Goal: Task Accomplishment & Management: Use online tool/utility

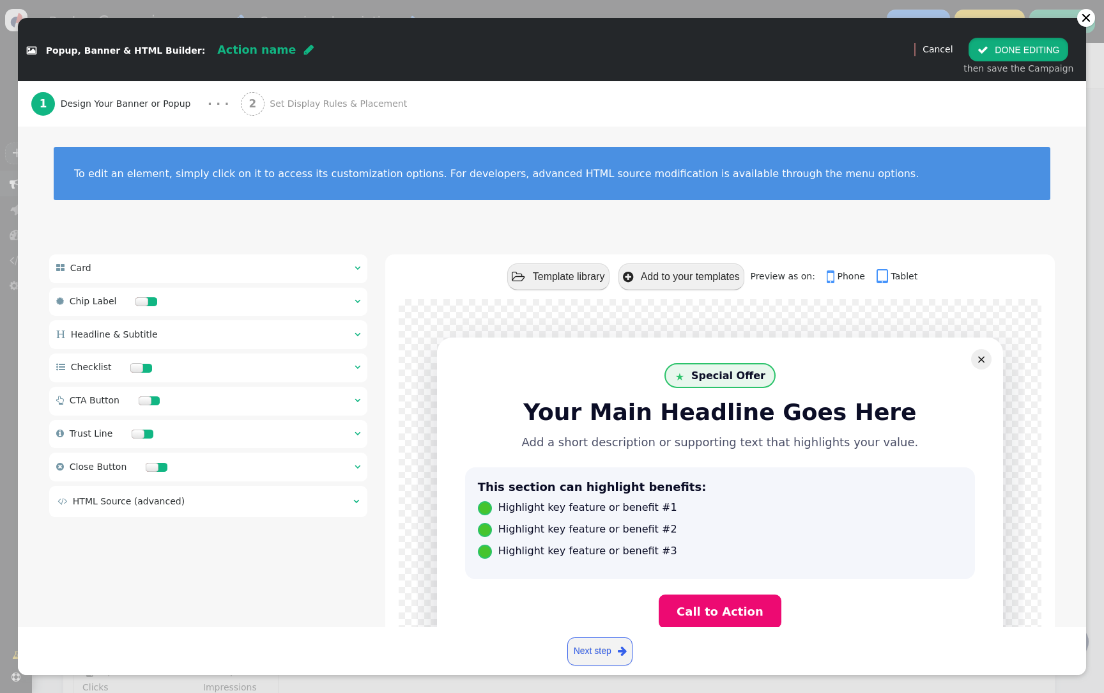
click at [1044, 49] on button " DONE EDITING" at bounding box center [1019, 49] width 100 height 23
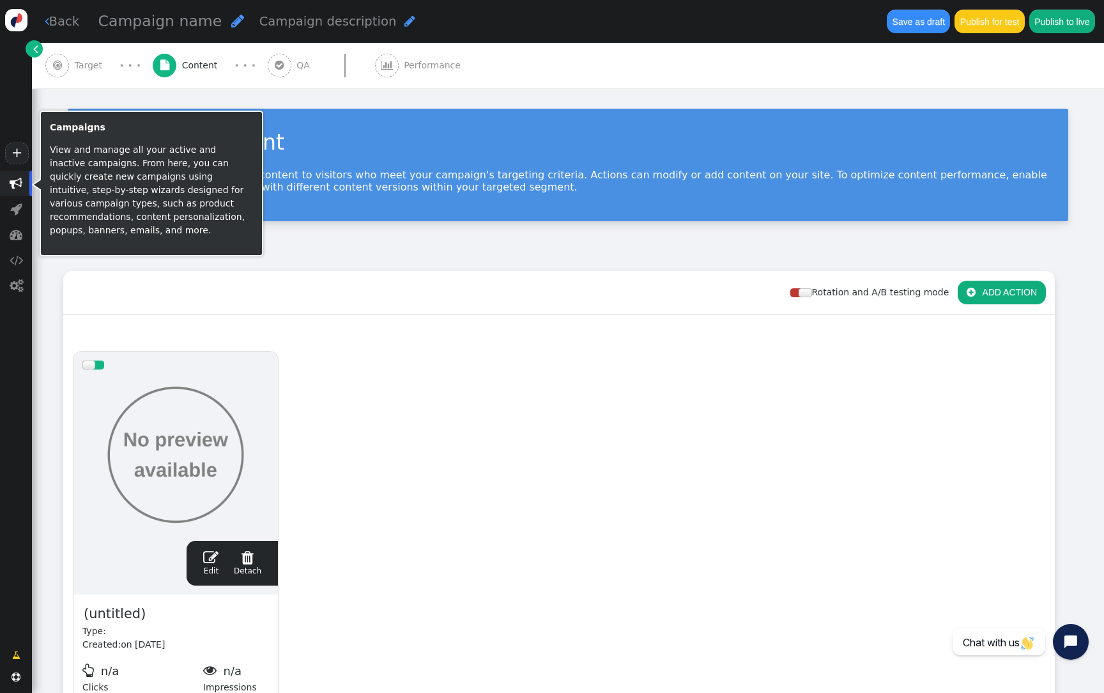
click at [16, 182] on span "" at bounding box center [16, 183] width 13 height 13
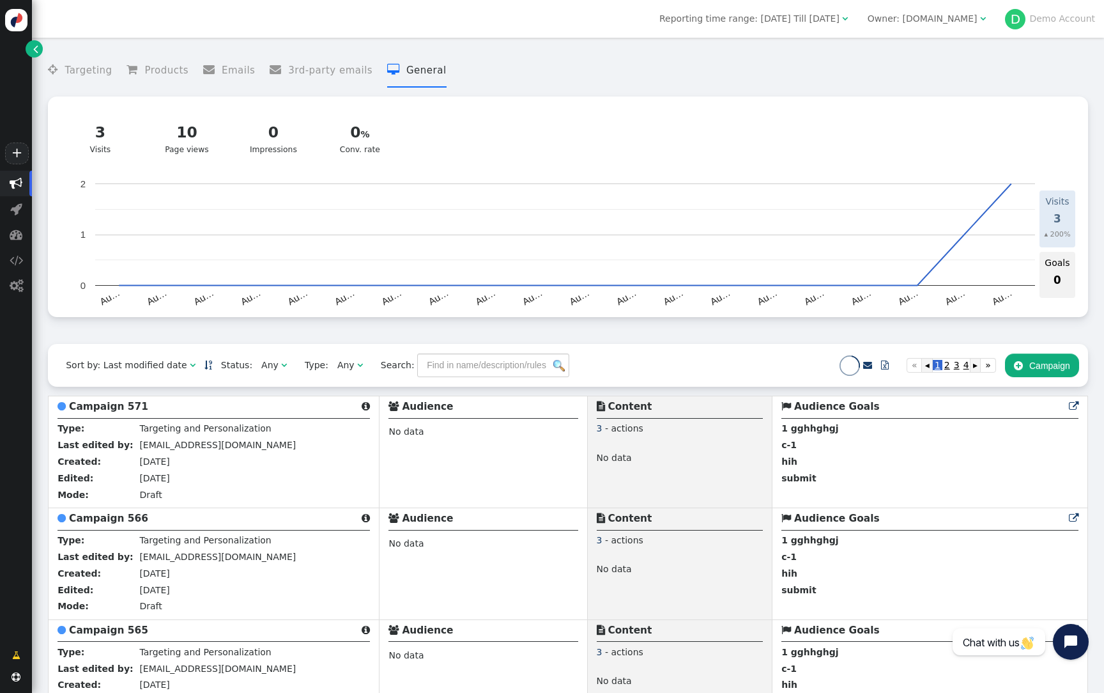
click at [947, 27] on span "Owner: test-demo.com " at bounding box center [927, 18] width 136 height 20
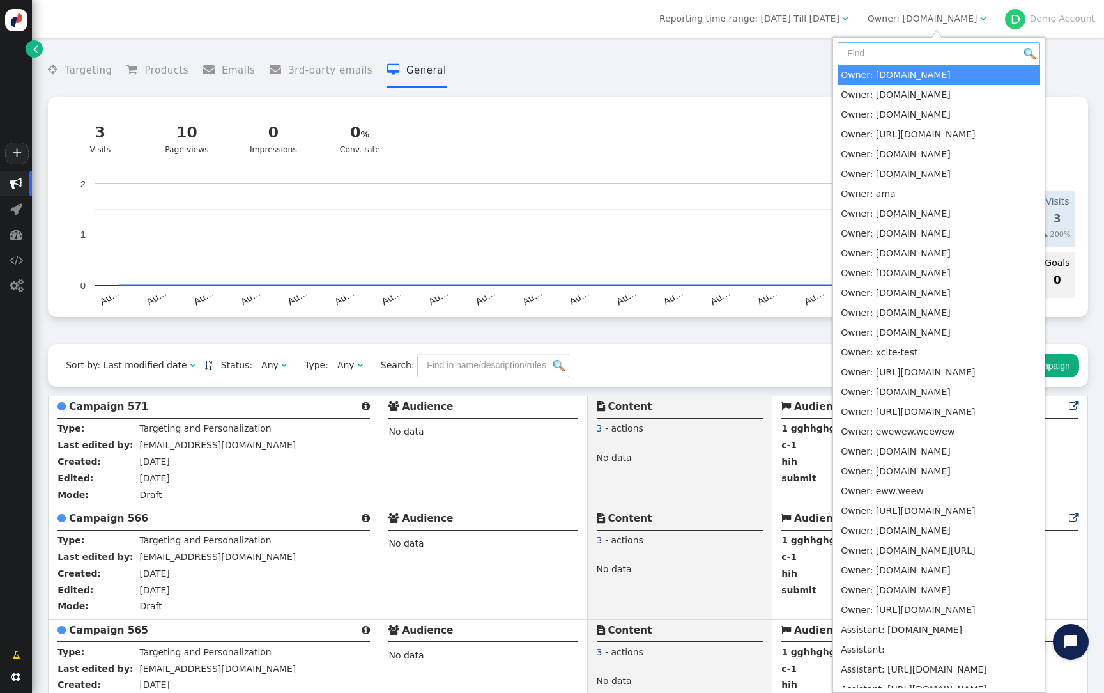
click at [909, 50] on input "text" at bounding box center [939, 53] width 203 height 23
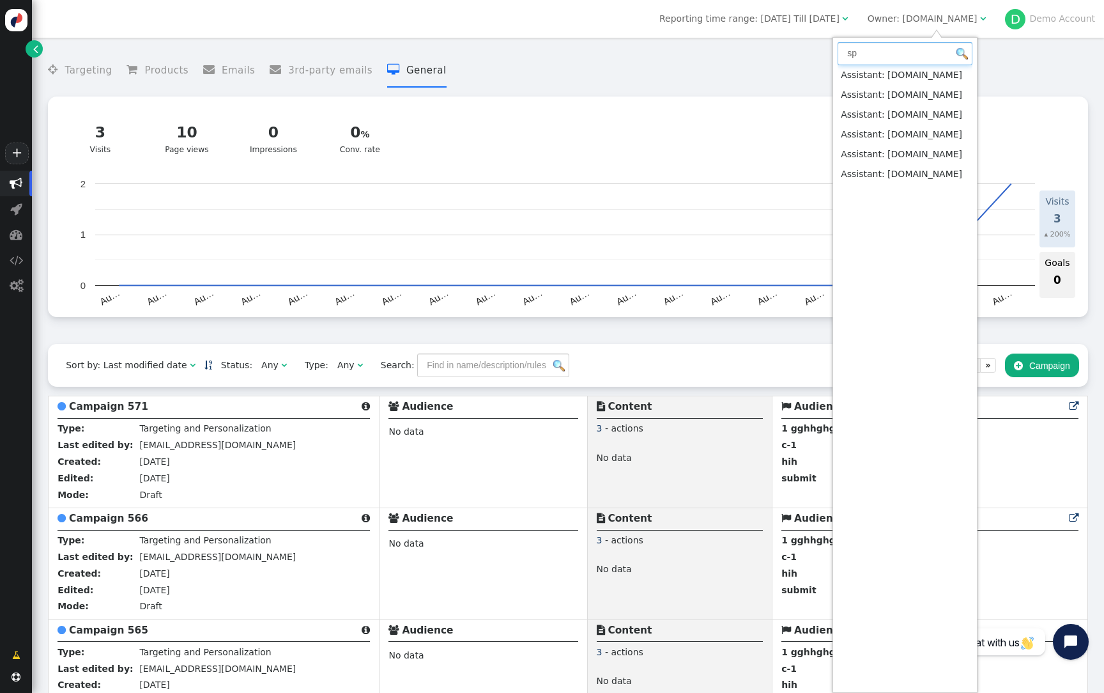
type input "sp"
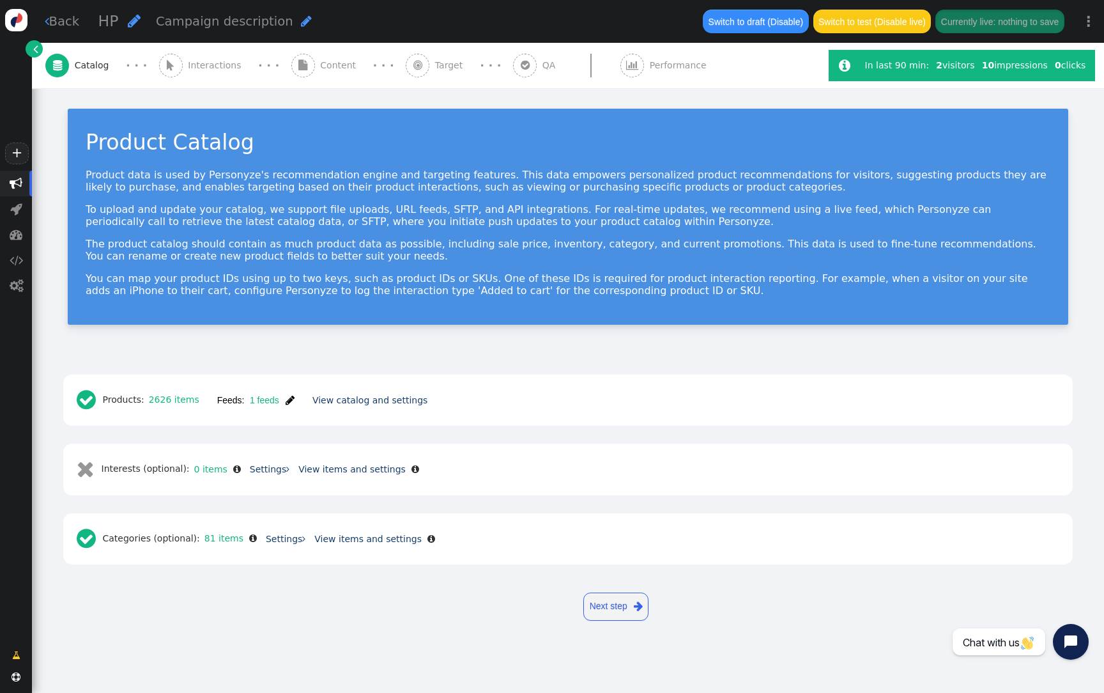
click at [235, 69] on span "Interactions" at bounding box center [217, 65] width 59 height 13
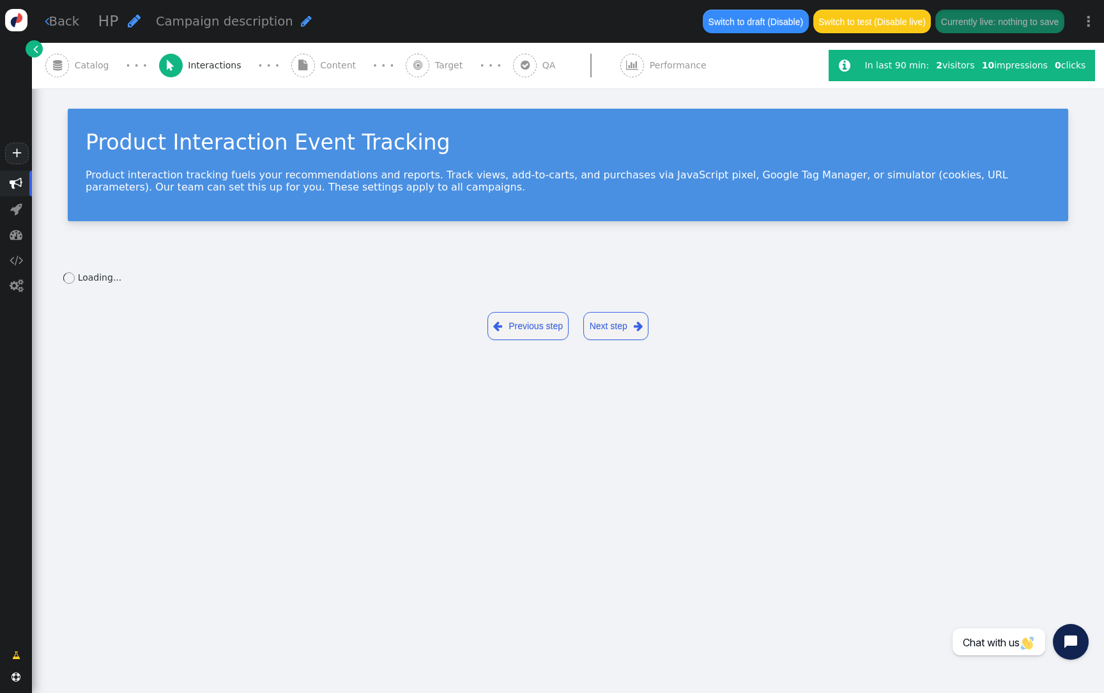
click at [303, 67] on div " Content" at bounding box center [326, 65] width 70 height 45
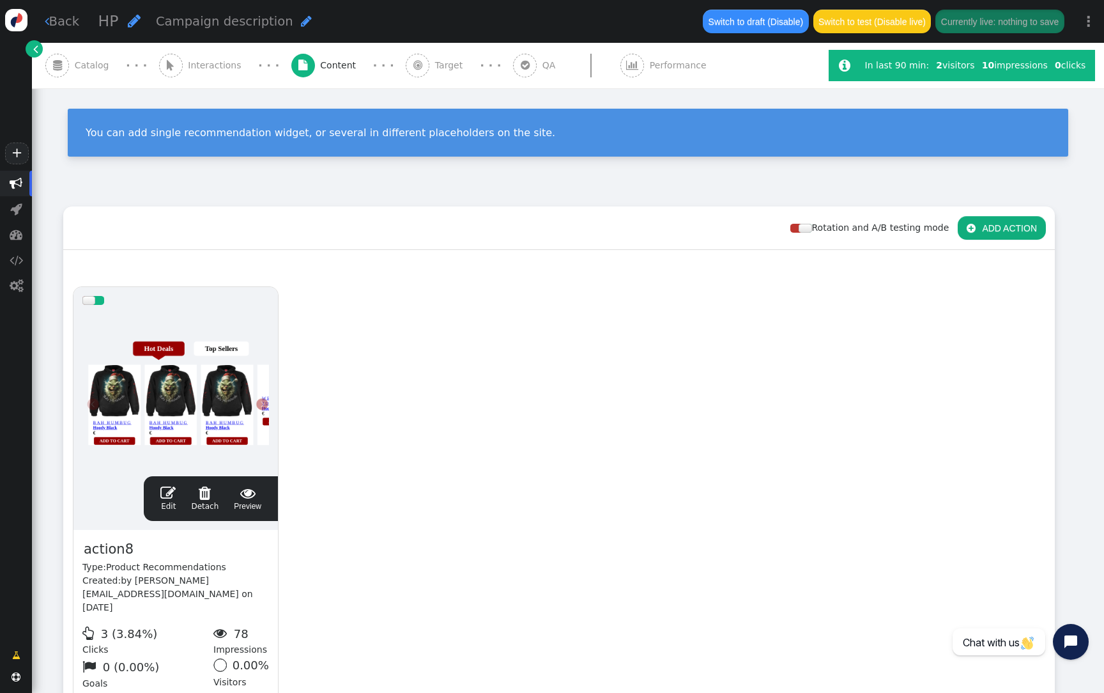
click at [227, 250] on div at bounding box center [175, 390] width 187 height 153
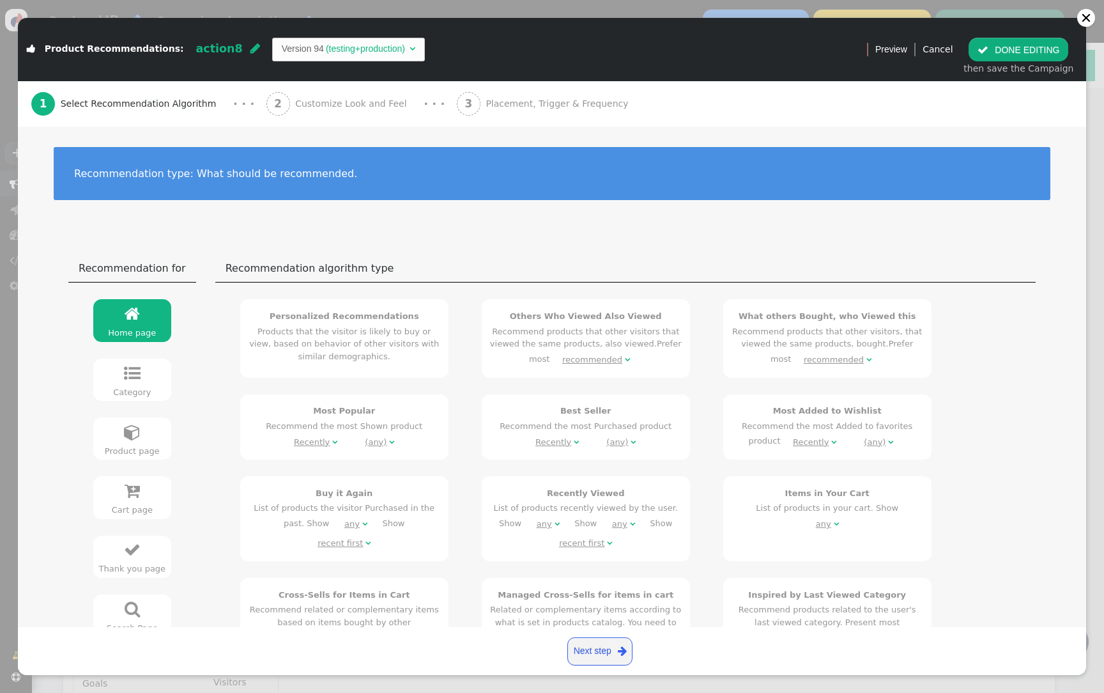
click at [362, 96] on div "2 Customize Look and Feel" at bounding box center [340, 103] width 146 height 45
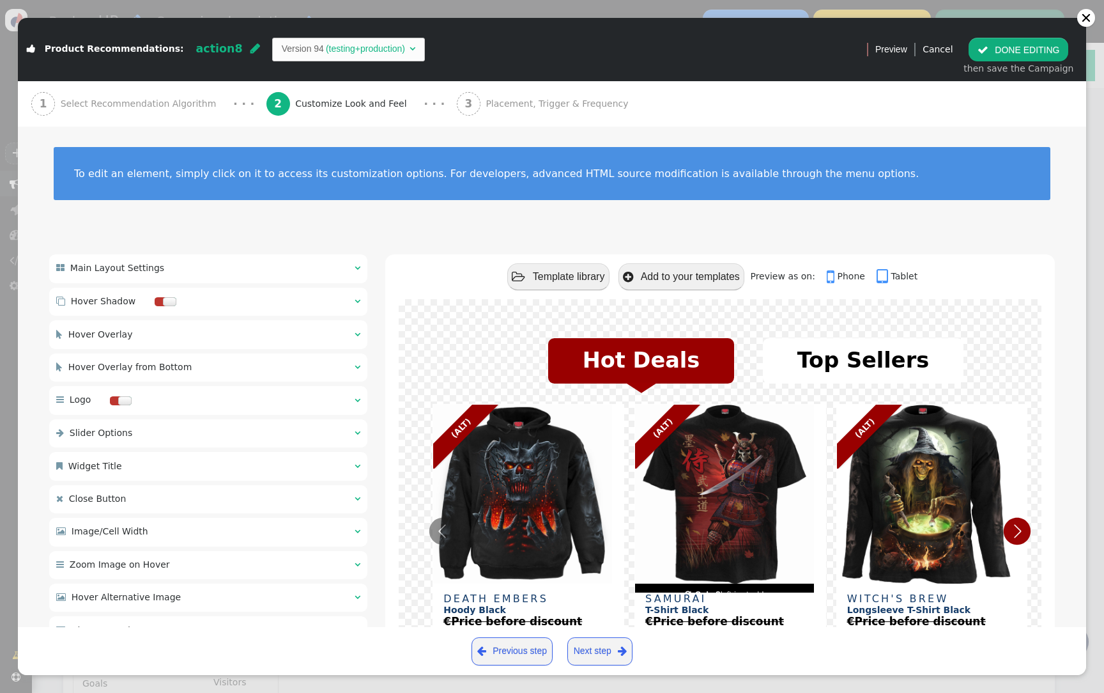
click at [262, 250] on div " Main Layout Settings  " at bounding box center [208, 268] width 318 height 28
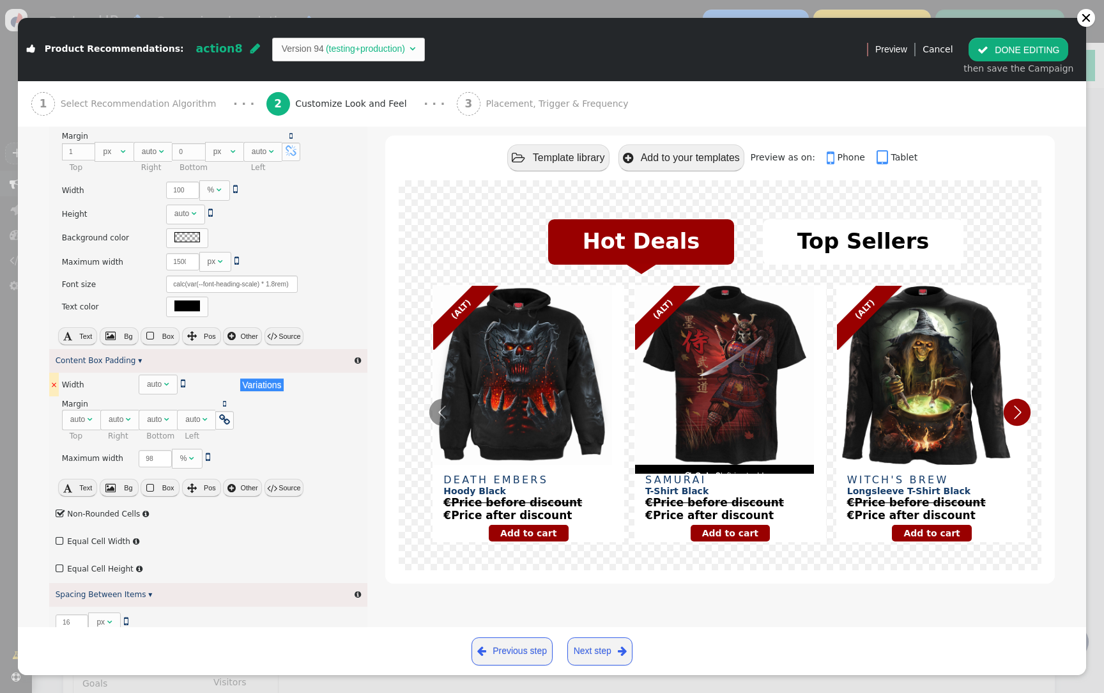
scroll to position [290, 0]
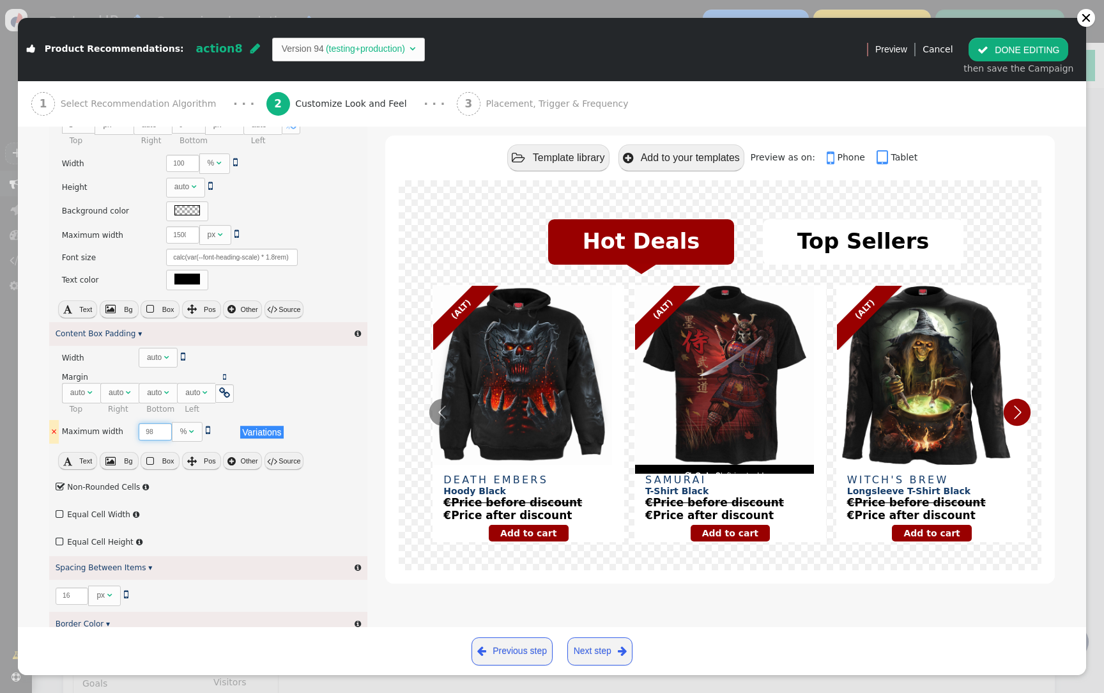
drag, startPoint x: 148, startPoint y: 429, endPoint x: 136, endPoint y: 429, distance: 11.5
click at [139, 250] on input "98" at bounding box center [155, 431] width 33 height 17
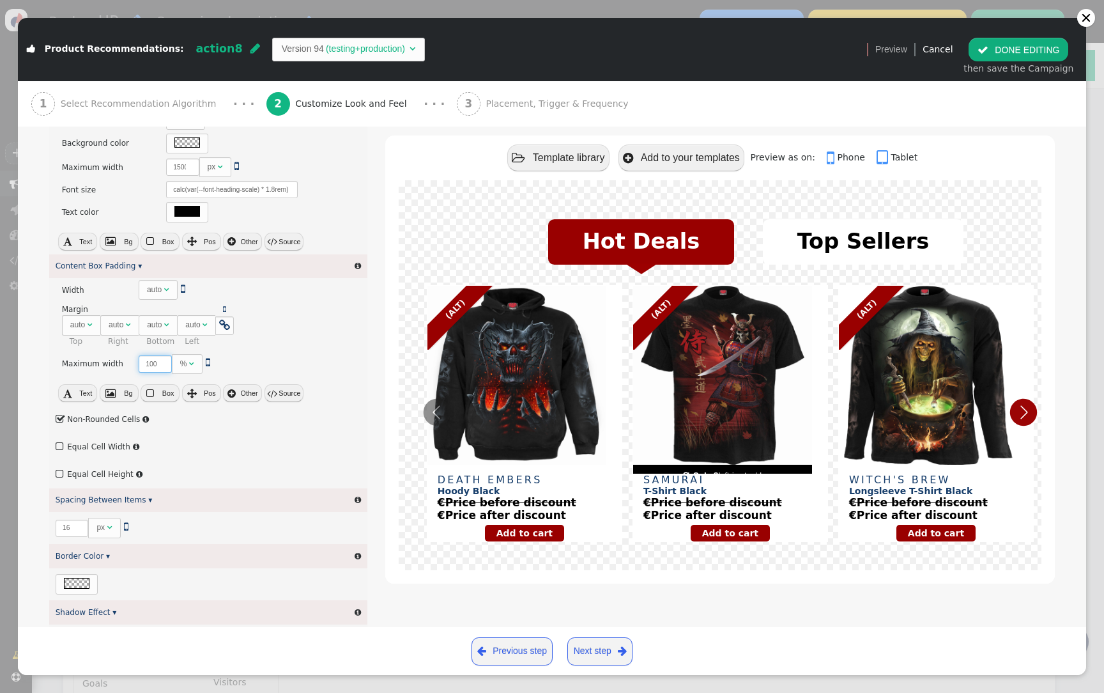
scroll to position [360, 0]
type input "100"
click at [56, 250] on span "" at bounding box center [61, 443] width 10 height 15
click at [61, 250] on span "" at bounding box center [61, 470] width 10 height 15
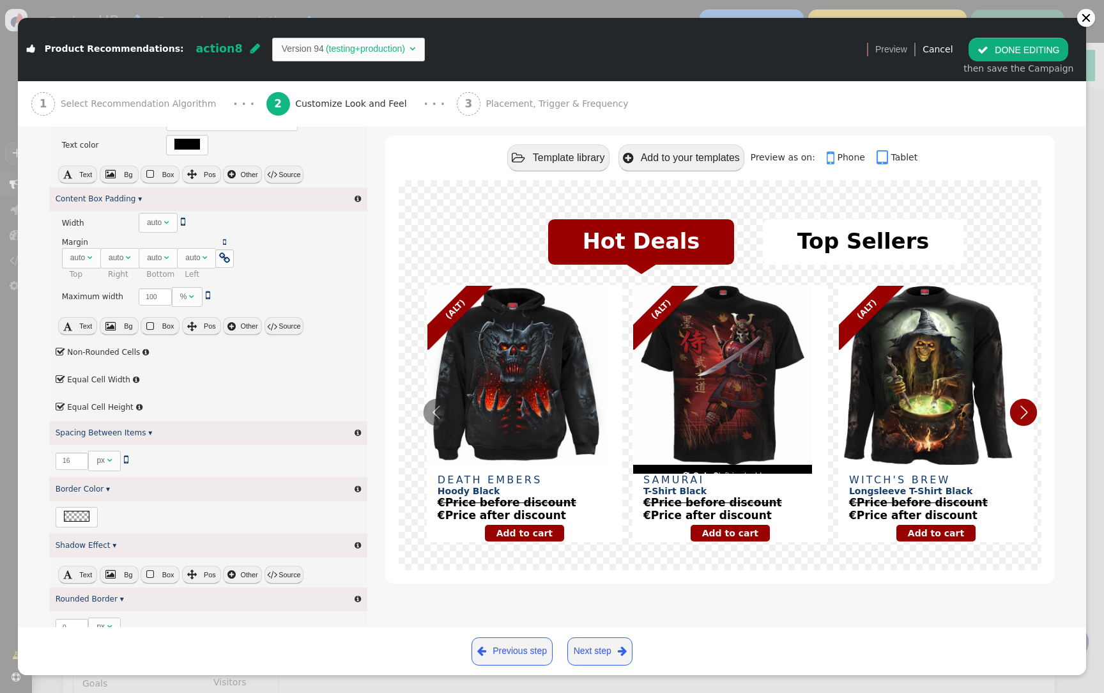
scroll to position [424, 0]
click at [1023, 43] on button " DONE EDITING" at bounding box center [1019, 49] width 100 height 23
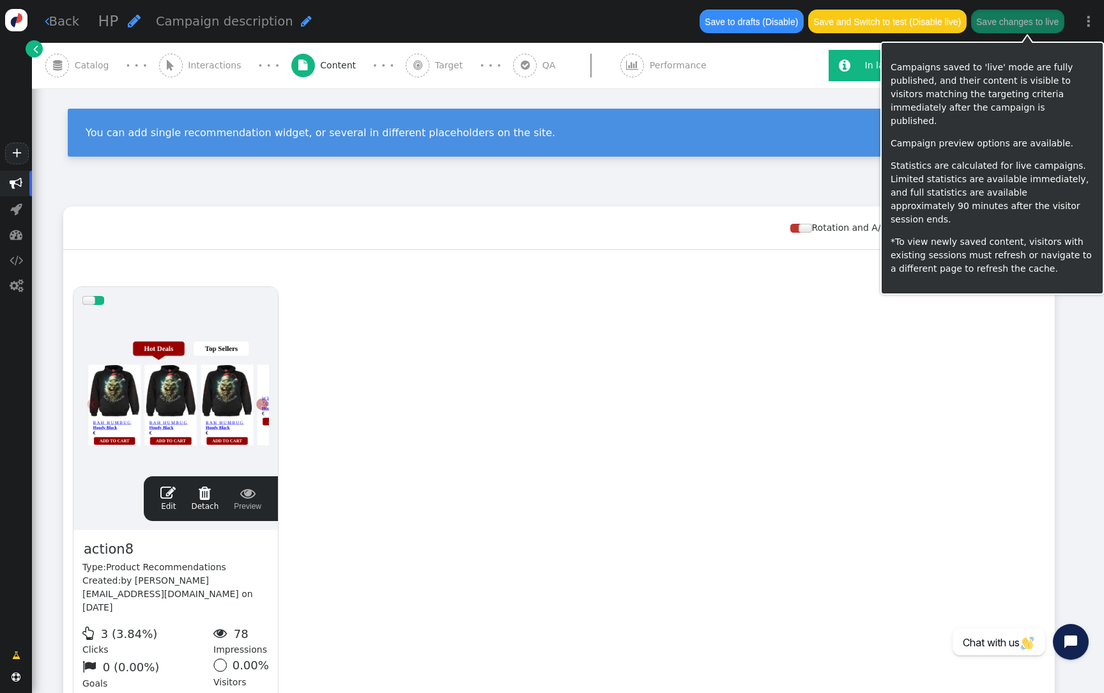
click at [1035, 15] on button "Save changes to live" at bounding box center [1017, 21] width 93 height 23
click at [1037, 22] on button "Save changes to live" at bounding box center [1017, 21] width 93 height 23
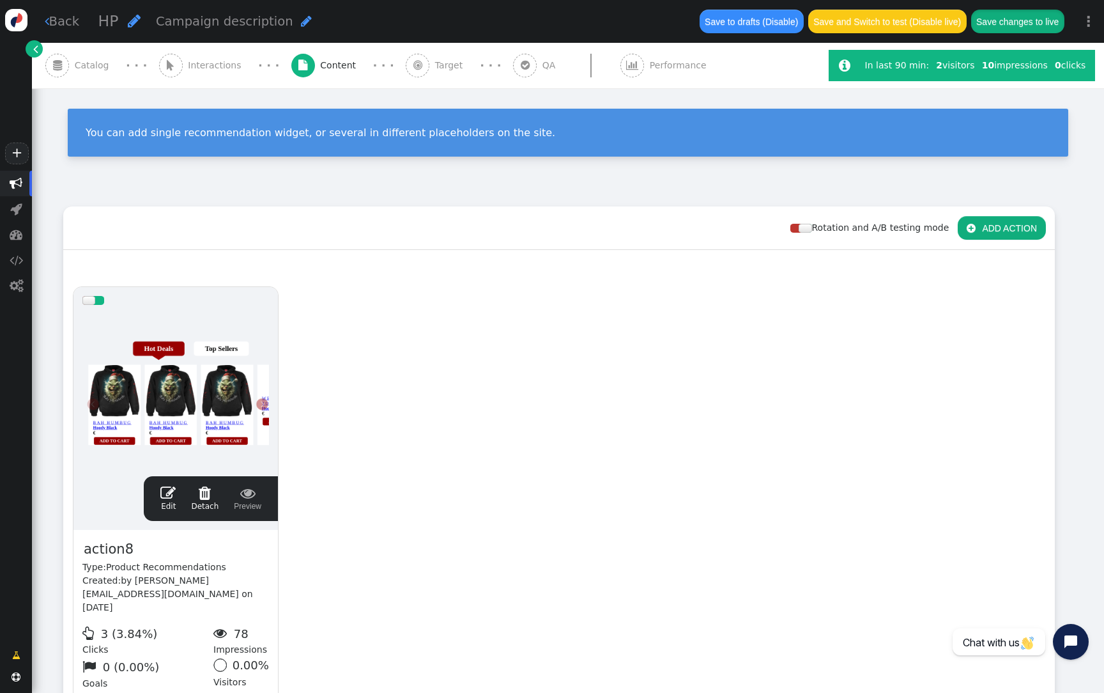
click at [1004, 20] on button "Save changes to live" at bounding box center [1017, 21] width 93 height 23
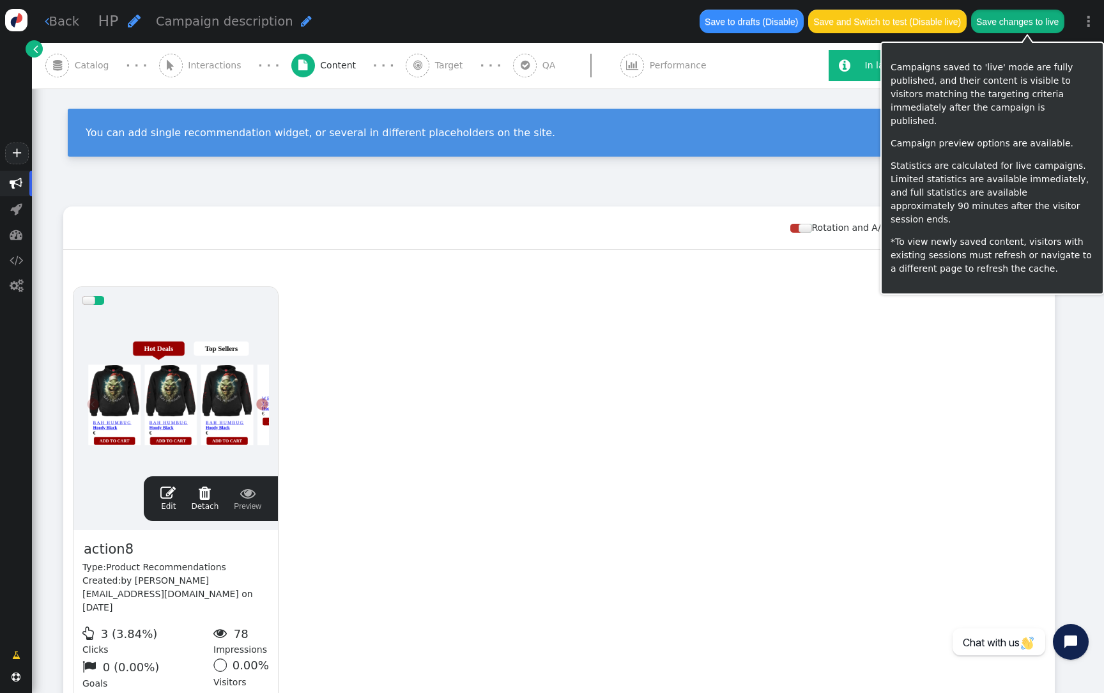
click at [1004, 20] on button "Save changes to live" at bounding box center [1017, 21] width 93 height 23
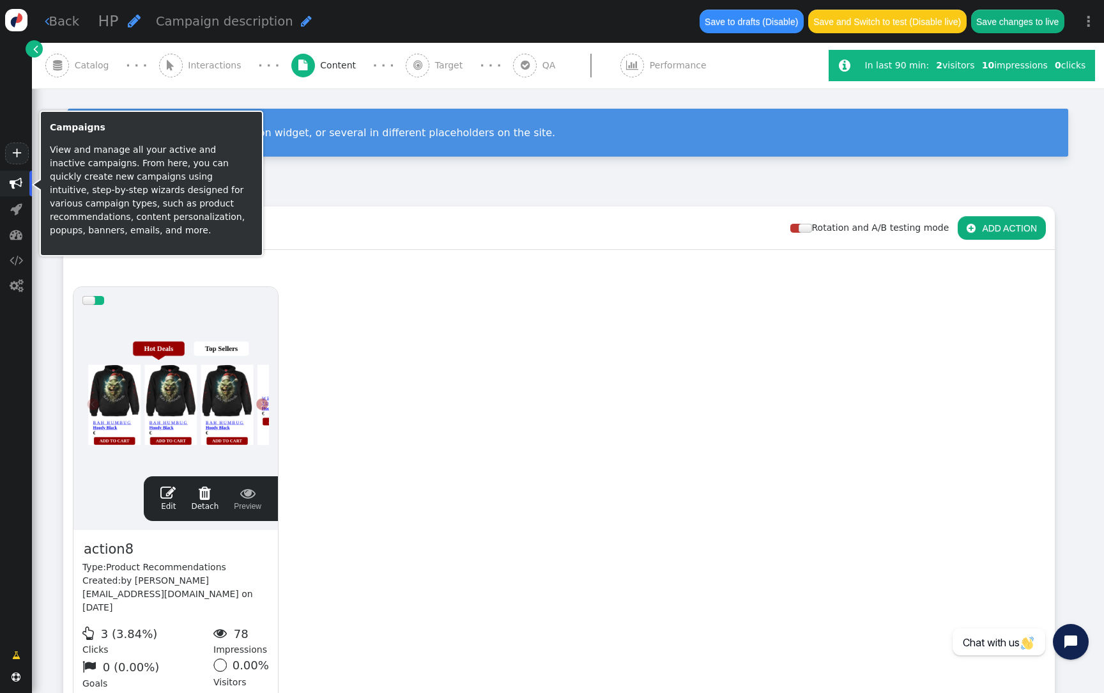
click at [20, 190] on span "" at bounding box center [16, 184] width 32 height 26
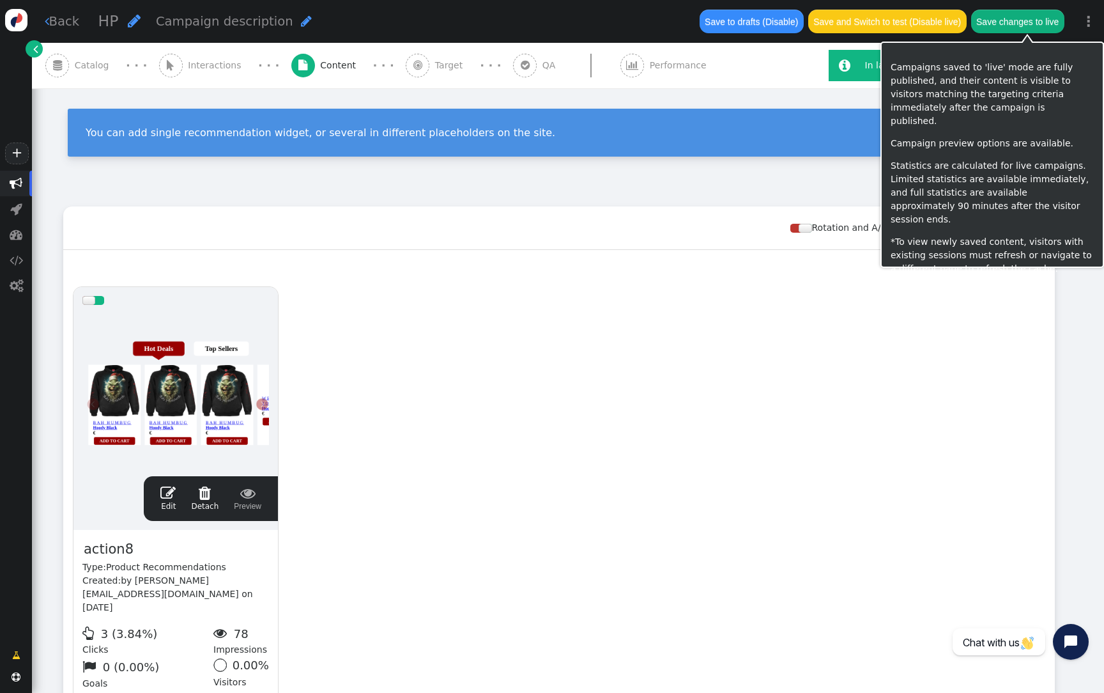
click at [1033, 26] on button "Save changes to live" at bounding box center [1017, 21] width 93 height 23
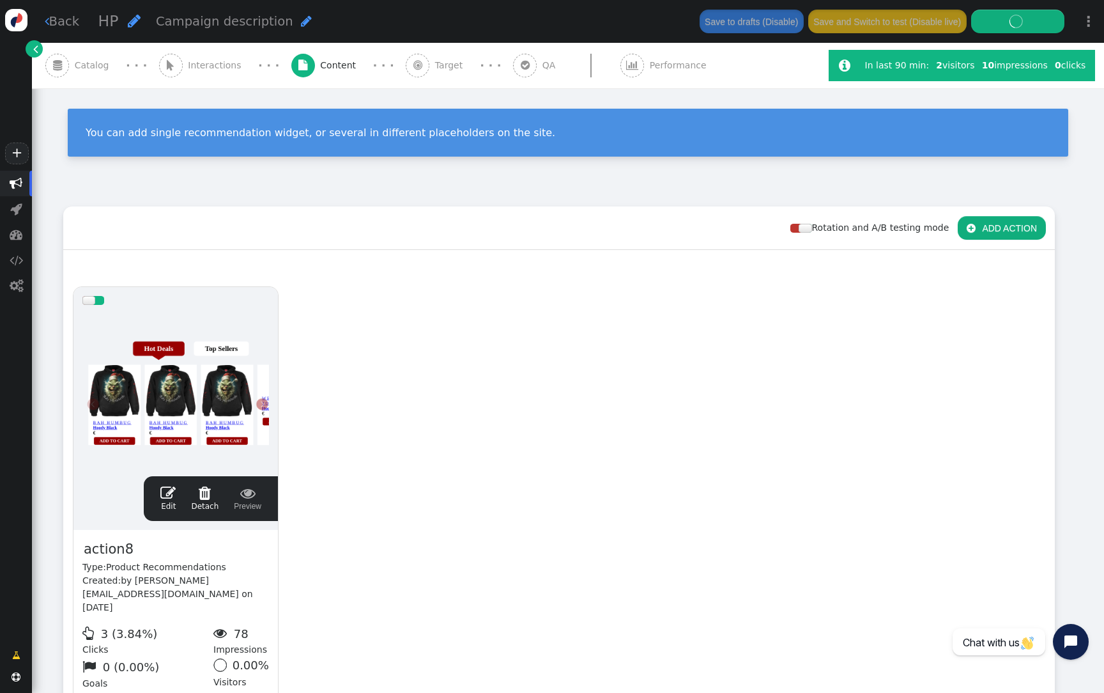
click at [247, 250] on div at bounding box center [175, 390] width 187 height 153
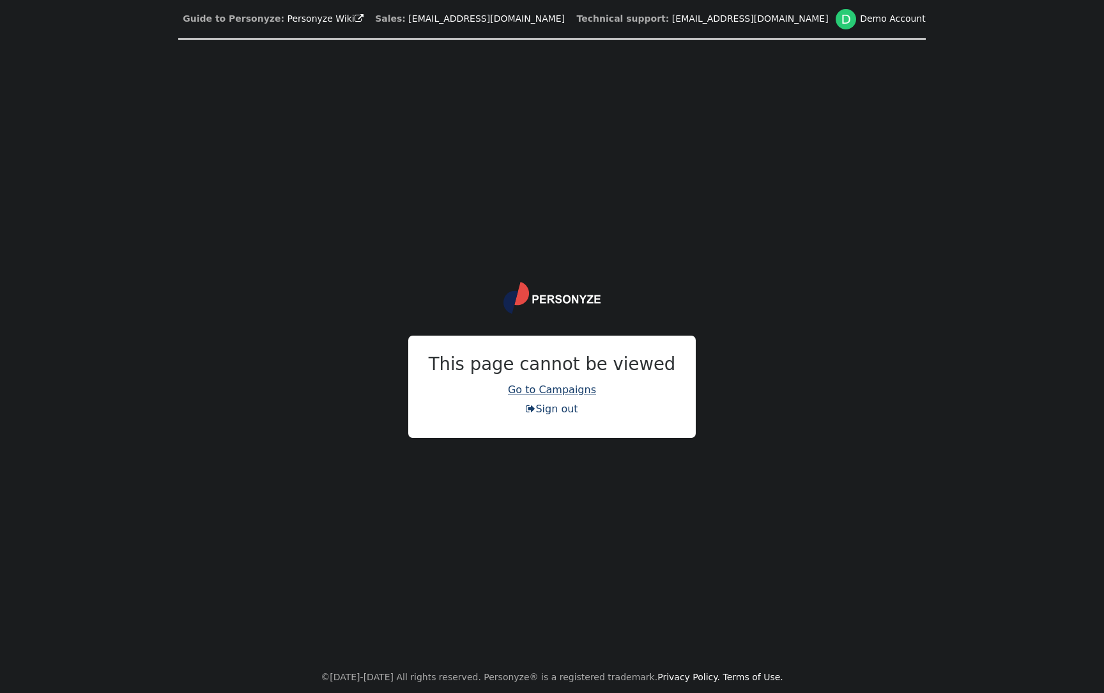
click at [584, 389] on link "Go to Campaigns" at bounding box center [552, 389] width 88 height 12
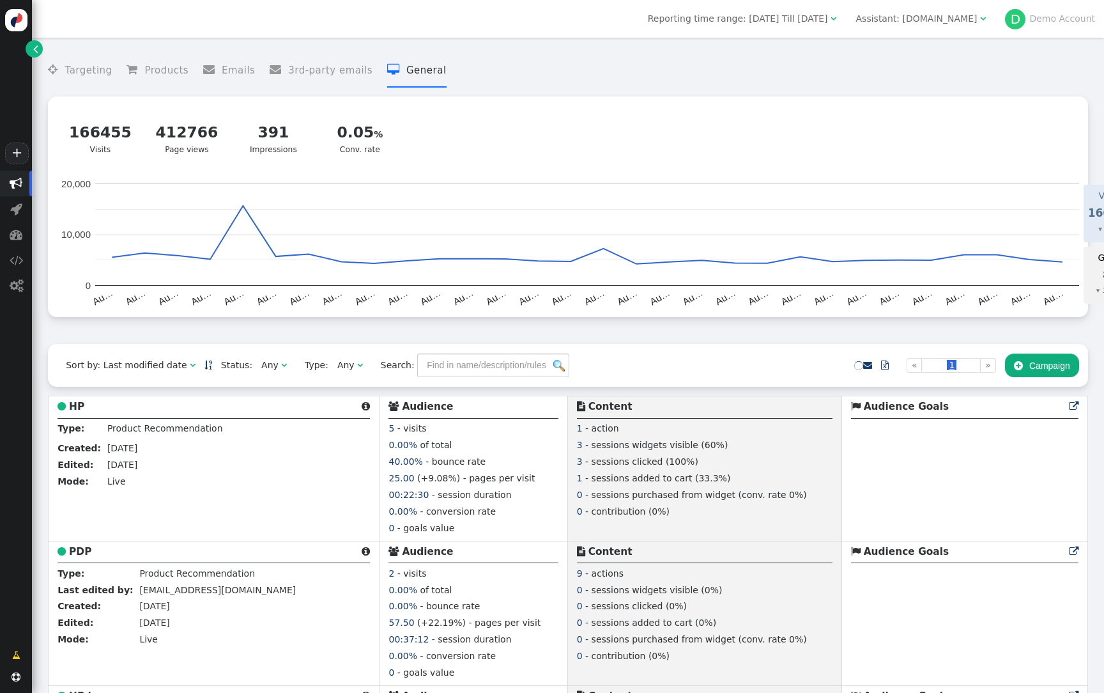
click at [27, 50] on link "" at bounding box center [34, 48] width 17 height 17
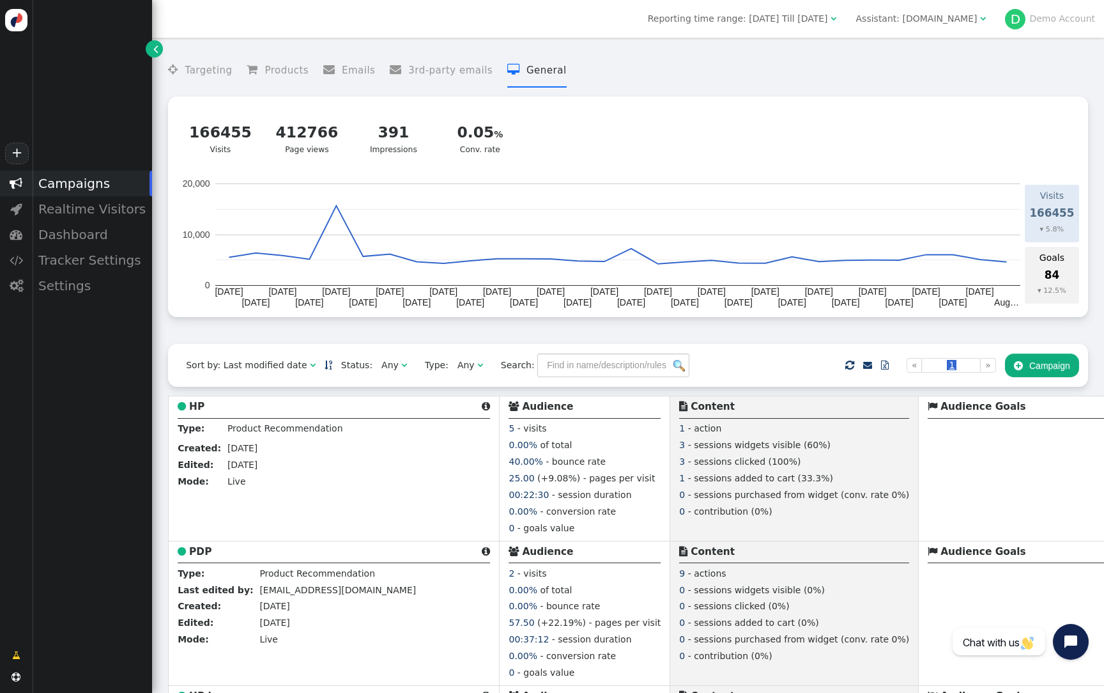
click at [936, 13] on div "Assistant: spiraldirect.com" at bounding box center [916, 18] width 121 height 13
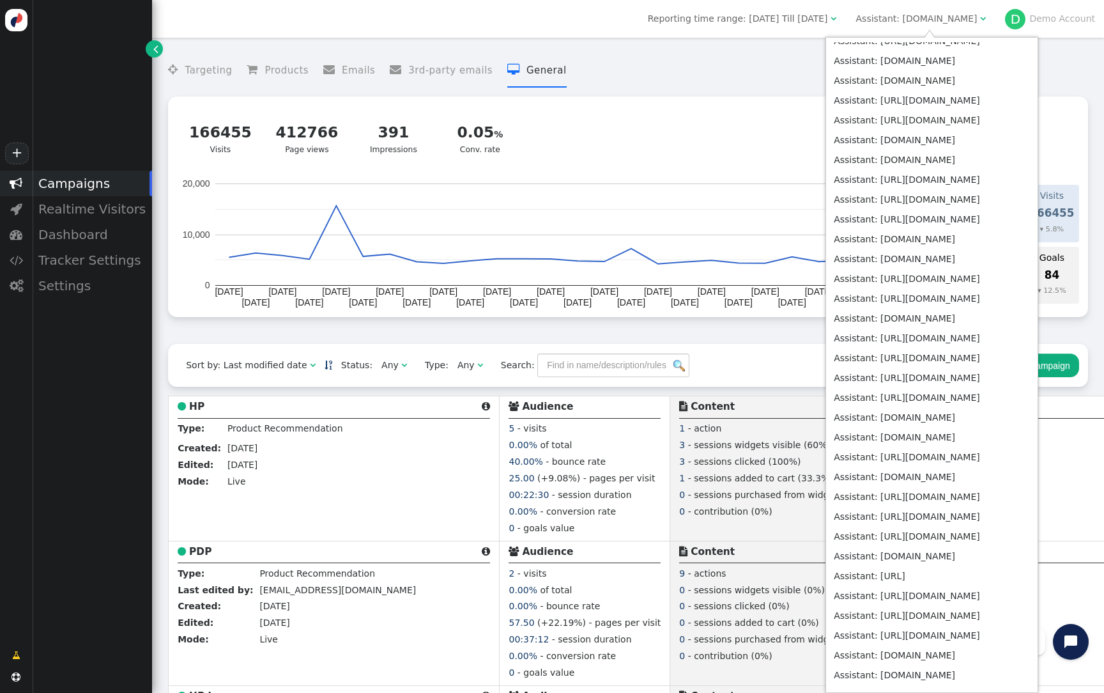
scroll to position [4826, 0]
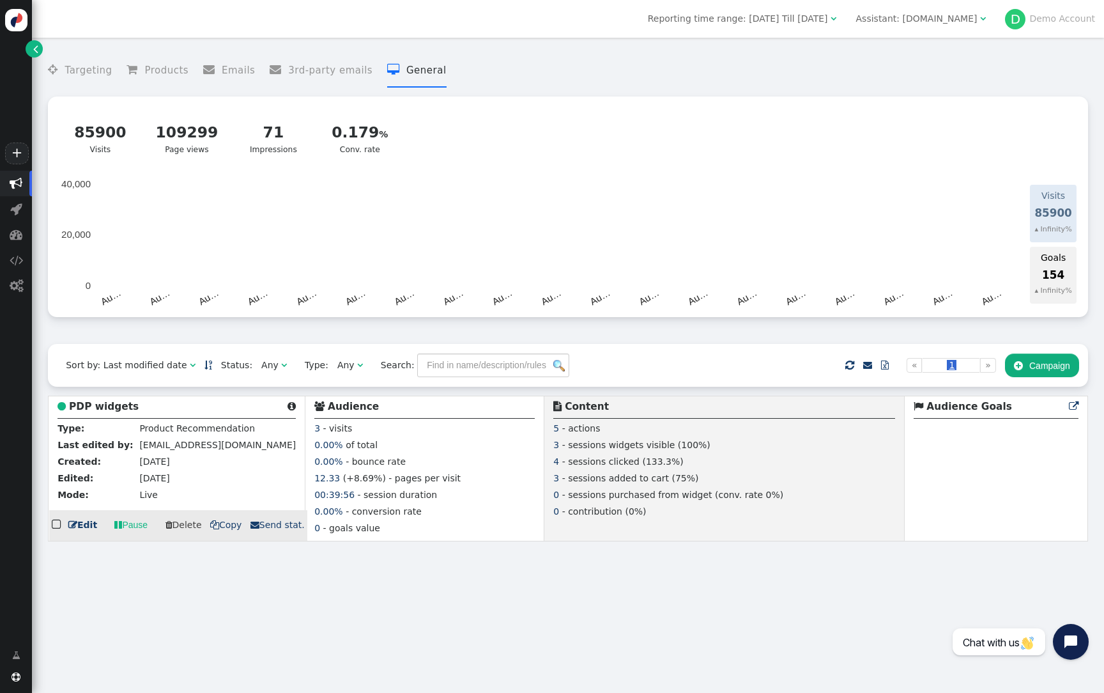
click at [121, 408] on b "PDP widgets" at bounding box center [104, 407] width 70 height 12
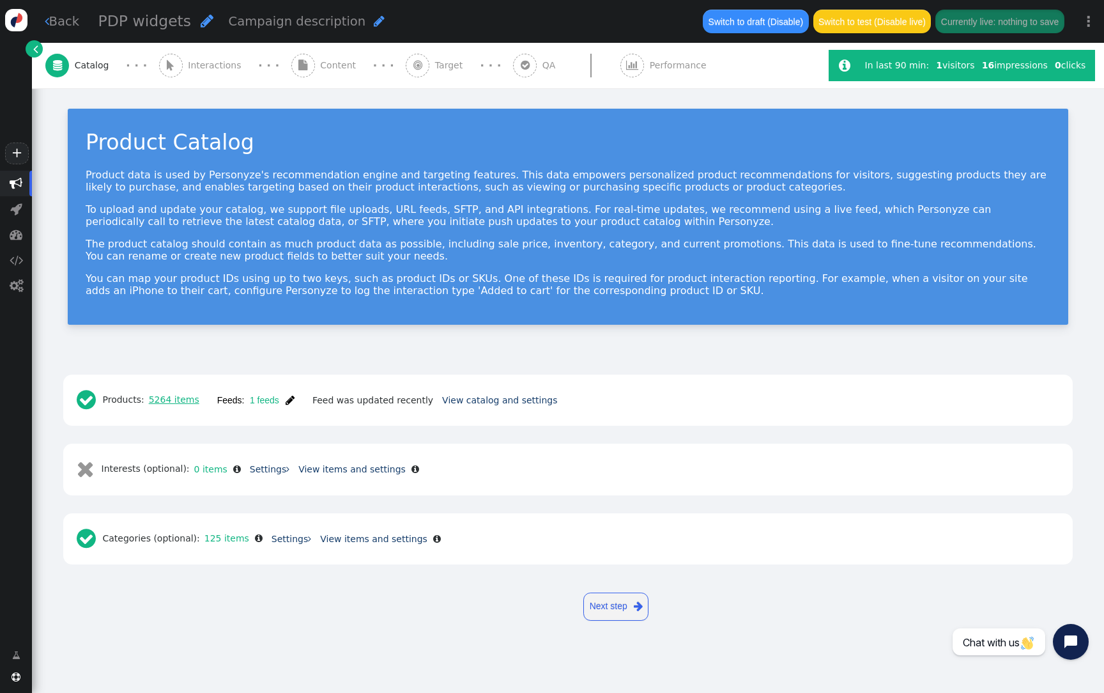
click at [187, 402] on link "5264 items" at bounding box center [171, 399] width 55 height 10
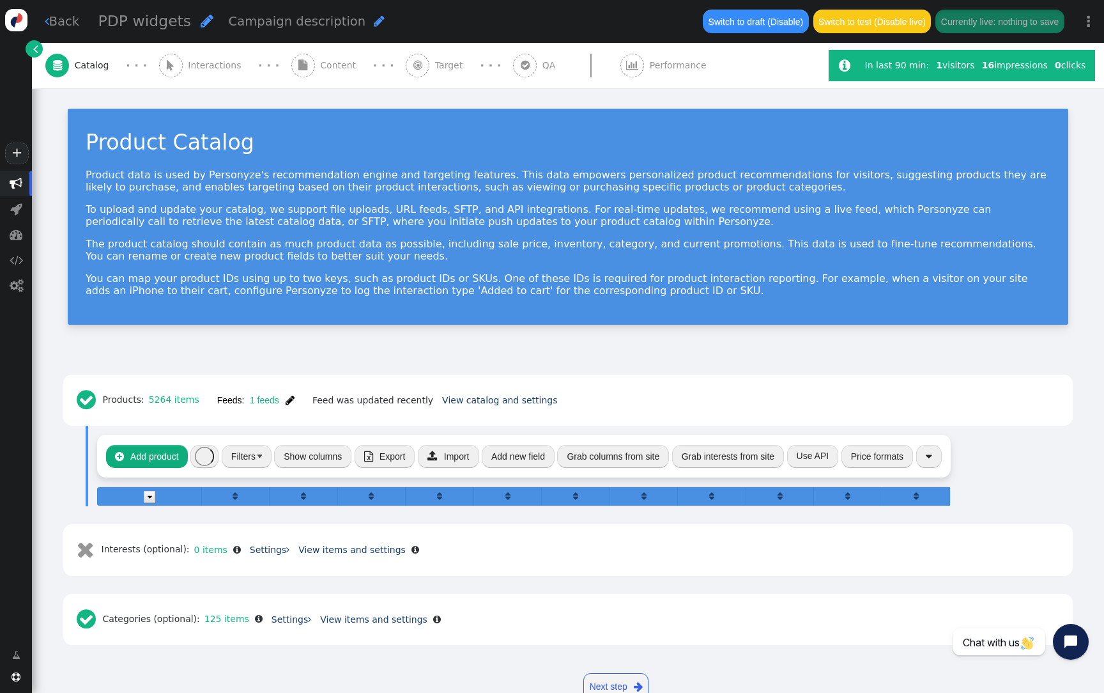
scroll to position [24, 0]
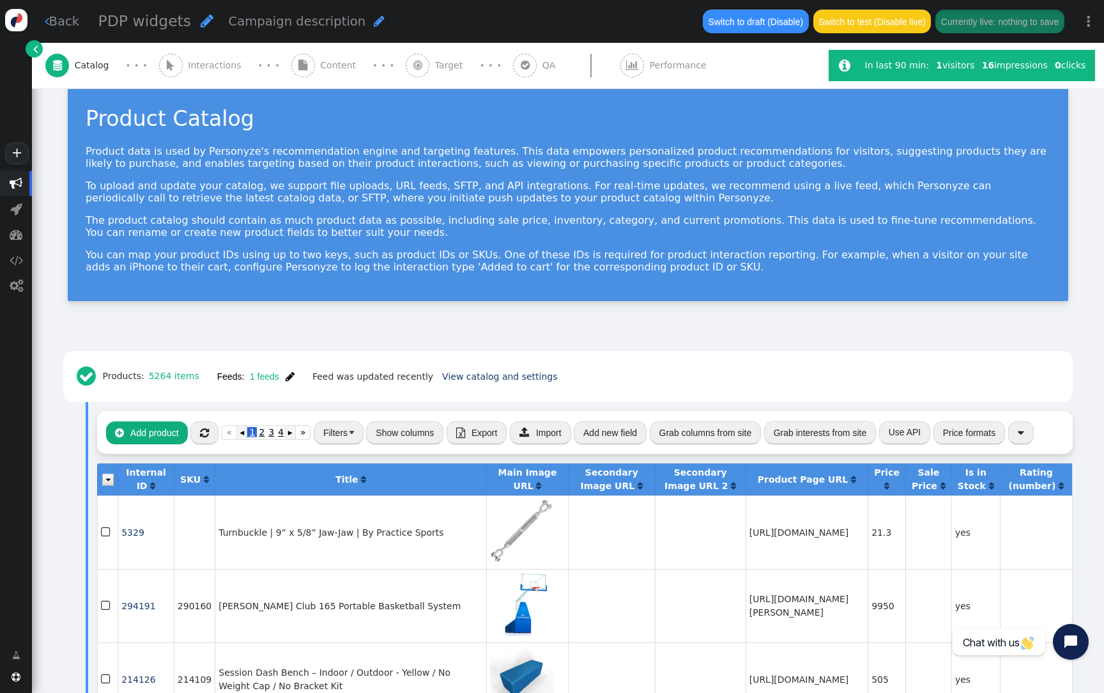
click at [410, 71] on div " Target" at bounding box center [437, 65] width 62 height 45
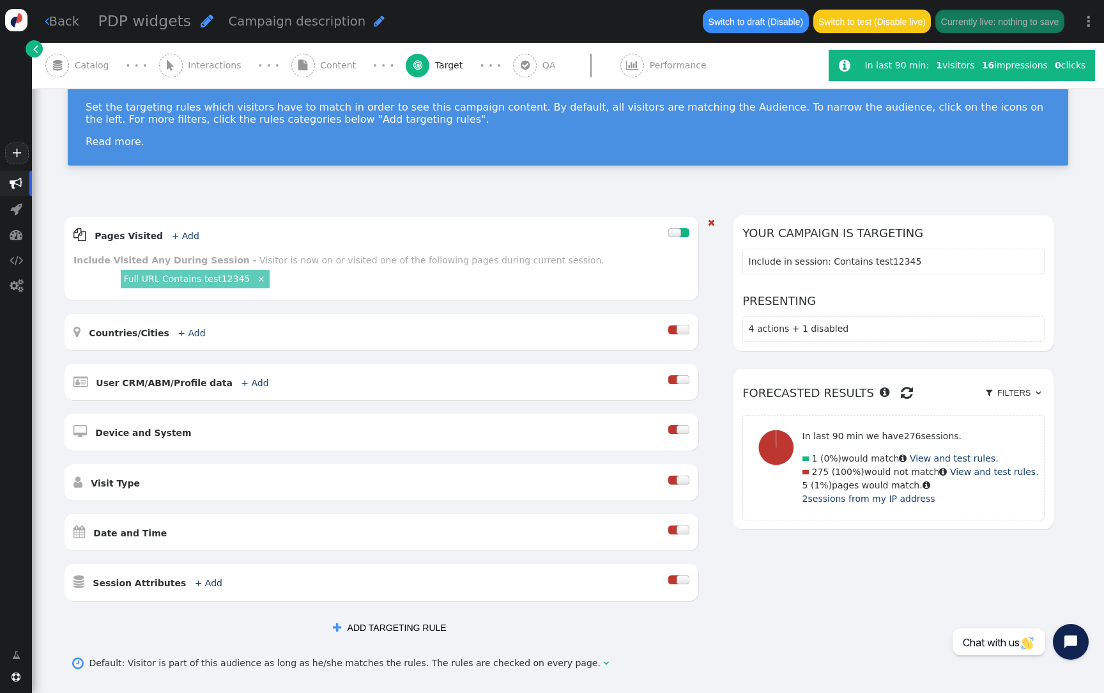
scroll to position [51, 0]
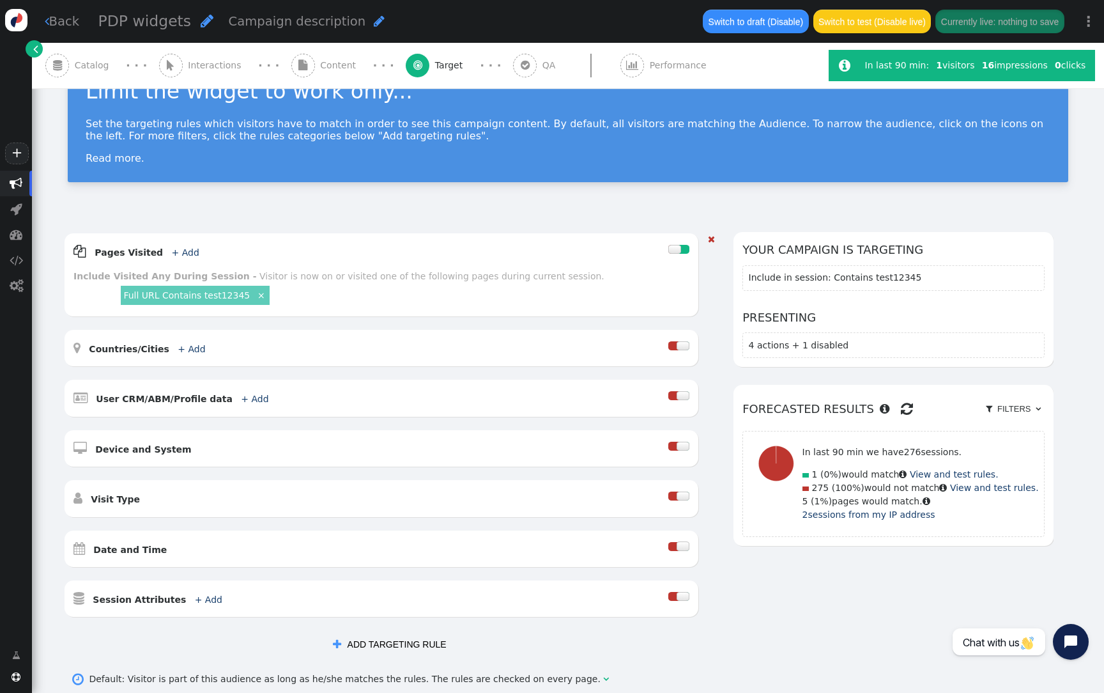
click at [215, 296] on link "Full URL Contains test12345" at bounding box center [186, 295] width 127 height 10
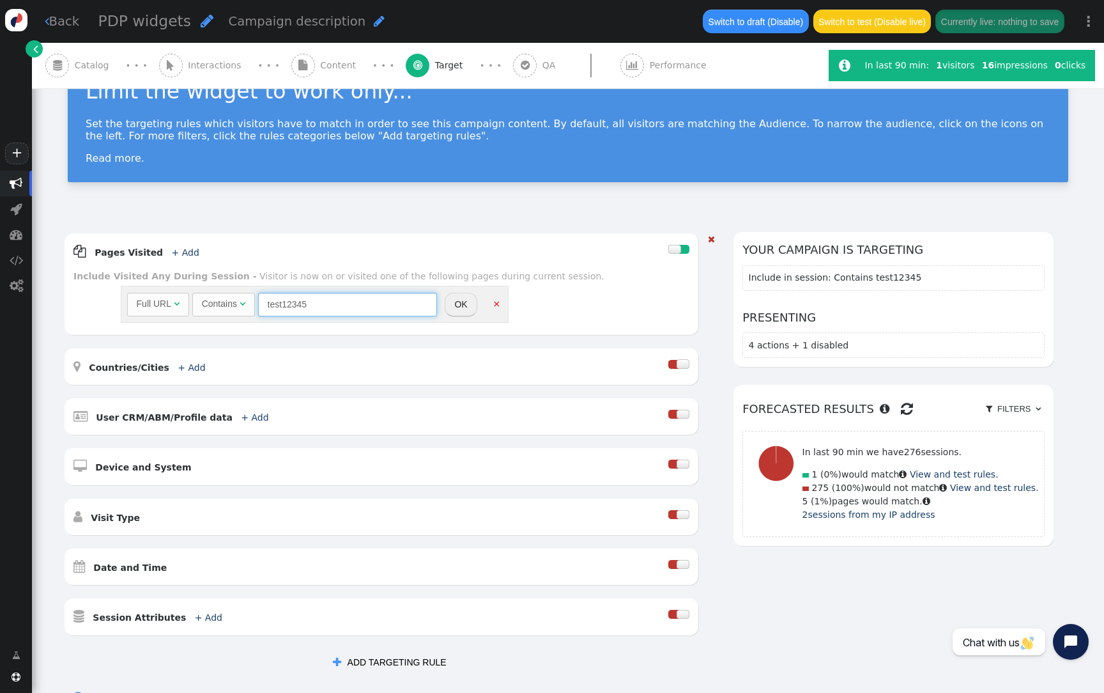
click at [335, 311] on input "test12345" at bounding box center [347, 304] width 179 height 23
click at [458, 259] on div " Pages Visited + Add " at bounding box center [371, 251] width 595 height 19
click at [327, 86] on div " Content" at bounding box center [326, 65] width 70 height 45
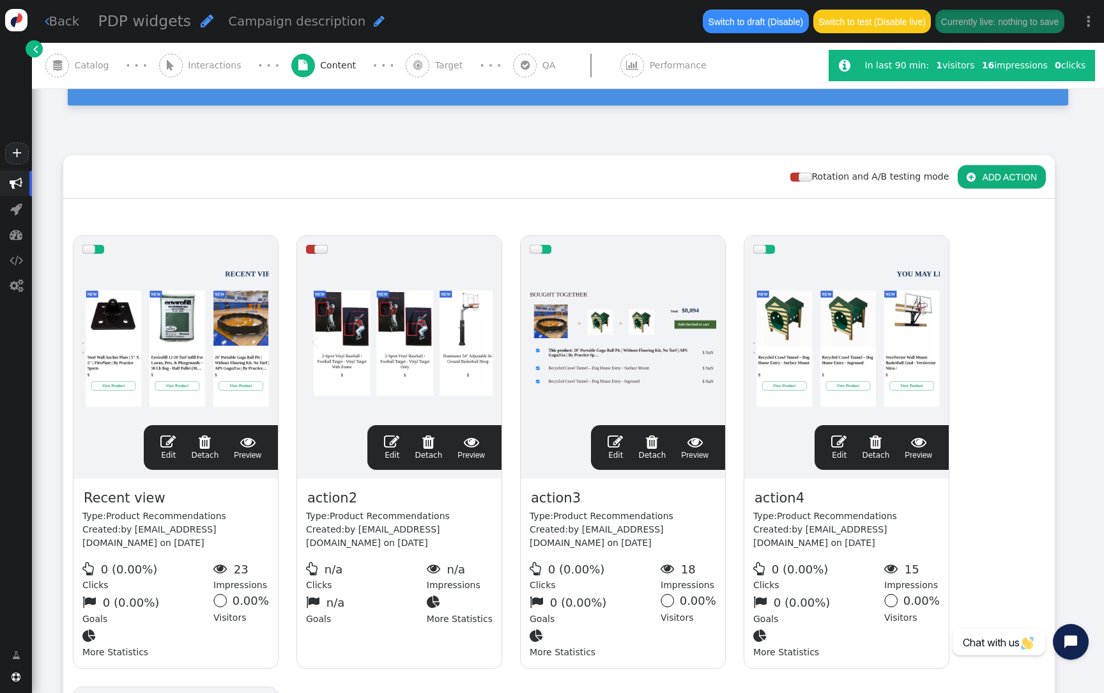
click at [519, 80] on div " QA" at bounding box center [537, 65] width 48 height 45
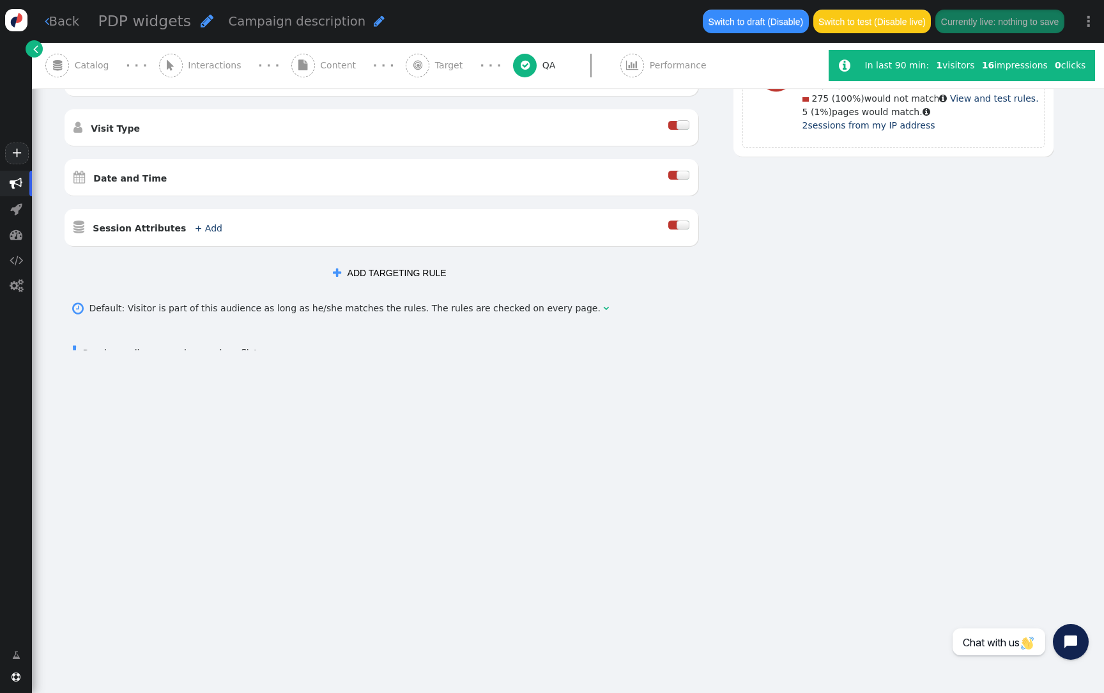
scroll to position [0, 0]
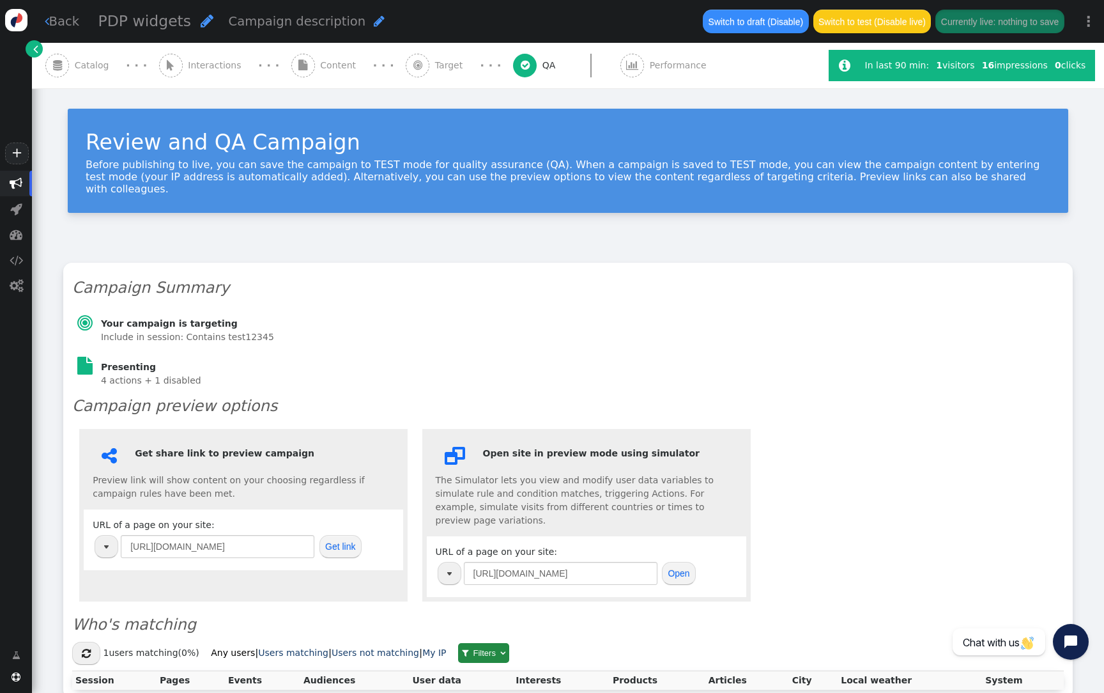
click at [350, 538] on button "Get link" at bounding box center [341, 546] width 42 height 23
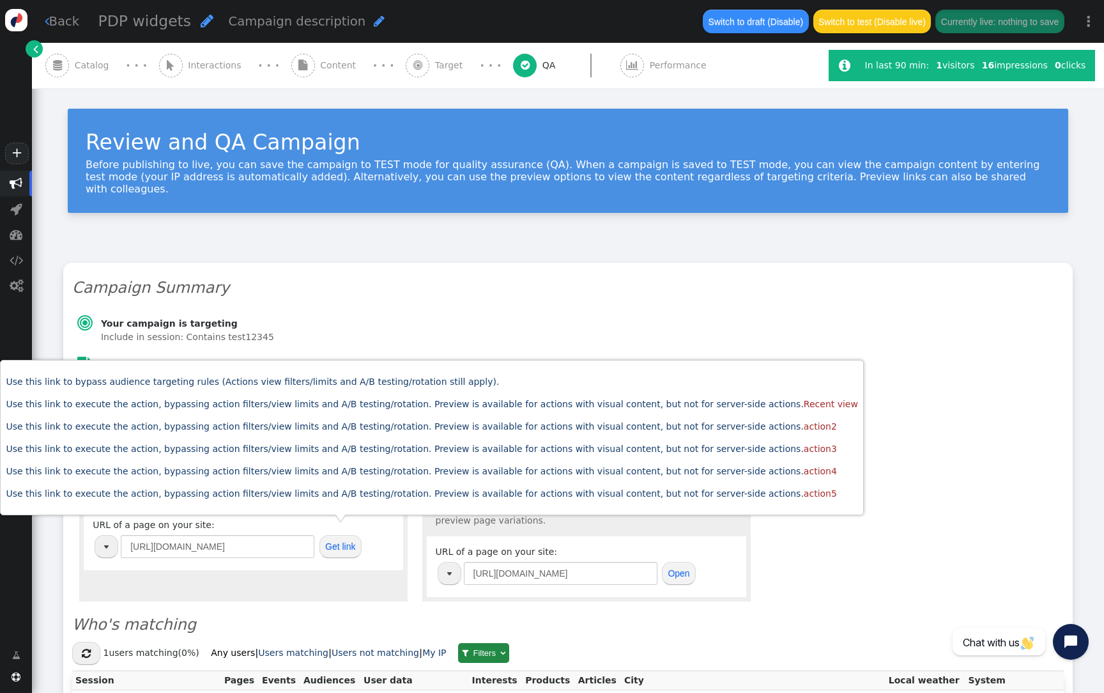
click at [424, 374] on div "Use this link to bypass audience targeting rules (Actions view filters/limits a…" at bounding box center [432, 437] width 853 height 143
click at [424, 382] on link "Use this link to bypass audience targeting rules (Actions view filters/limits a…" at bounding box center [252, 381] width 493 height 10
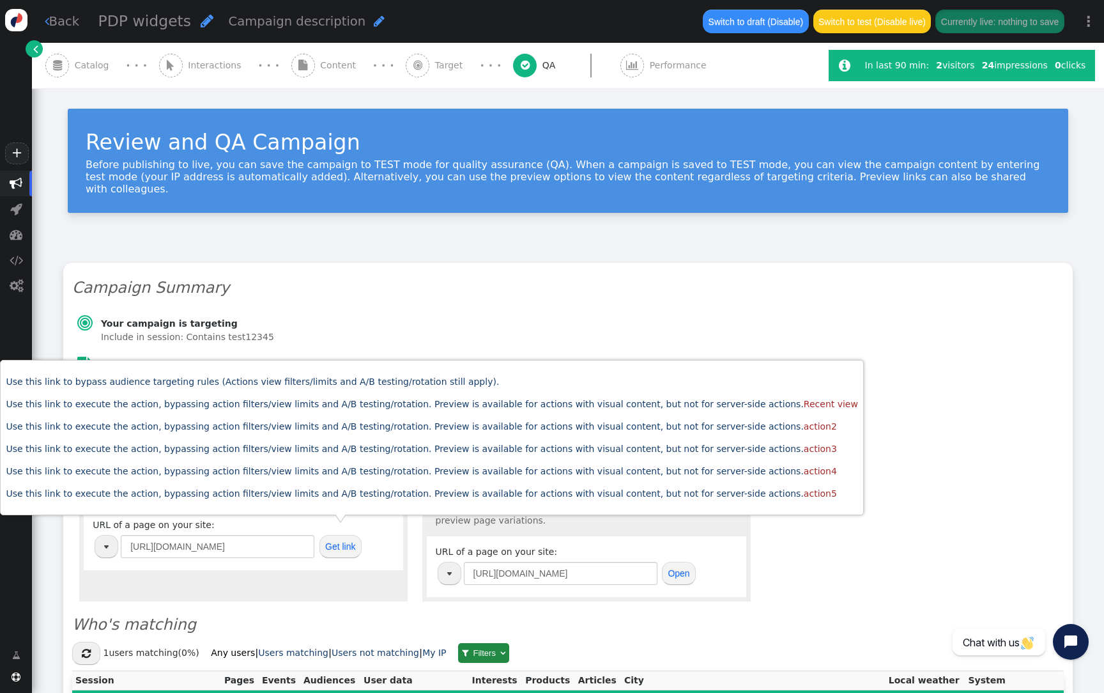
click at [388, 224] on div "Review and QA Campaign Before publishing to live, you can save the campaign to …" at bounding box center [568, 166] width 1072 height 157
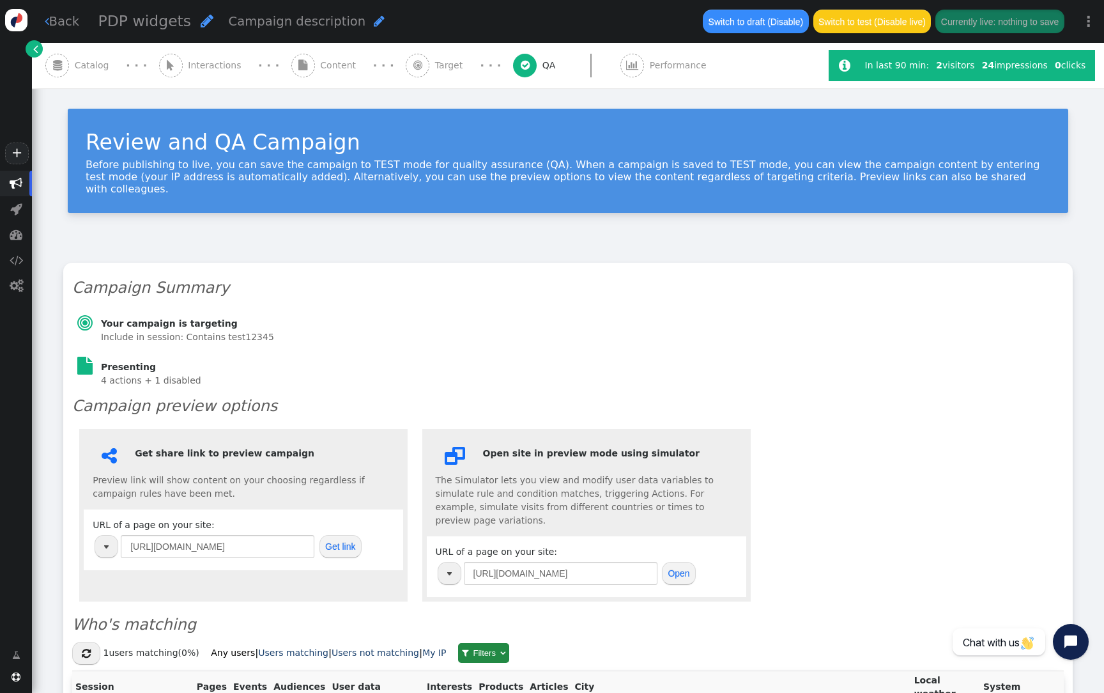
click at [31, 48] on link "" at bounding box center [34, 48] width 17 height 17
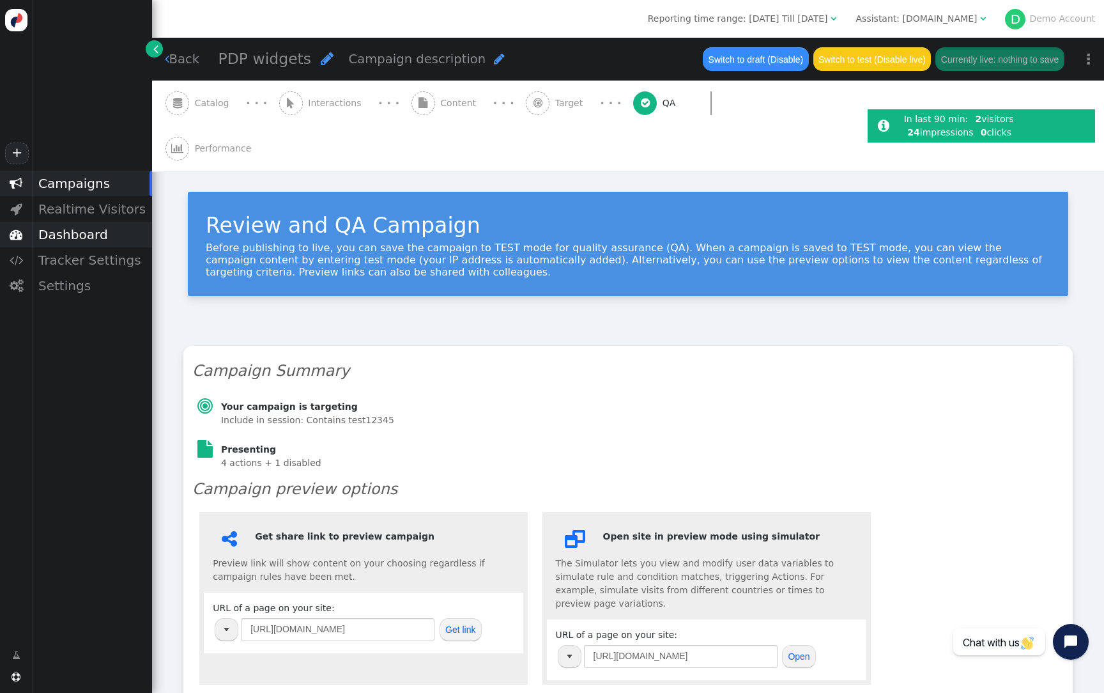
click at [82, 228] on div "Dashboard" at bounding box center [92, 235] width 120 height 26
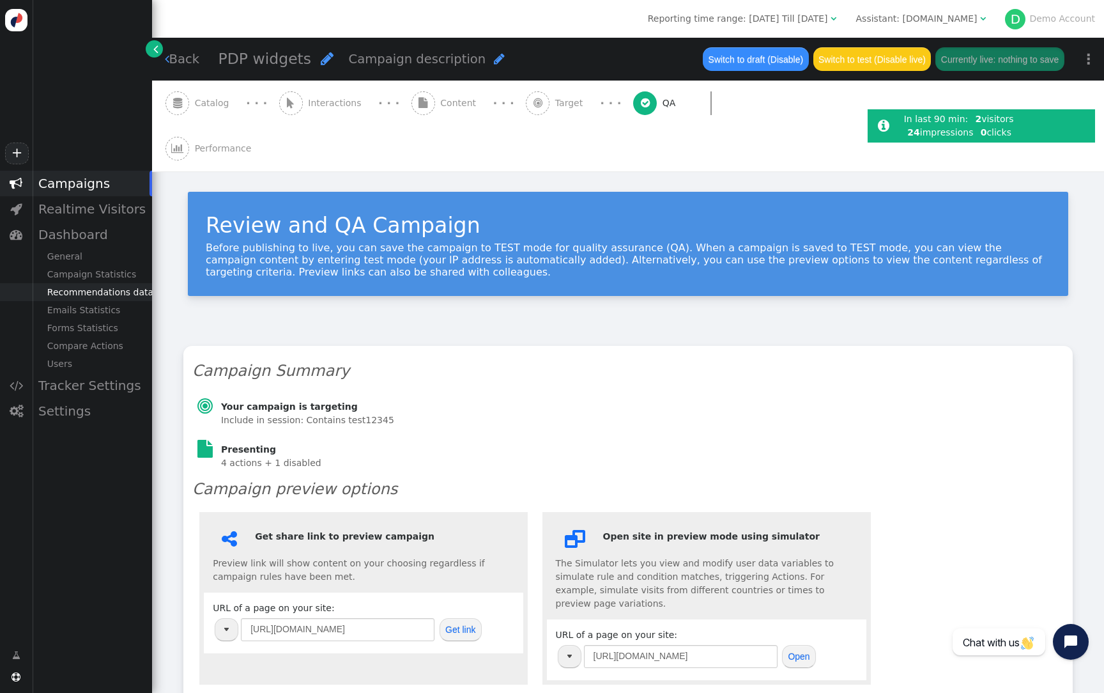
click at [118, 291] on div "Recommendations data" at bounding box center [92, 292] width 120 height 18
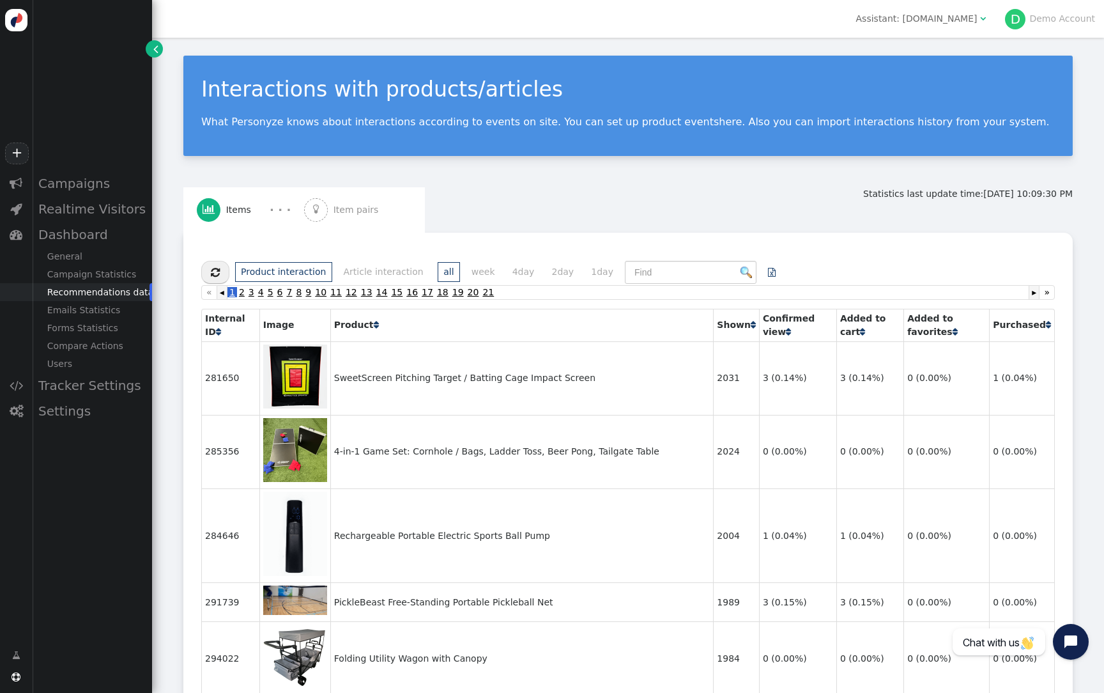
click at [1008, 331] on th "Purchased " at bounding box center [1021, 325] width 65 height 32
click at [1006, 331] on th "Purchased " at bounding box center [1021, 325] width 65 height 32
click at [1046, 329] on span "" at bounding box center [1048, 324] width 5 height 9
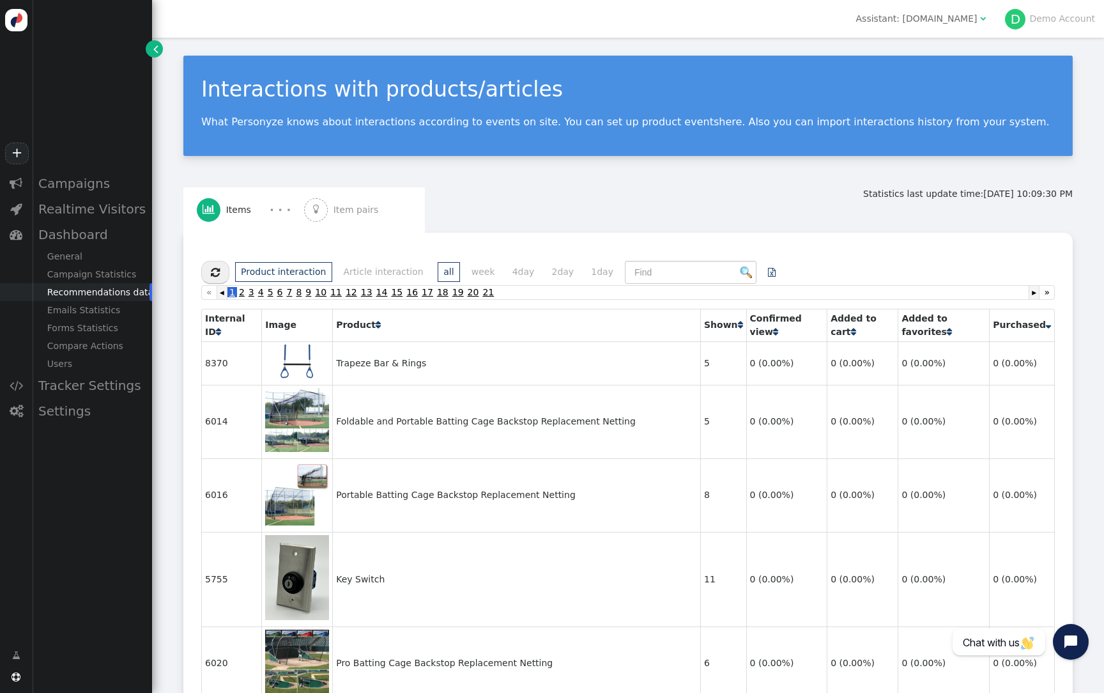
click at [1046, 328] on span "" at bounding box center [1048, 324] width 5 height 9
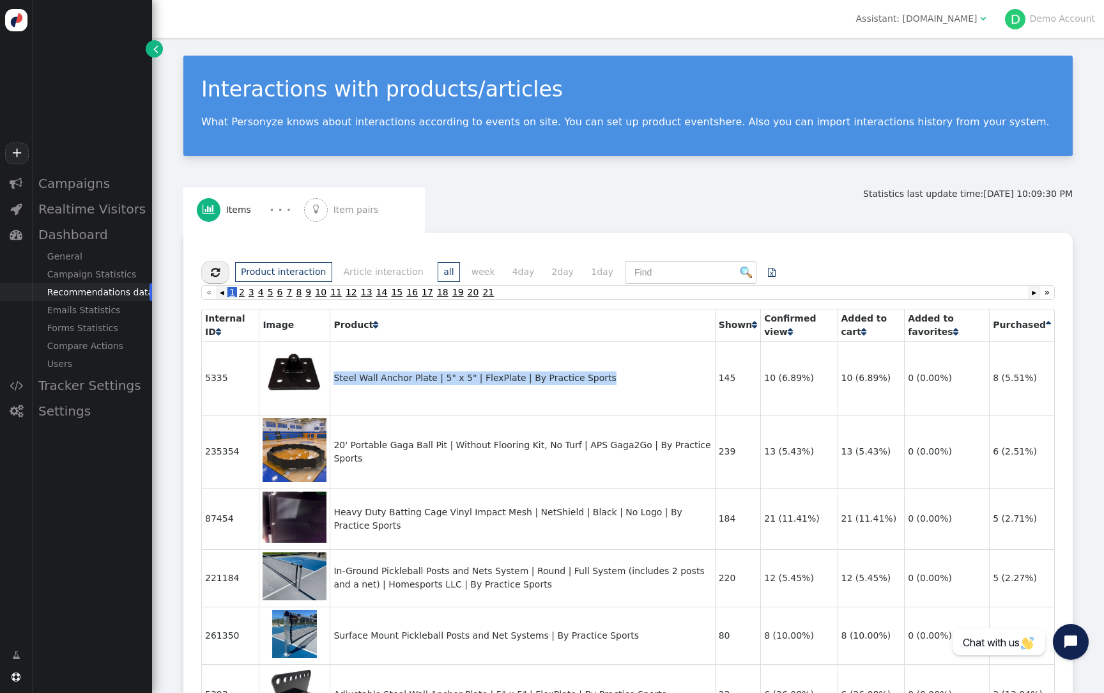
drag, startPoint x: 592, startPoint y: 385, endPoint x: 334, endPoint y: 382, distance: 258.9
click at [334, 382] on td "Steel Wall Anchor Plate | 5" x 5" | FlexPlate | By Practice Sports" at bounding box center [522, 378] width 385 height 74
drag, startPoint x: 430, startPoint y: 381, endPoint x: 325, endPoint y: 376, distance: 104.3
click at [325, 376] on tr "5335 https://practicesports.com/wp-content/uploads/2019/12/5-Plates.jpg Steel W…" at bounding box center [627, 378] width 853 height 74
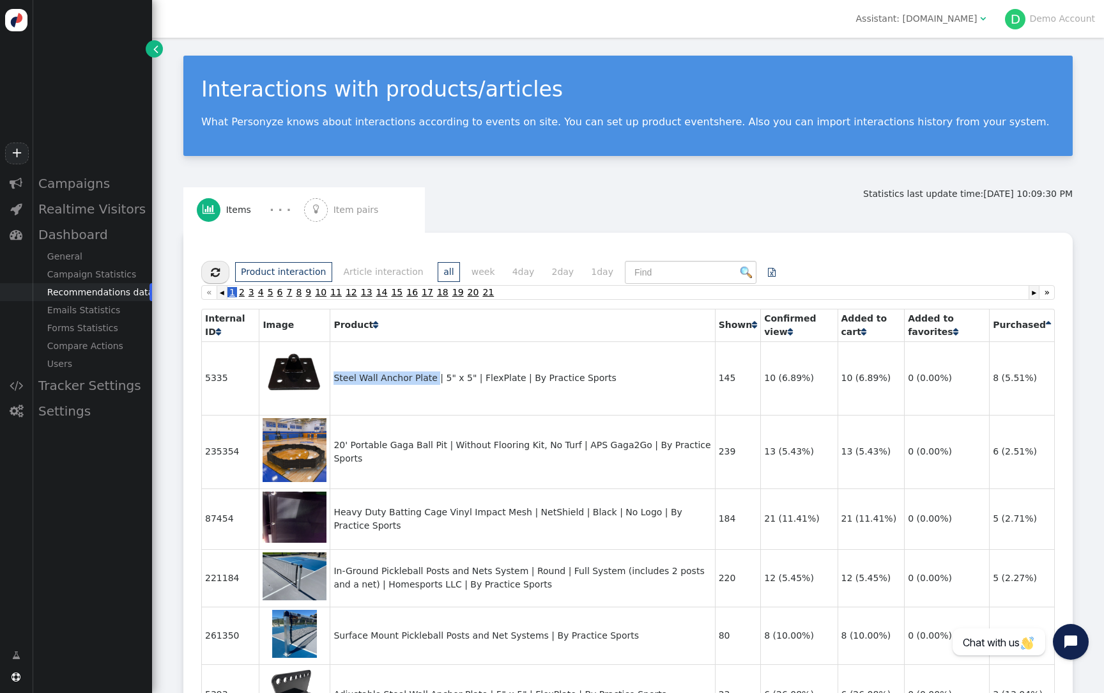
copy tr "Steel Wall Anchor Plate"
click at [93, 185] on div "Campaigns" at bounding box center [92, 184] width 120 height 26
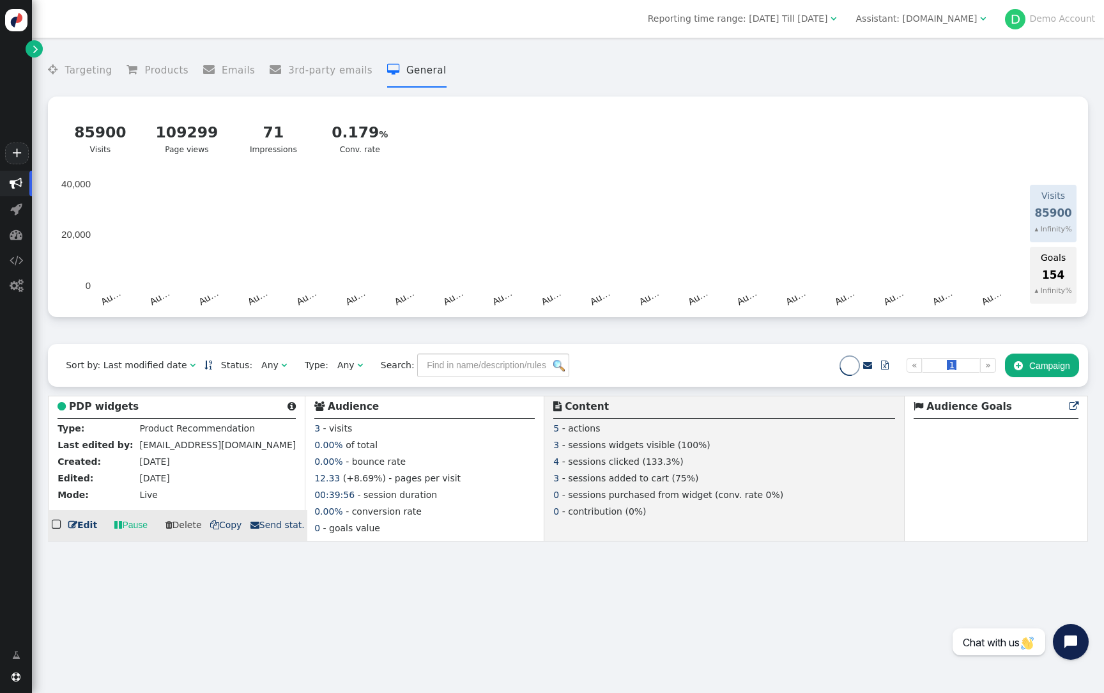
click at [84, 412] on b "PDP widgets" at bounding box center [104, 407] width 70 height 12
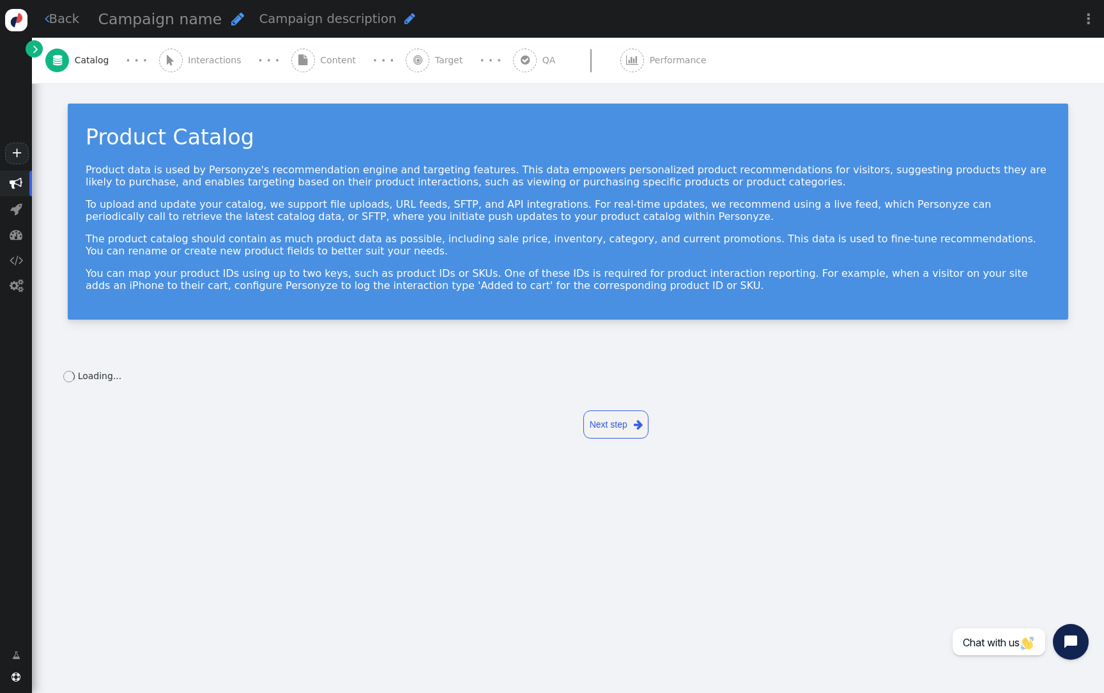
click at [306, 78] on div " Content" at bounding box center [326, 60] width 70 height 45
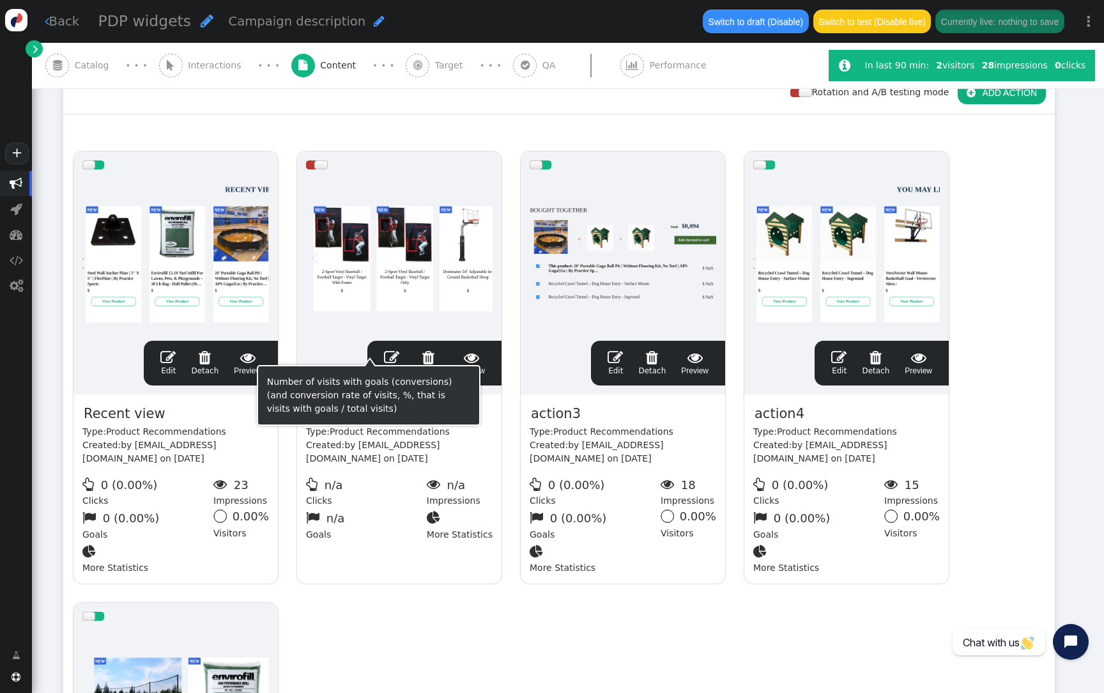
scroll to position [63, 0]
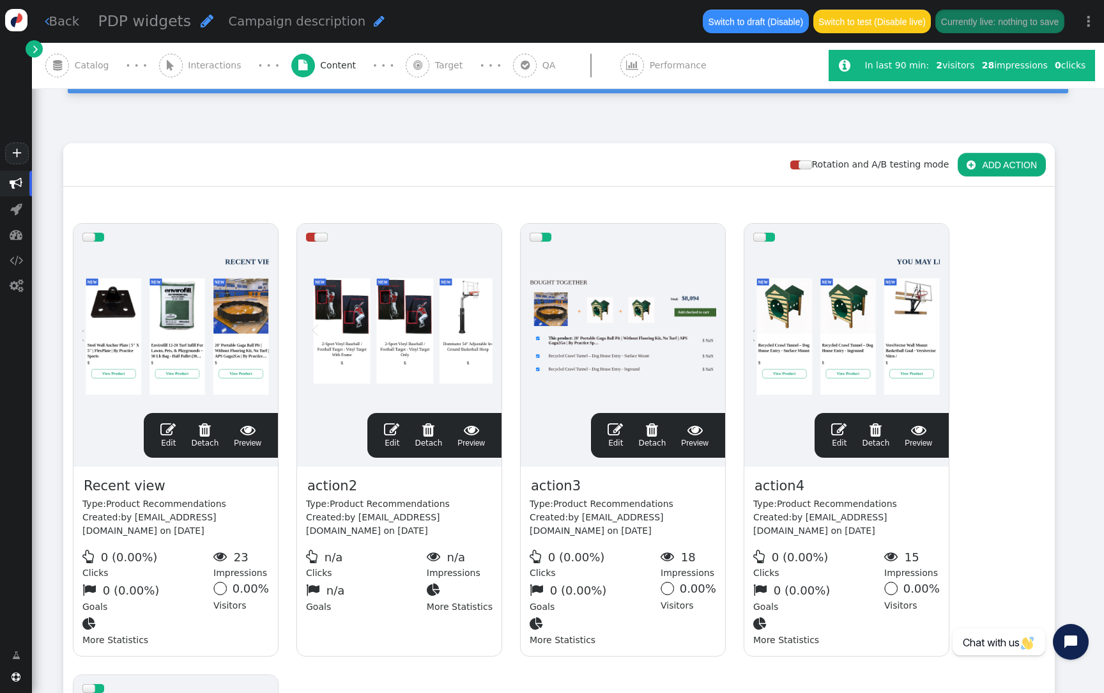
click at [240, 353] on div at bounding box center [175, 327] width 187 height 153
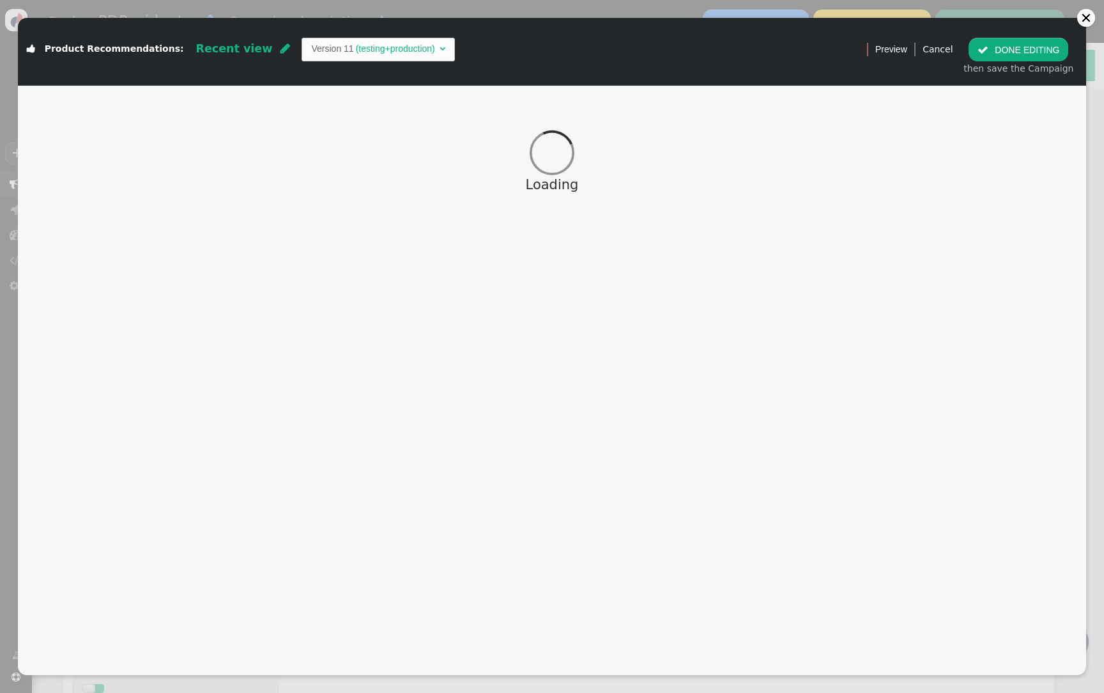
click at [1048, 48] on button " DONE EDITING" at bounding box center [1019, 49] width 100 height 23
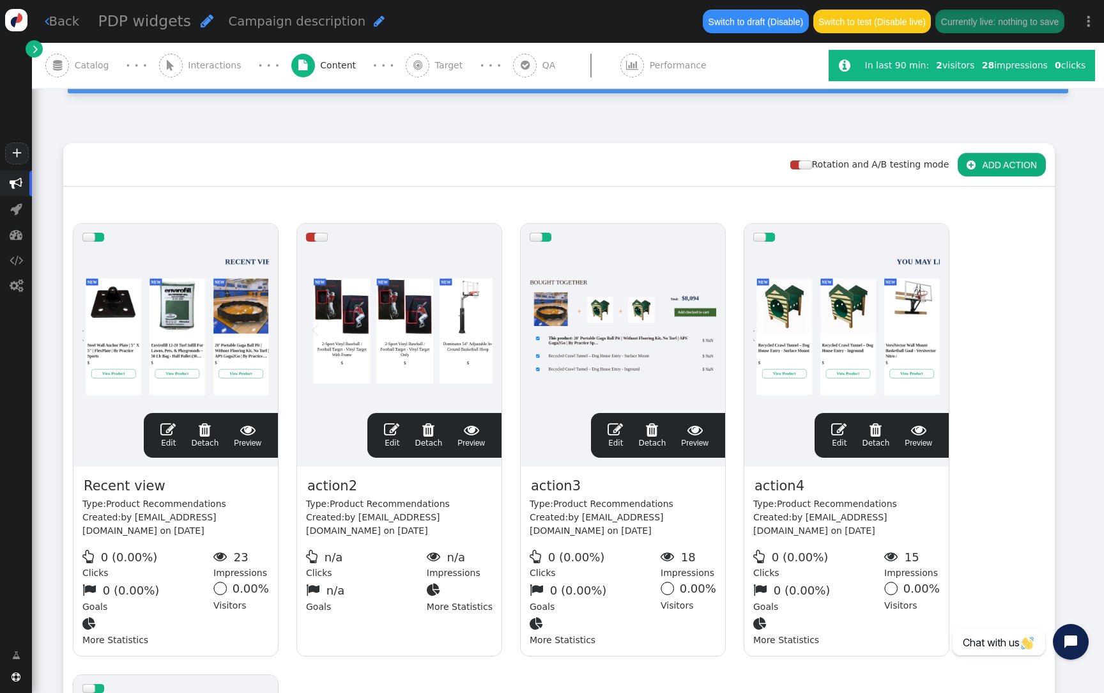
click at [607, 295] on div at bounding box center [623, 327] width 187 height 153
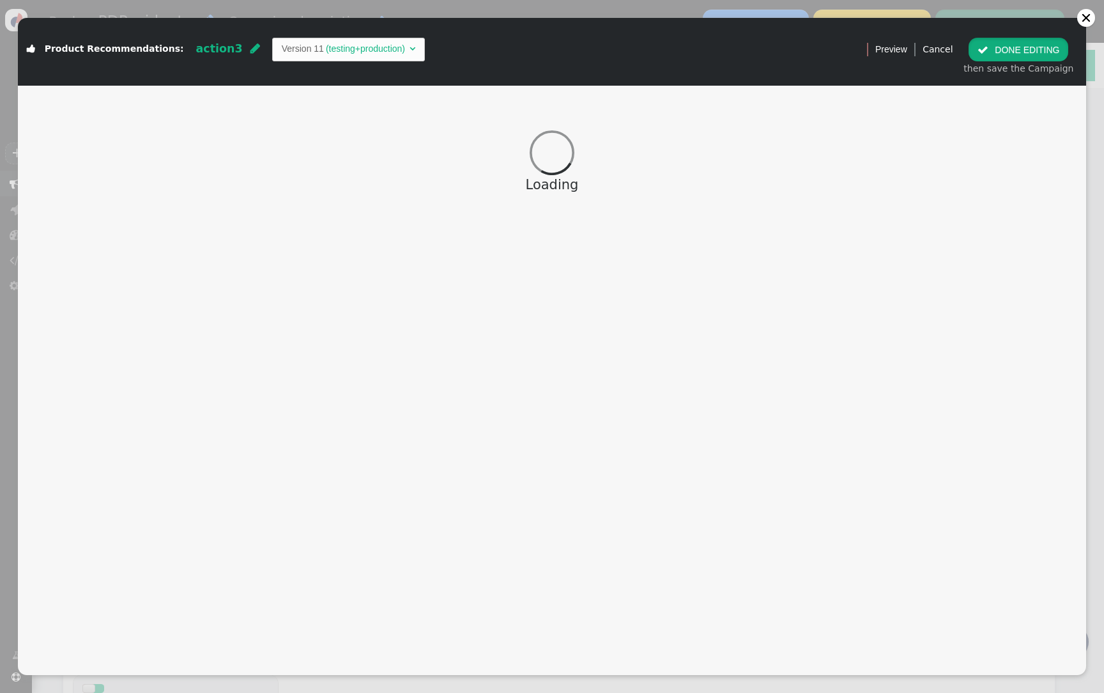
click at [1032, 41] on button " DONE EDITING" at bounding box center [1019, 49] width 100 height 23
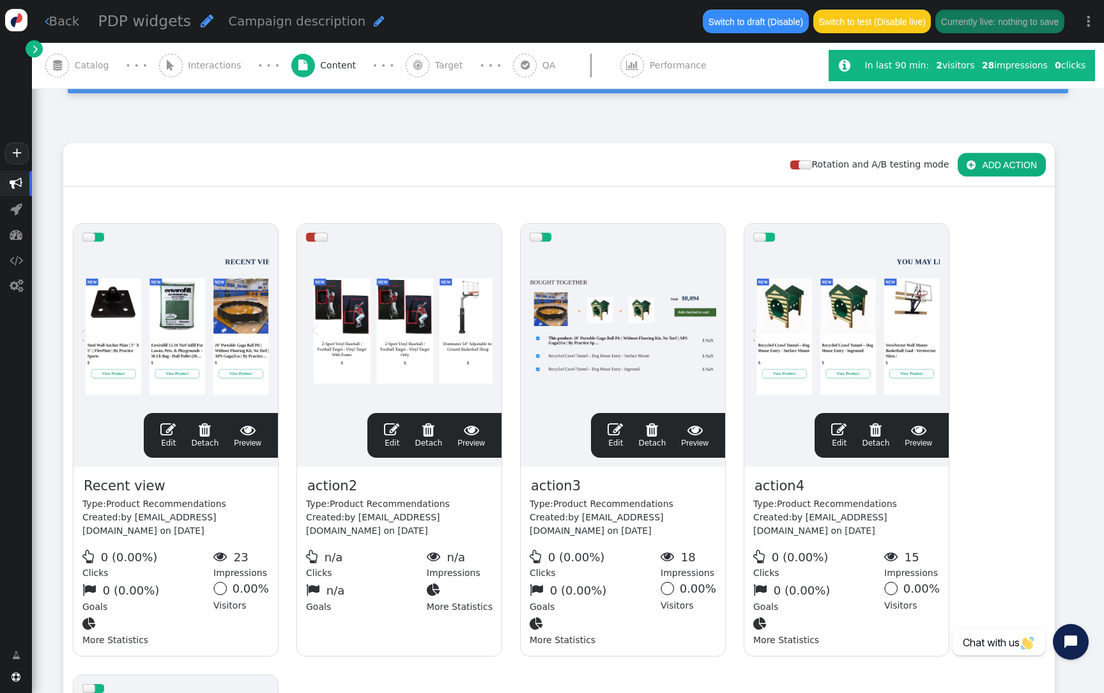
click at [823, 315] on div at bounding box center [847, 327] width 187 height 153
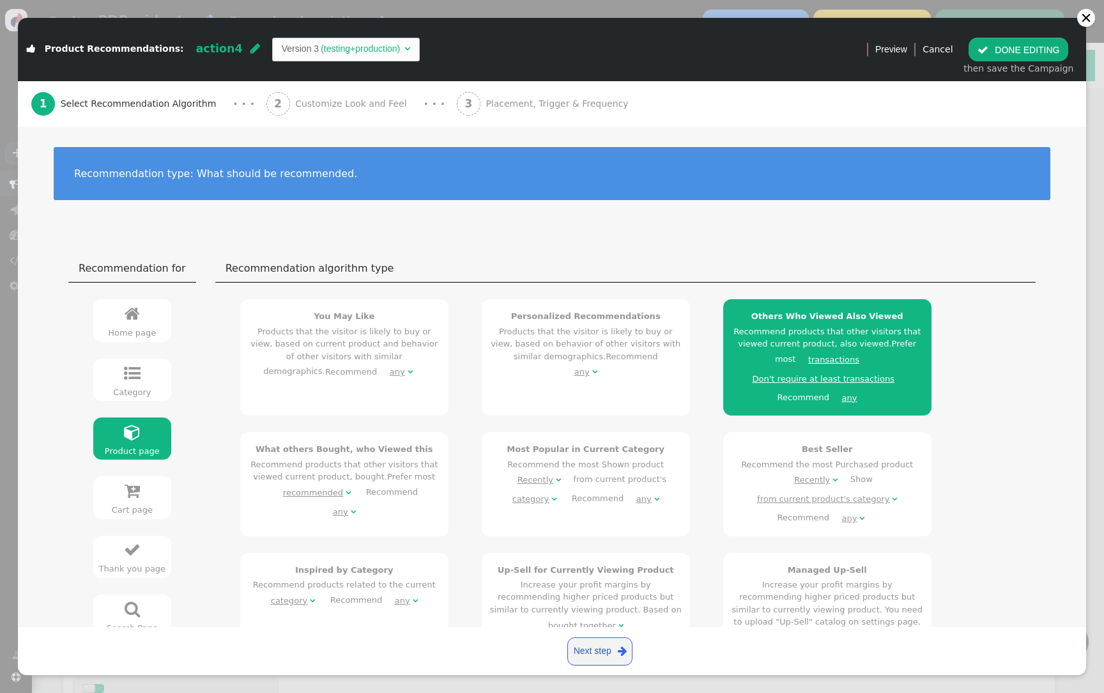
click at [267, 105] on span "2" at bounding box center [279, 104] width 24 height 24
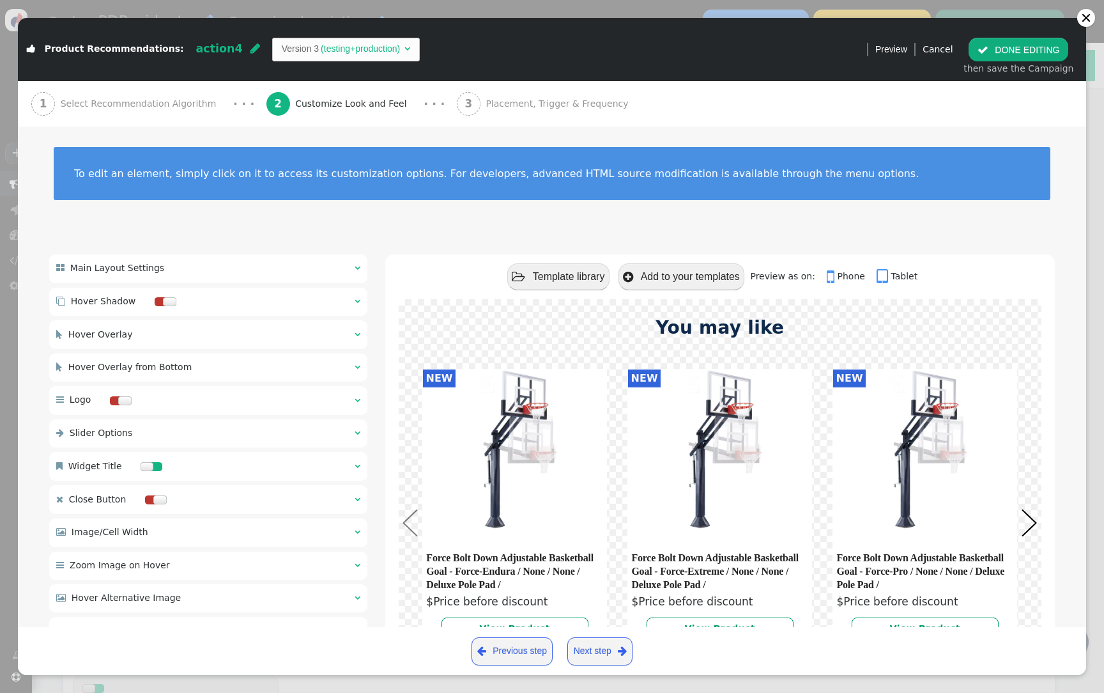
click at [1014, 54] on button " DONE EDITING" at bounding box center [1019, 49] width 100 height 23
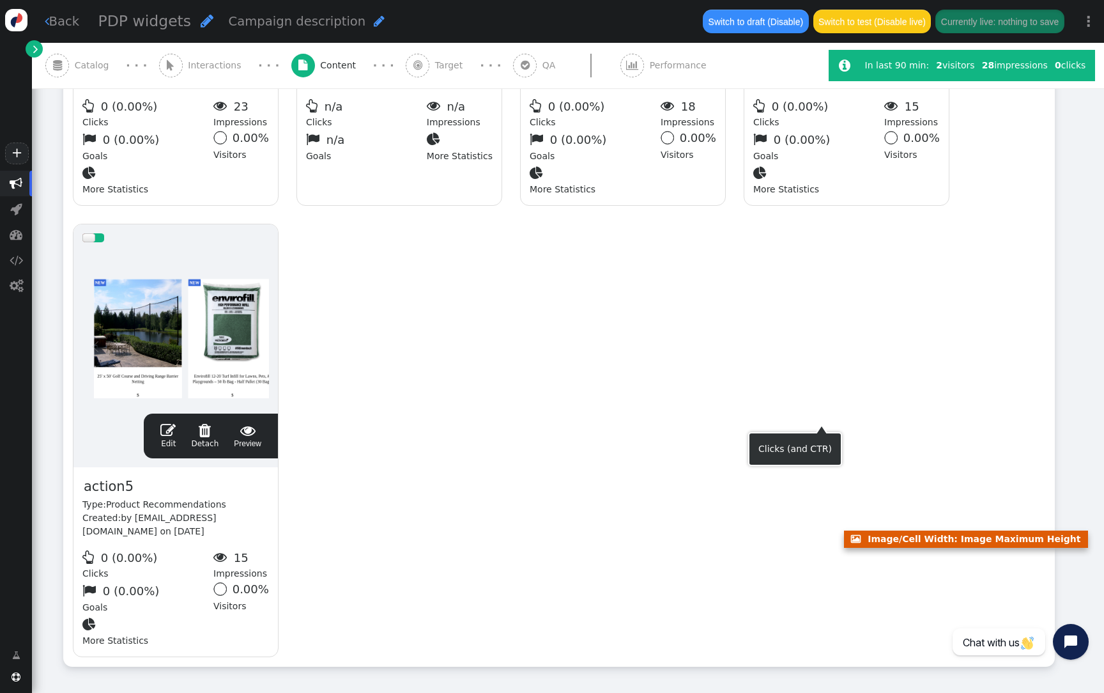
scroll to position [538, 0]
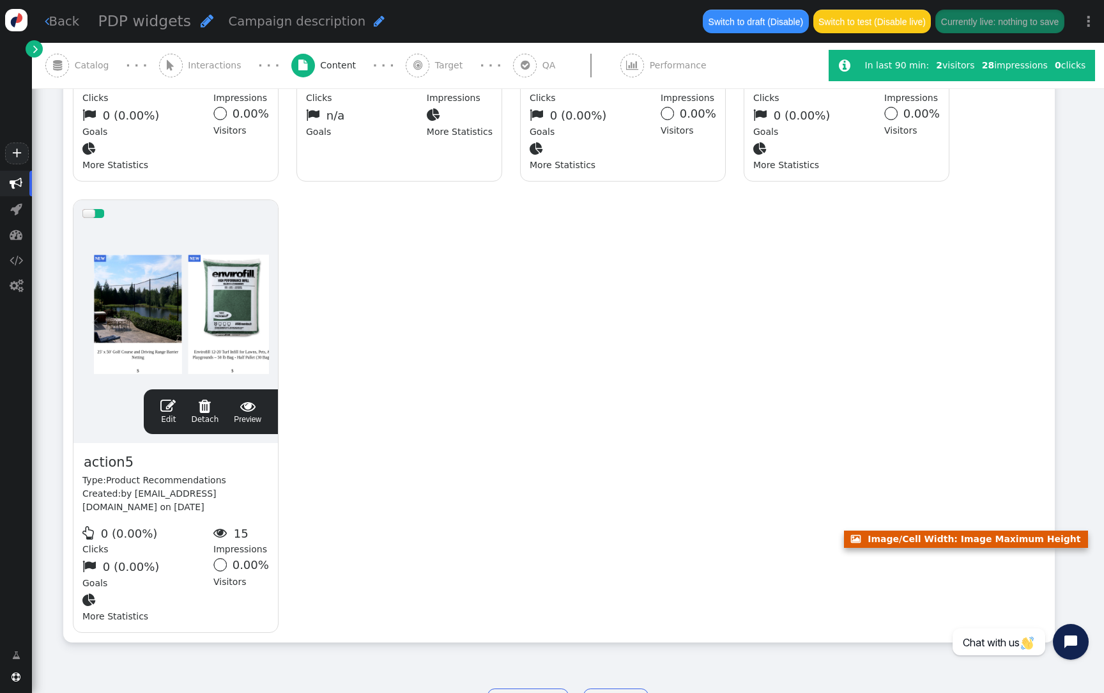
click at [256, 313] on div at bounding box center [175, 303] width 187 height 153
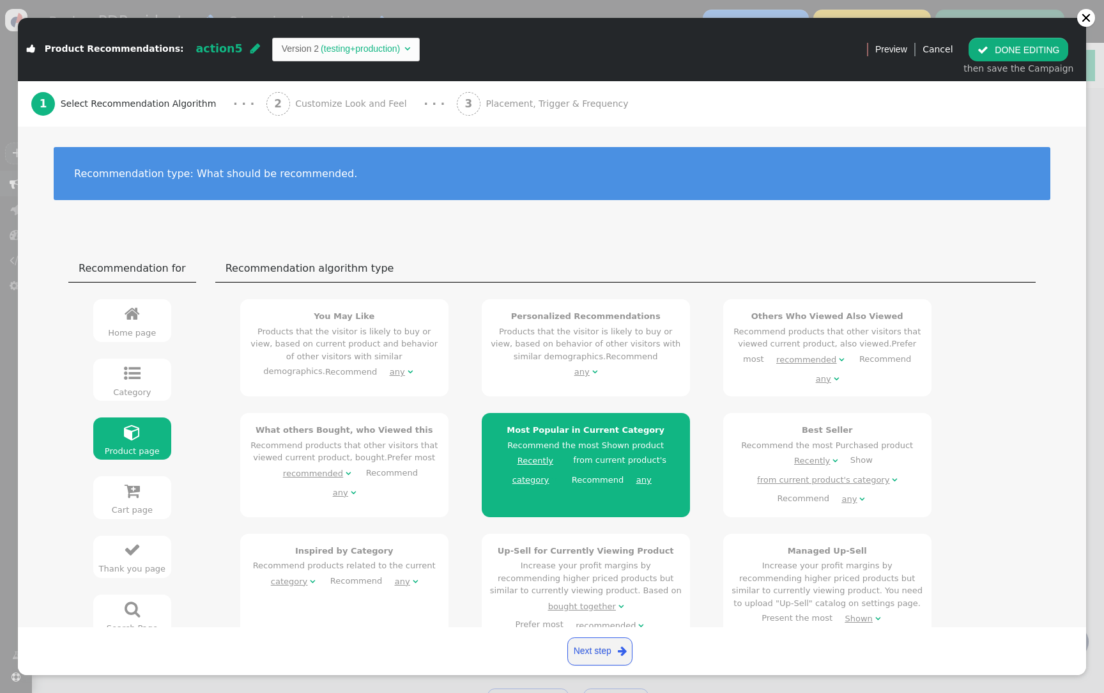
click at [336, 116] on div "2 Customize Look and Feel" at bounding box center [340, 103] width 146 height 45
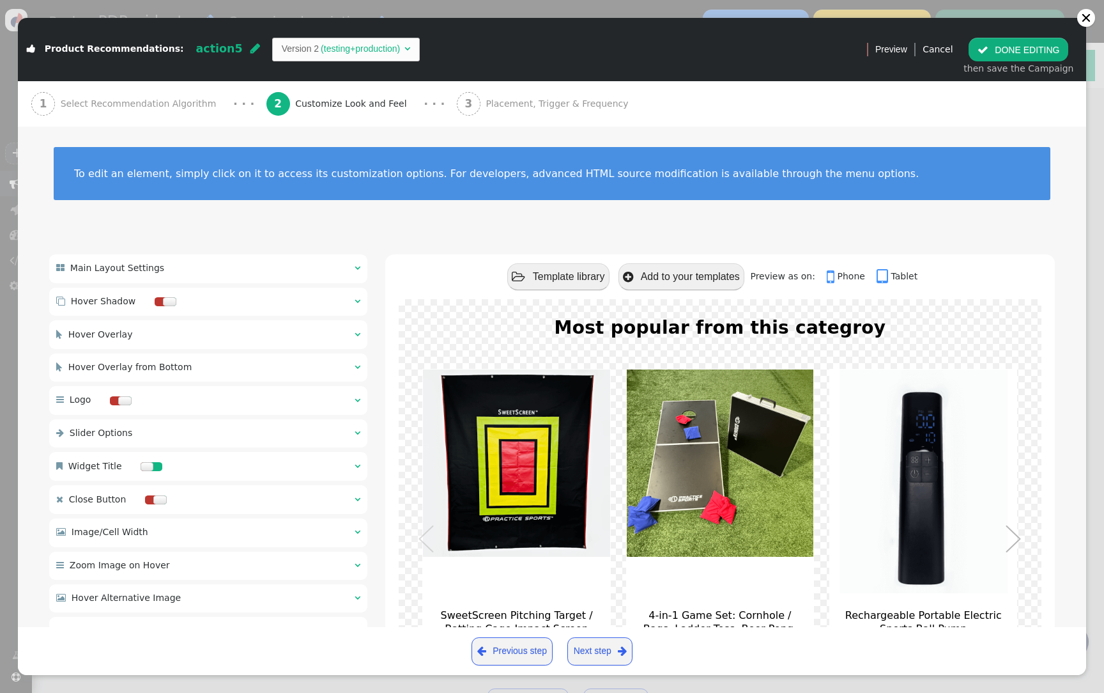
click at [1015, 52] on button " DONE EDITING" at bounding box center [1019, 49] width 100 height 23
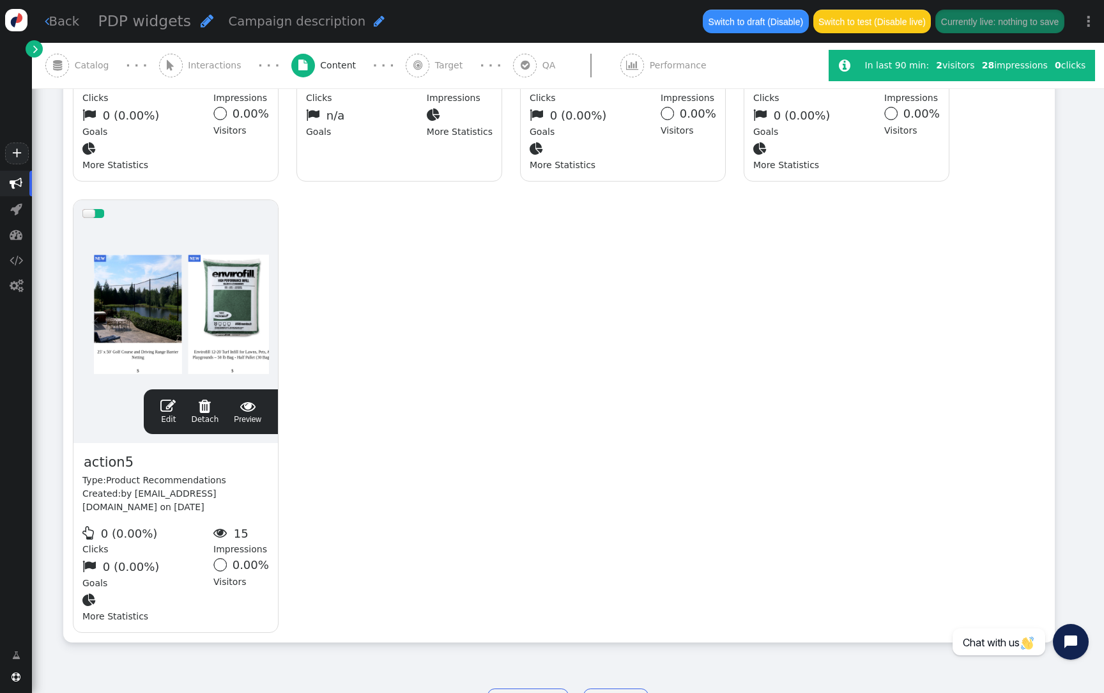
click at [97, 209] on div at bounding box center [98, 213] width 11 height 9
click at [1039, 26] on button "Save changes to live" at bounding box center [1017, 21] width 93 height 23
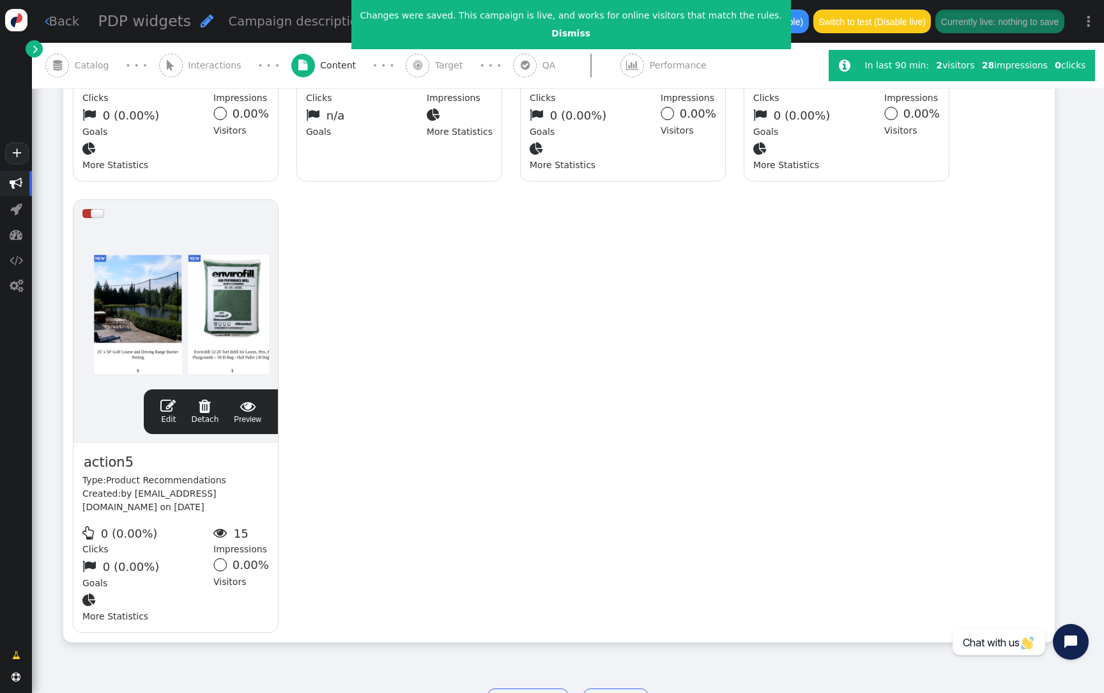
click at [406, 63] on span "" at bounding box center [418, 66] width 24 height 24
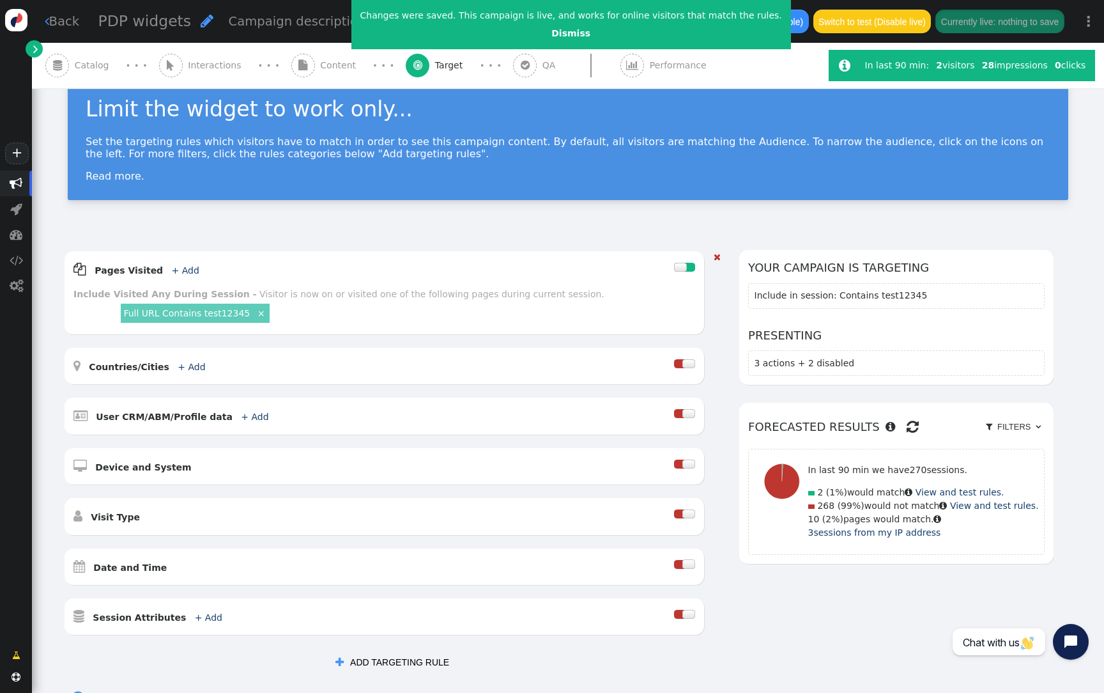
scroll to position [0, 0]
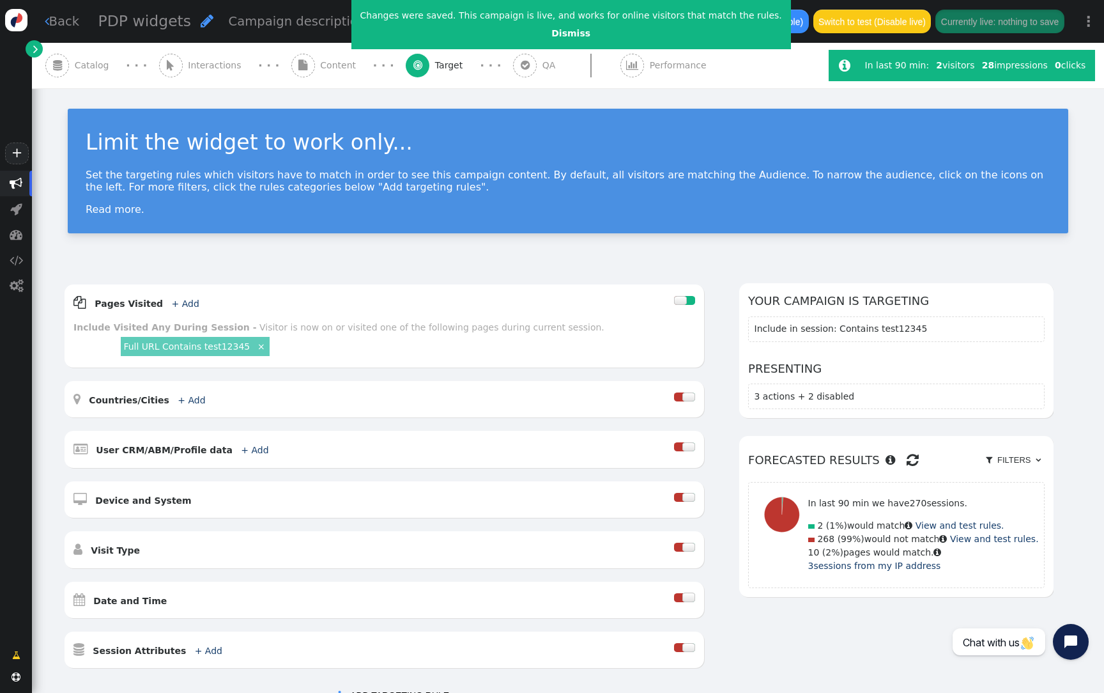
click at [36, 45] on span "" at bounding box center [35, 48] width 5 height 13
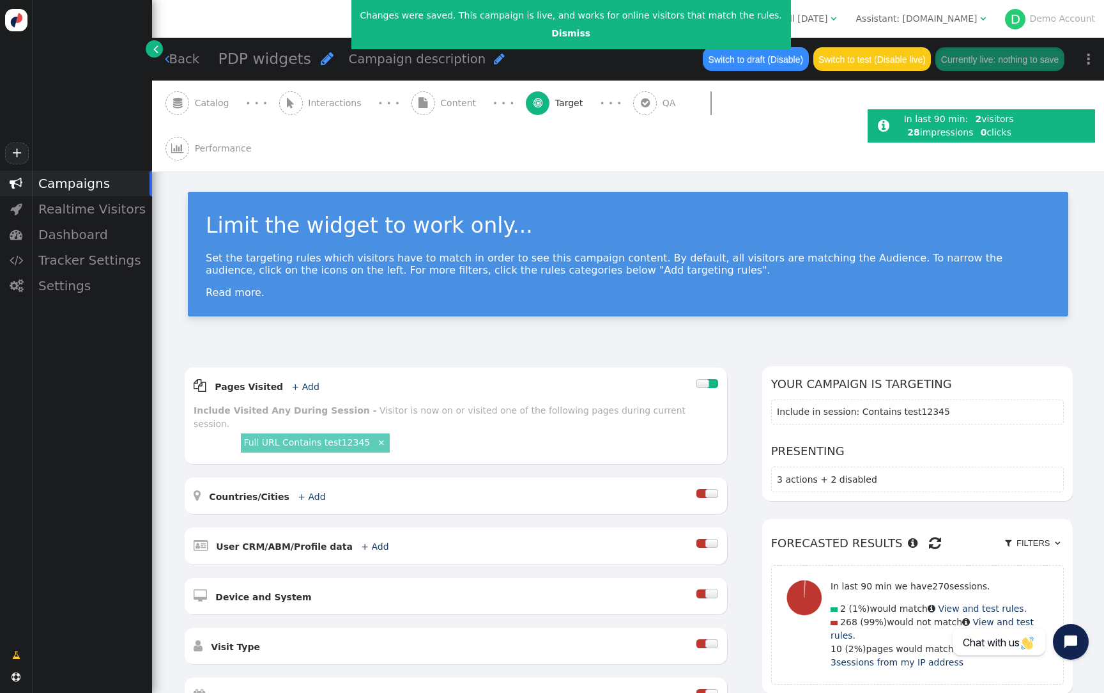
click at [909, 19] on div "Assistant: practicesports.com" at bounding box center [916, 18] width 121 height 13
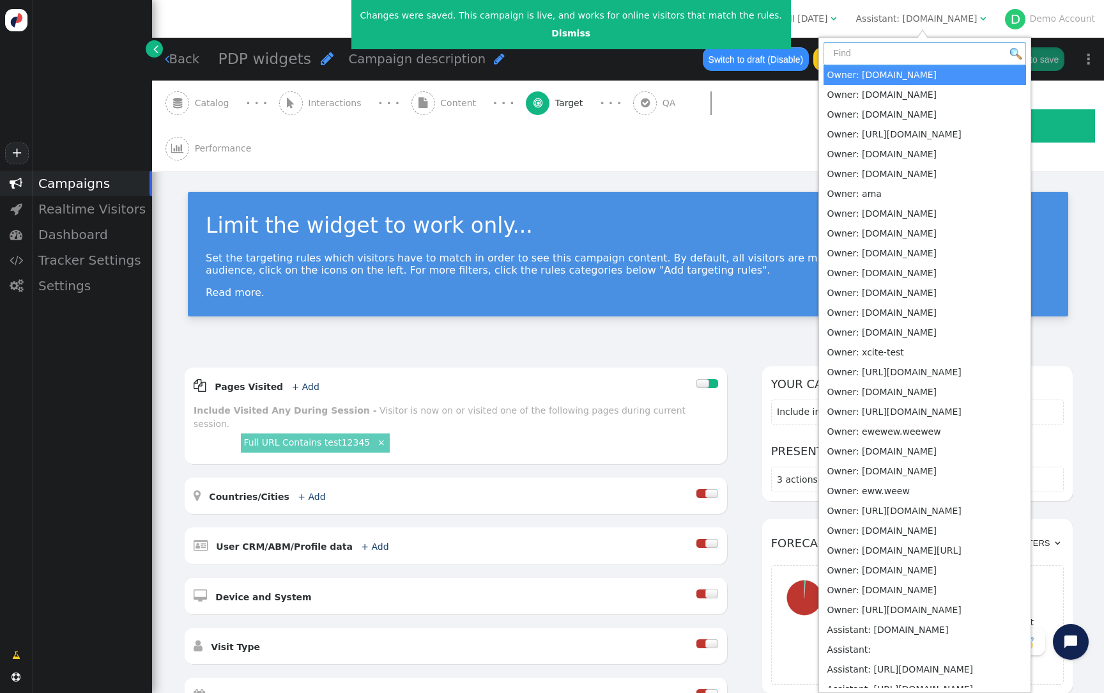
click at [902, 59] on input "text" at bounding box center [925, 53] width 203 height 23
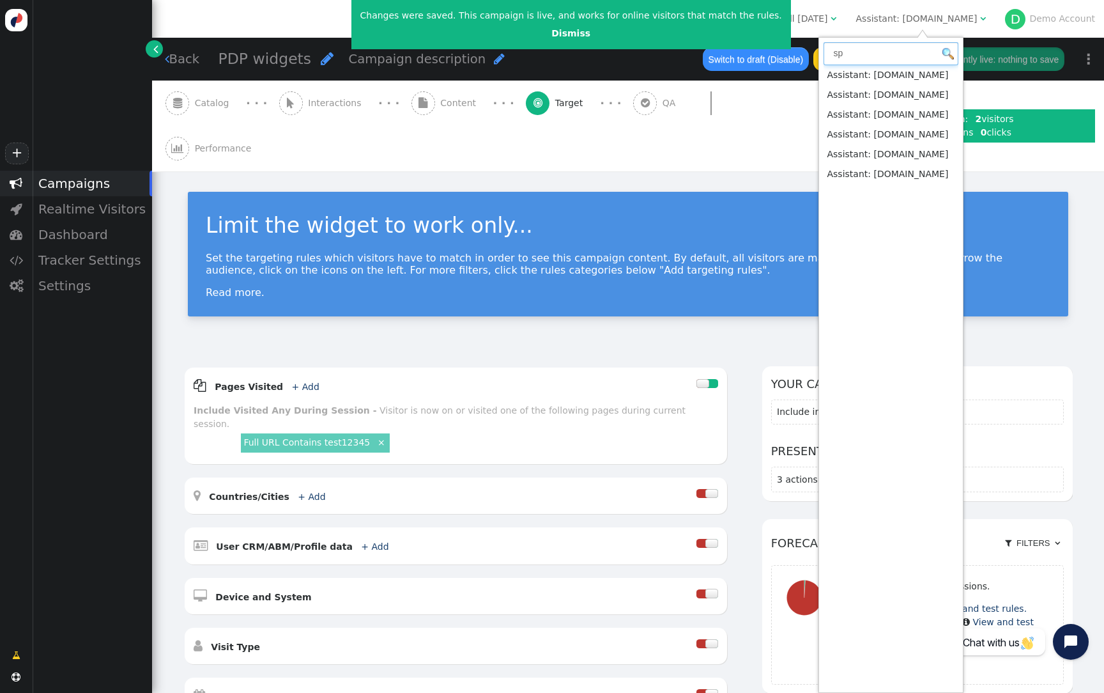
type input "sp"
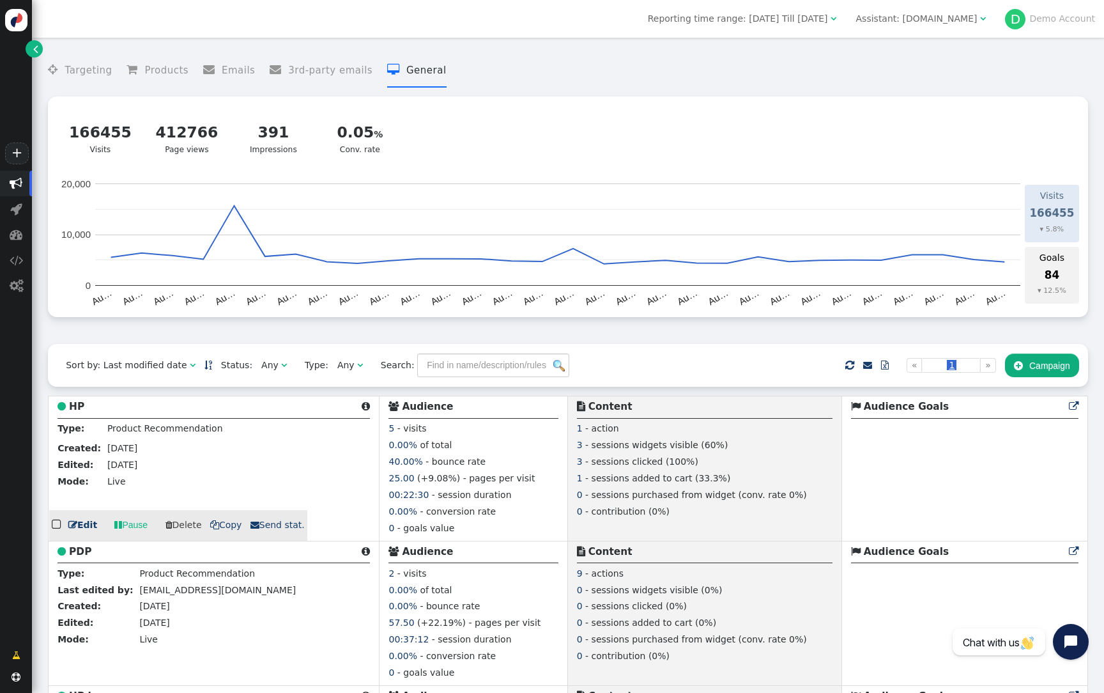
click at [79, 406] on b "HP" at bounding box center [76, 407] width 15 height 12
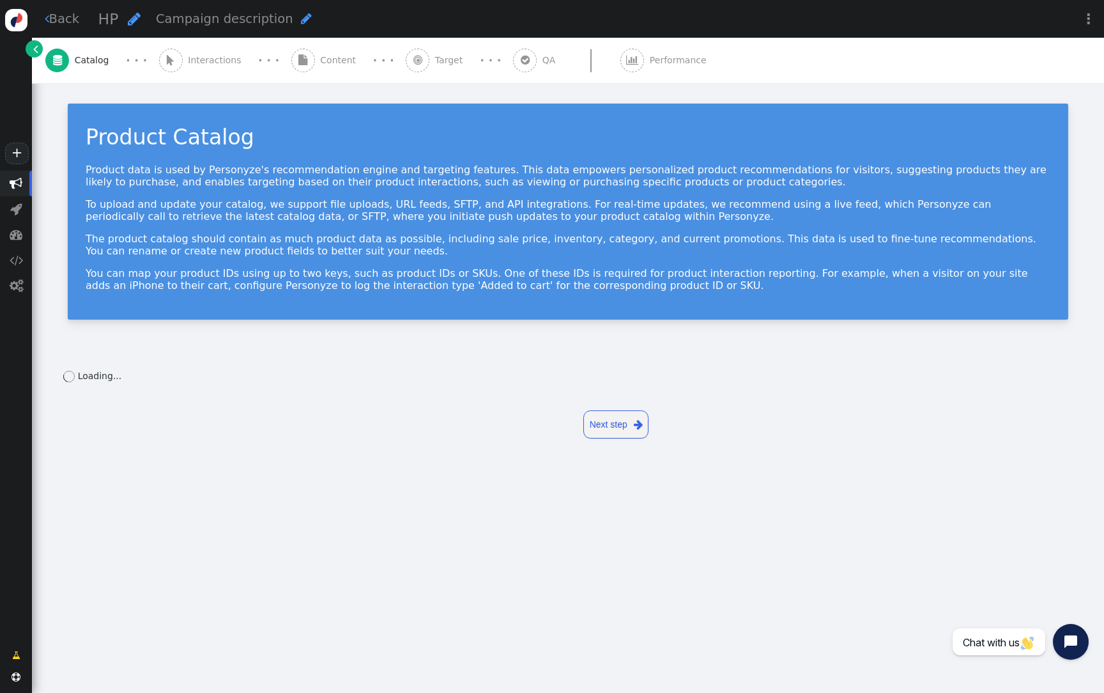
click at [342, 71] on div " Content" at bounding box center [326, 60] width 70 height 45
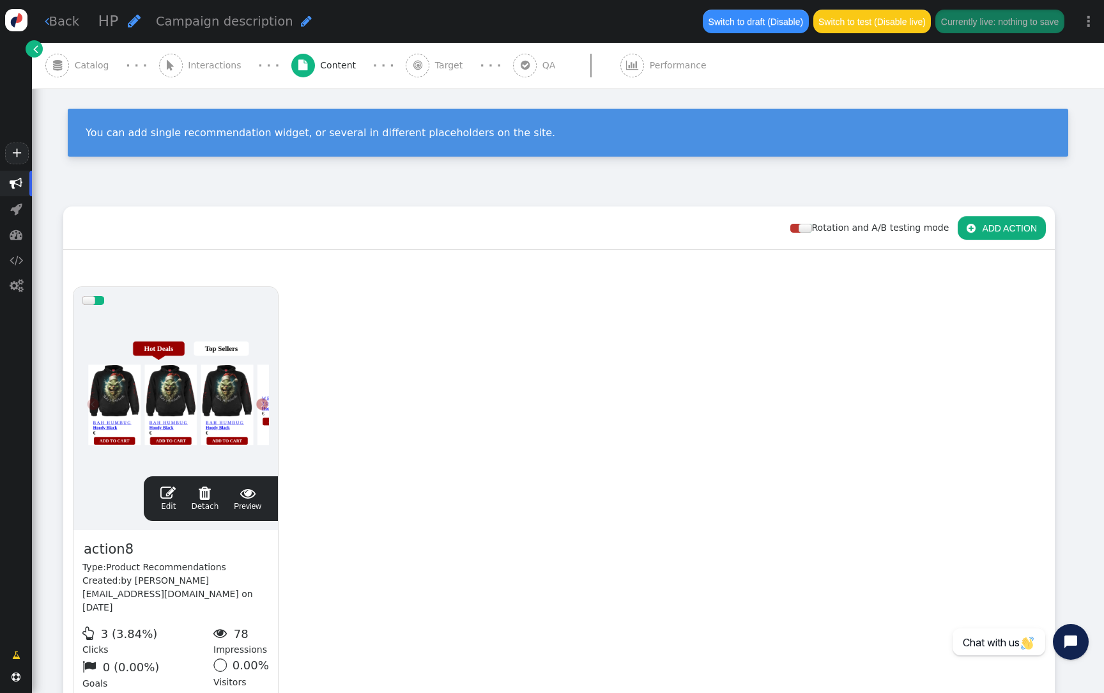
click at [196, 424] on div at bounding box center [175, 390] width 187 height 153
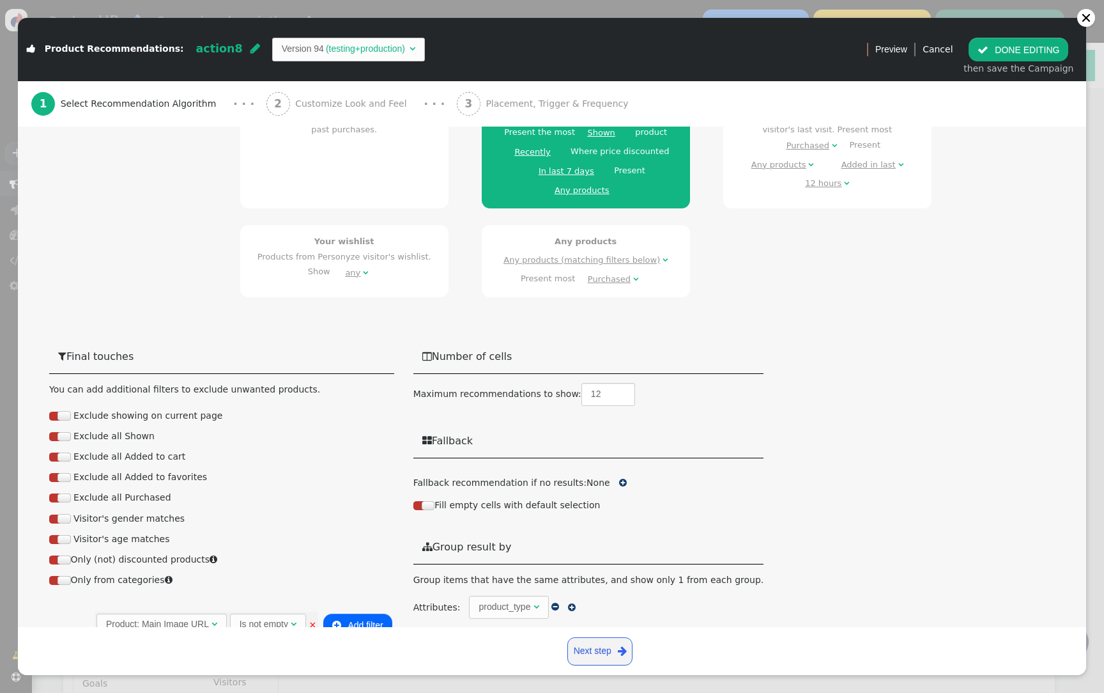
scroll to position [621, 0]
click at [329, 105] on span "Customize Look and Feel" at bounding box center [353, 103] width 117 height 13
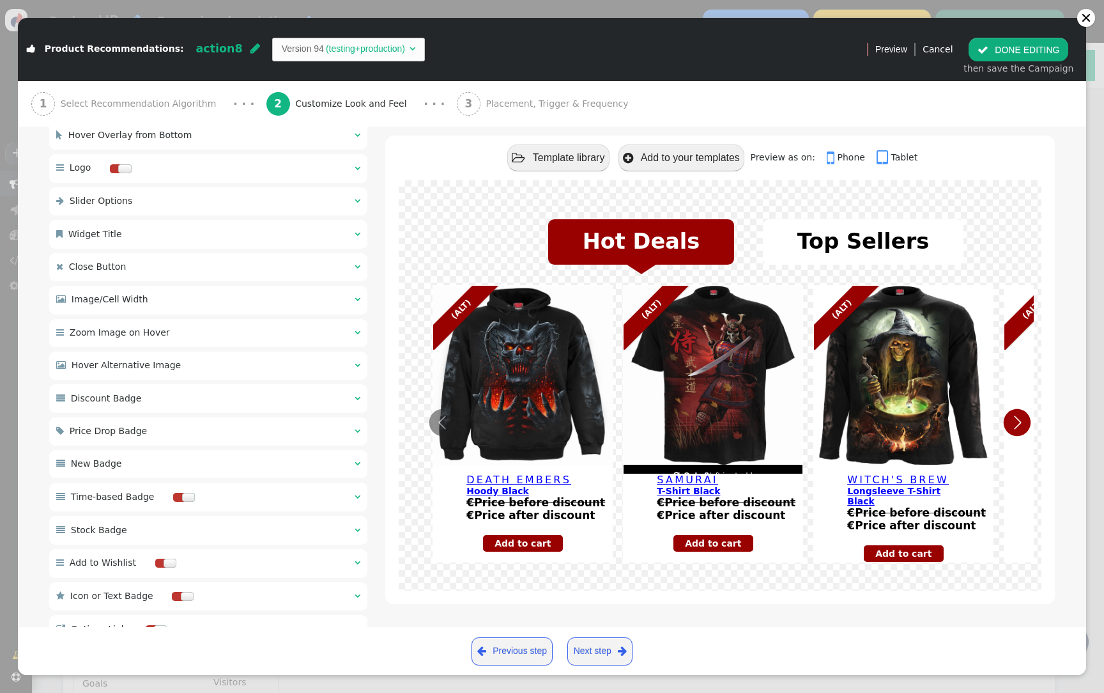
scroll to position [0, 0]
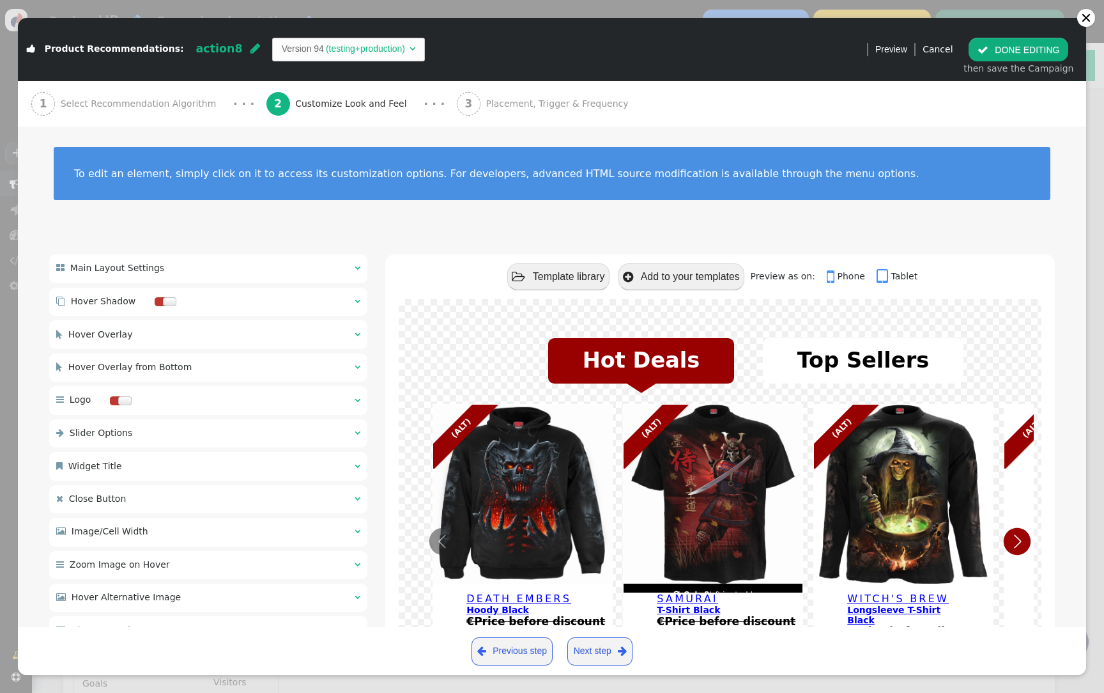
click at [213, 265] on div " Main Layout Settings  " at bounding box center [208, 268] width 318 height 28
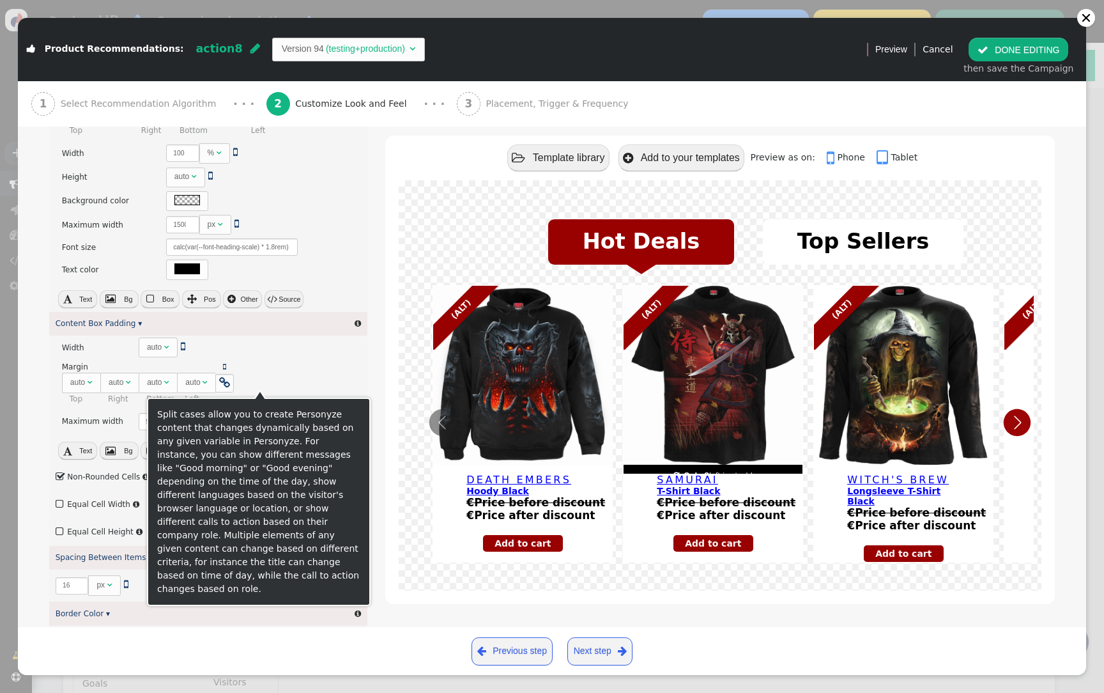
scroll to position [308, 0]
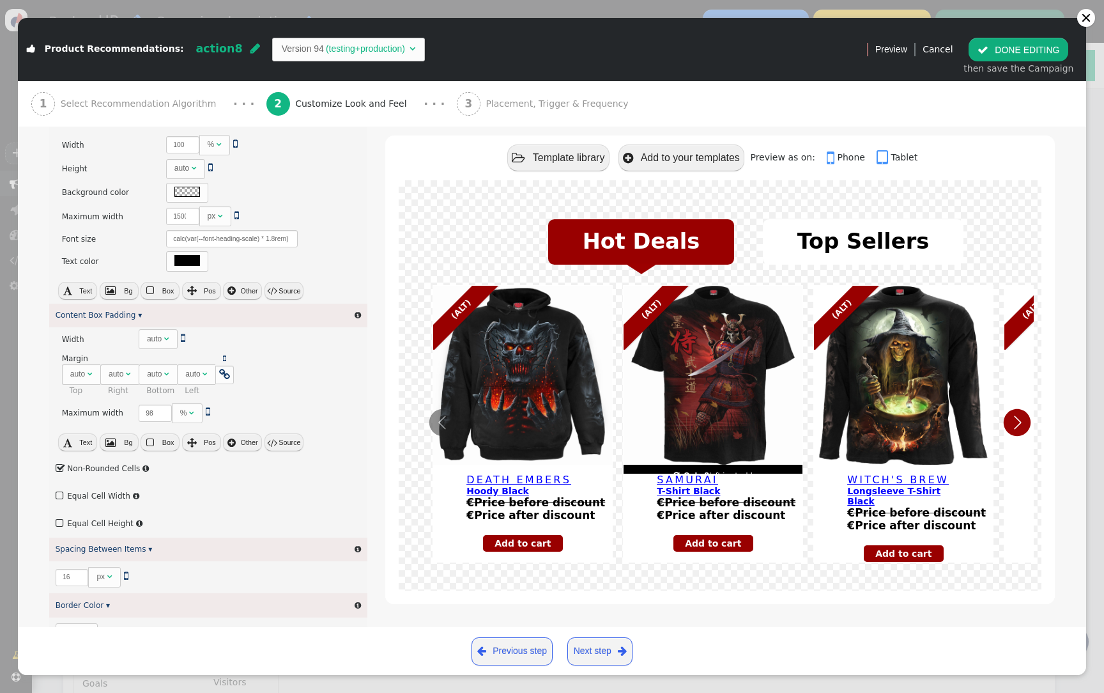
click at [93, 495] on label " Equal Cell Width" at bounding box center [93, 495] width 75 height 9
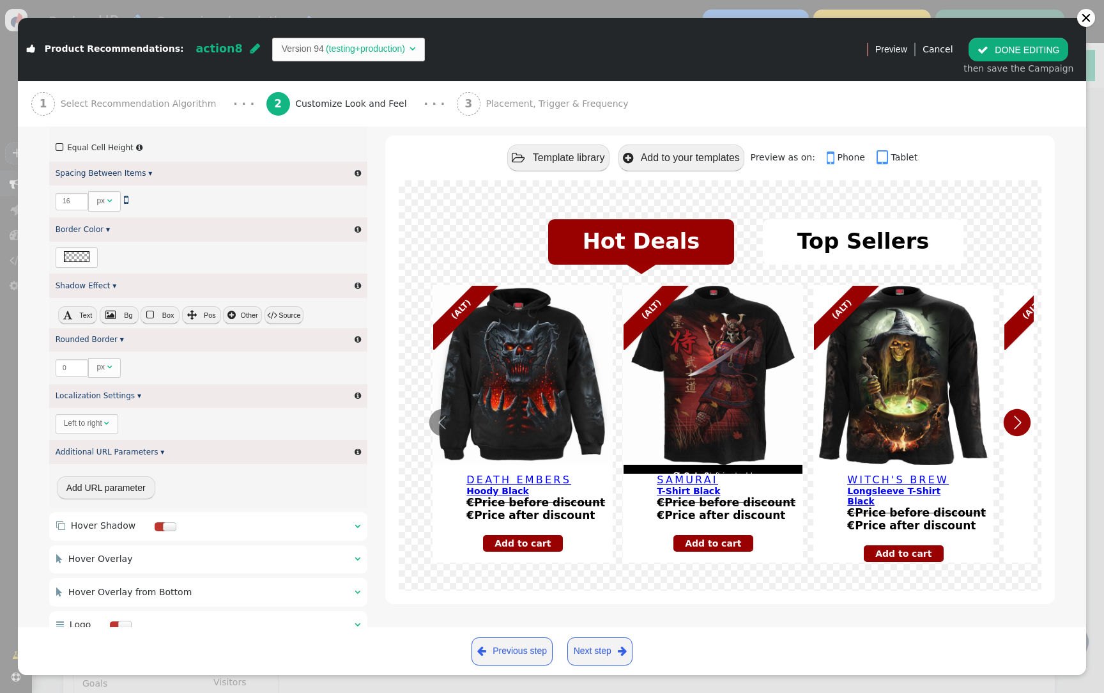
scroll to position [697, 0]
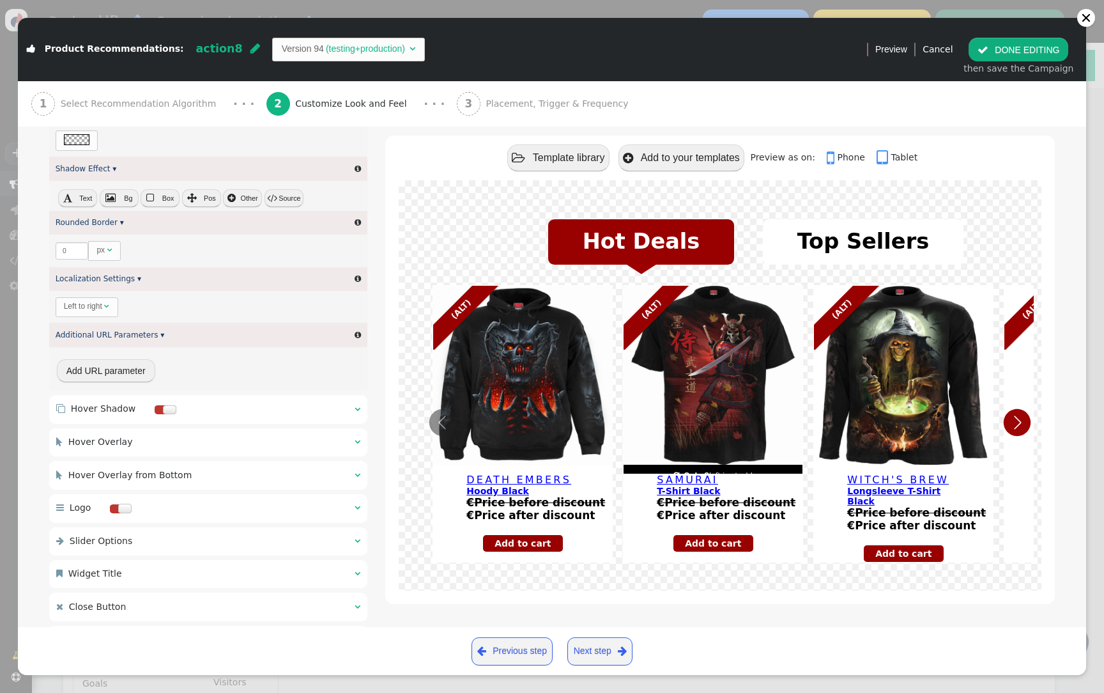
click at [219, 549] on div " Slider Options  " at bounding box center [208, 541] width 318 height 28
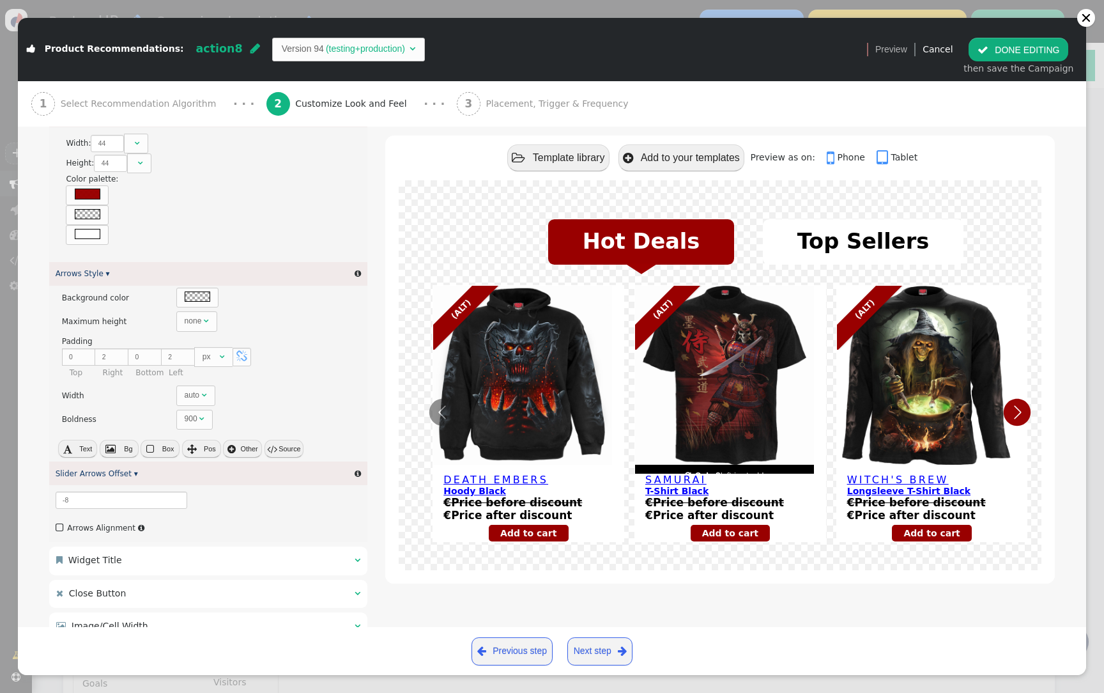
scroll to position [625, 0]
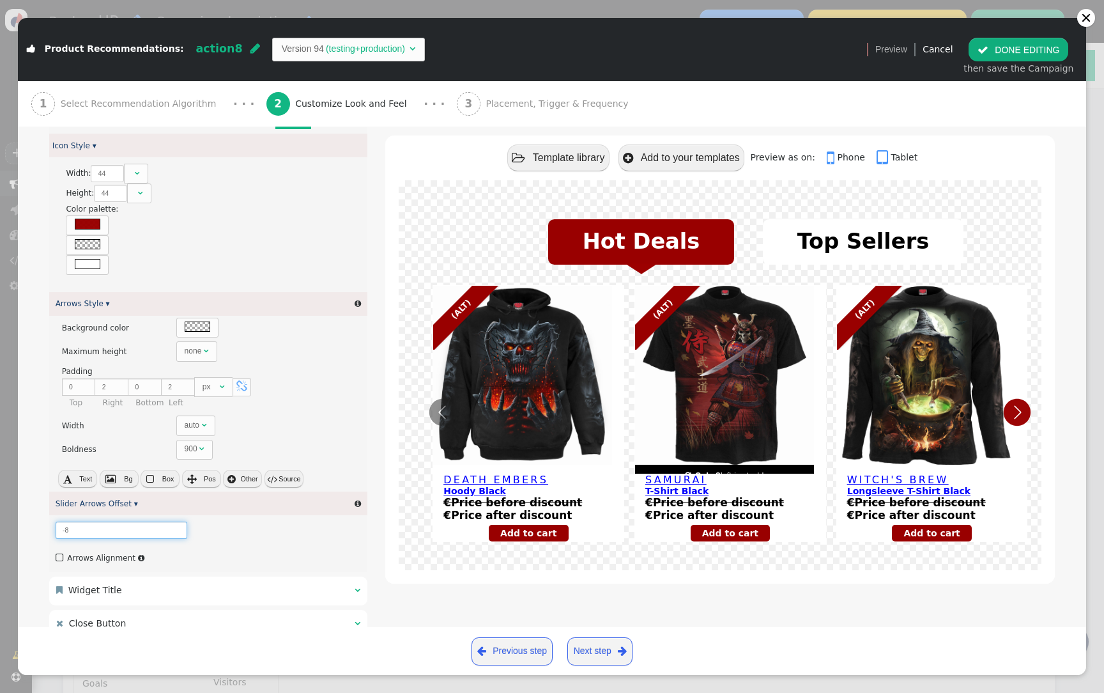
drag, startPoint x: 68, startPoint y: 532, endPoint x: 52, endPoint y: 531, distance: 16.0
click at [52, 531] on div "-8" at bounding box center [208, 529] width 318 height 29
type input "22"
click at [261, 552] on div " Arrows Alignment " at bounding box center [208, 558] width 318 height 27
click at [1046, 59] on button " DONE EDITING" at bounding box center [1019, 49] width 100 height 23
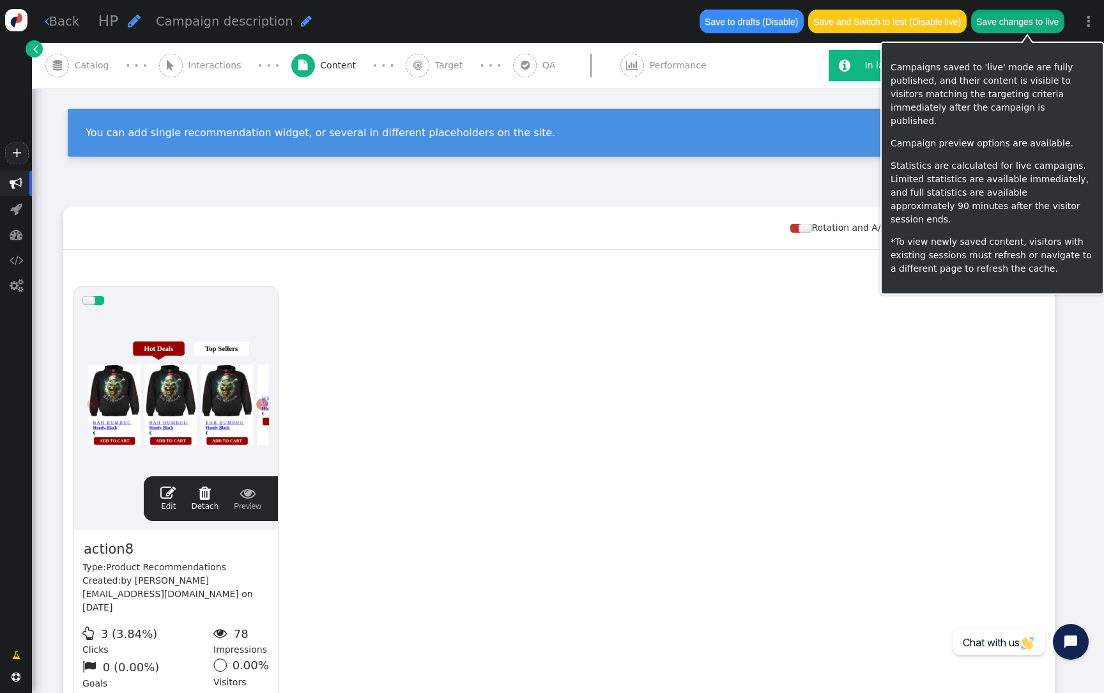
click at [1019, 24] on button "Save changes to live" at bounding box center [1017, 21] width 93 height 23
click at [1048, 30] on button "Save changes to live" at bounding box center [1017, 21] width 93 height 23
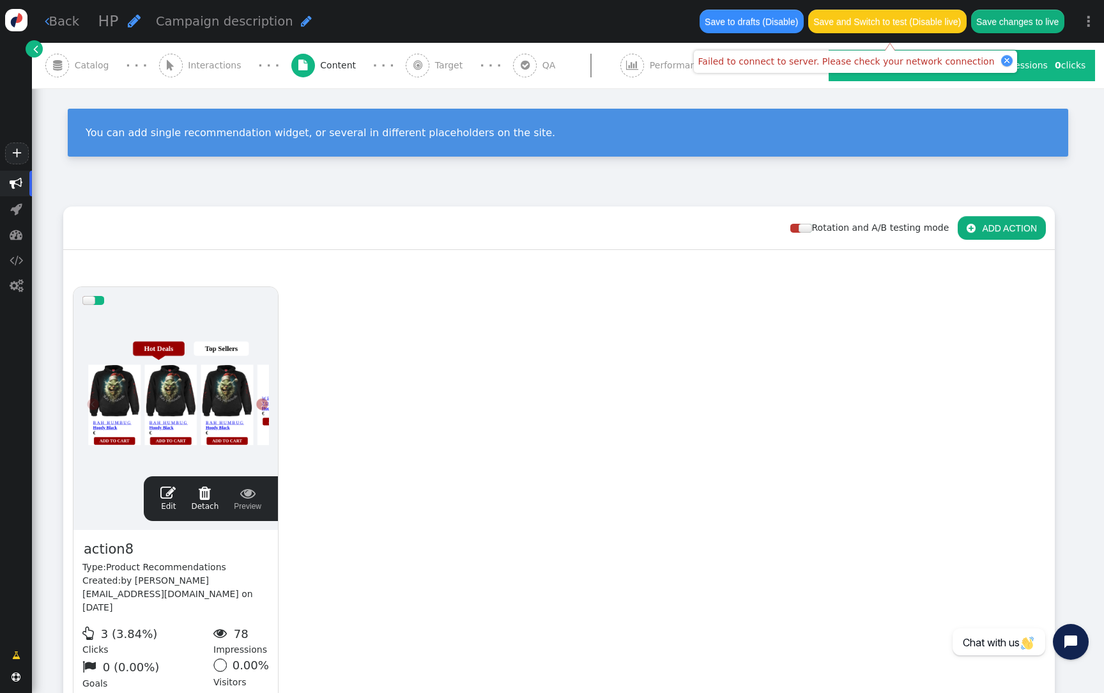
click at [175, 407] on div at bounding box center [175, 390] width 187 height 153
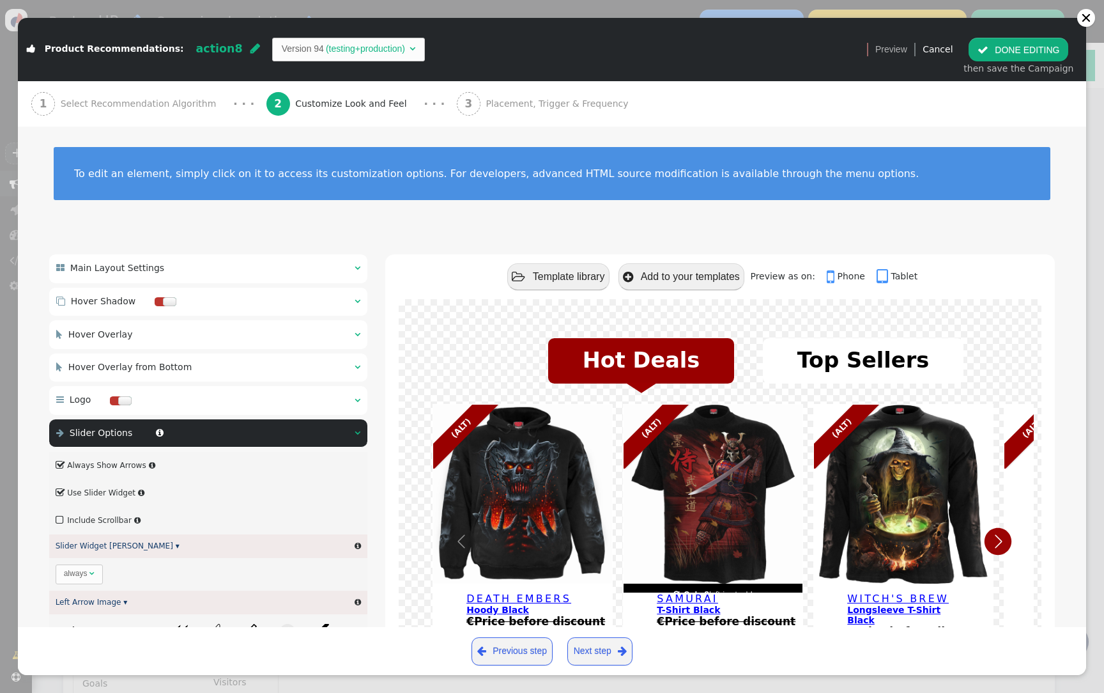
click at [342, 43] on td "(testing+production)" at bounding box center [365, 48] width 83 height 13
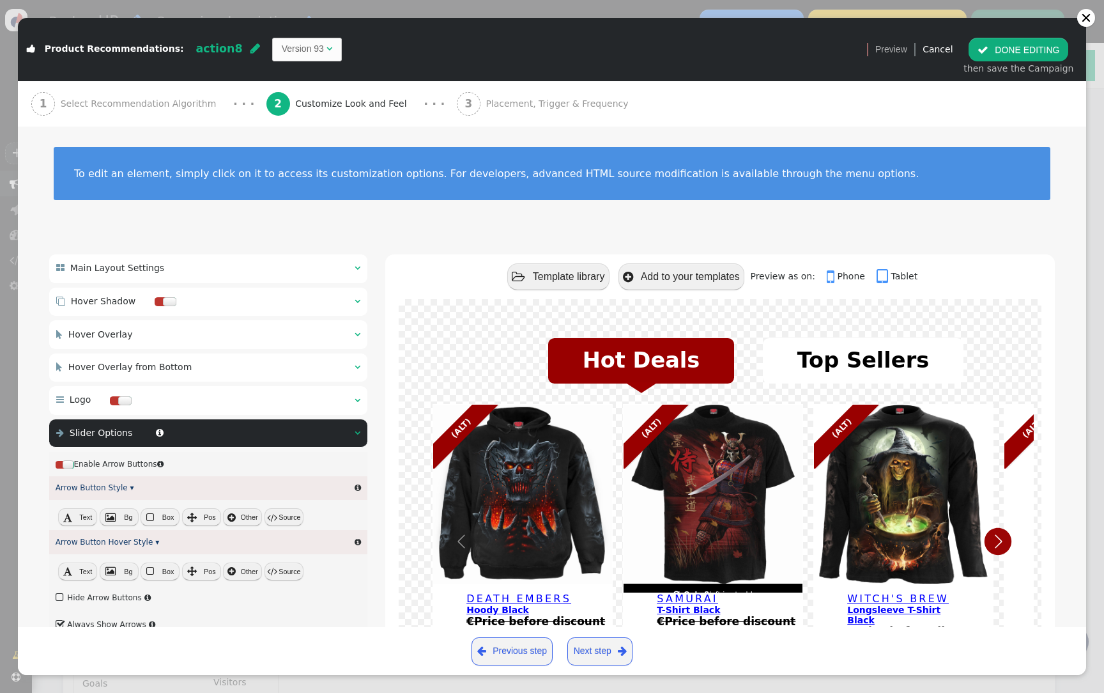
click at [1047, 54] on button " DONE EDITING" at bounding box center [1019, 49] width 100 height 23
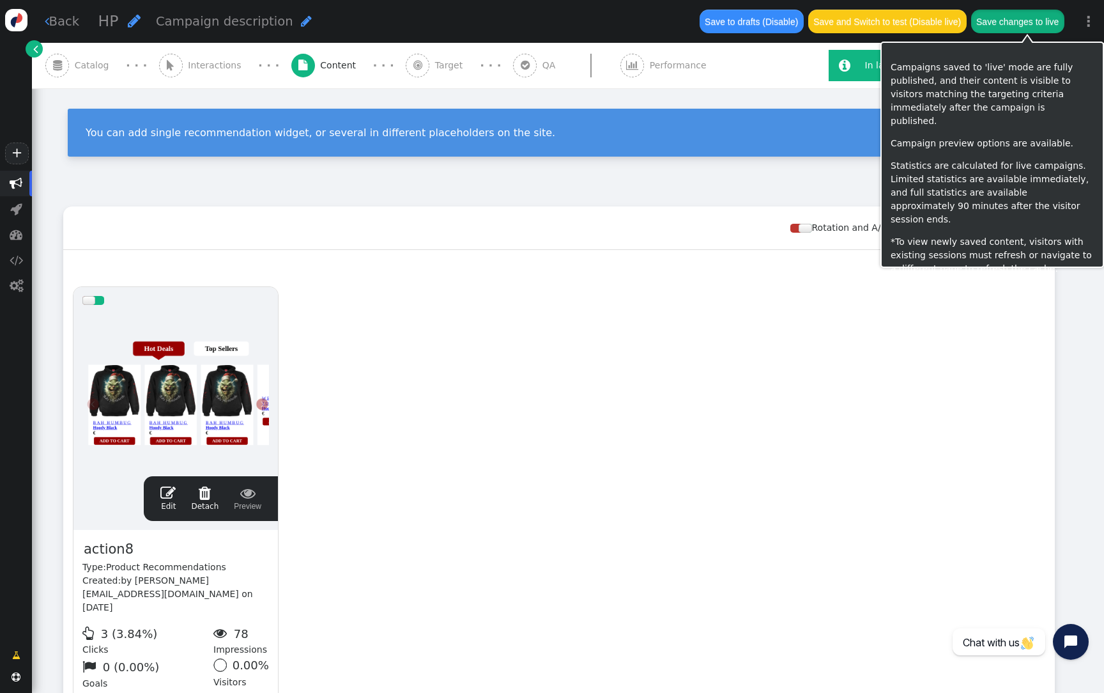
click at [1040, 29] on button "Save changes to live" at bounding box center [1017, 21] width 93 height 23
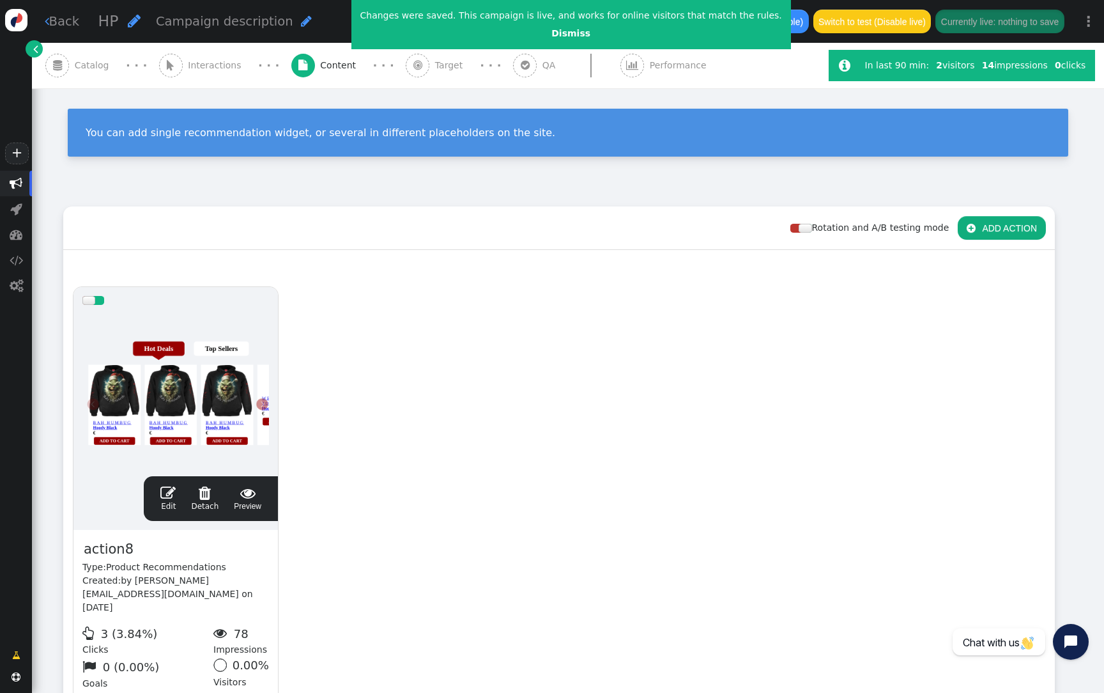
click at [244, 339] on div at bounding box center [175, 390] width 187 height 153
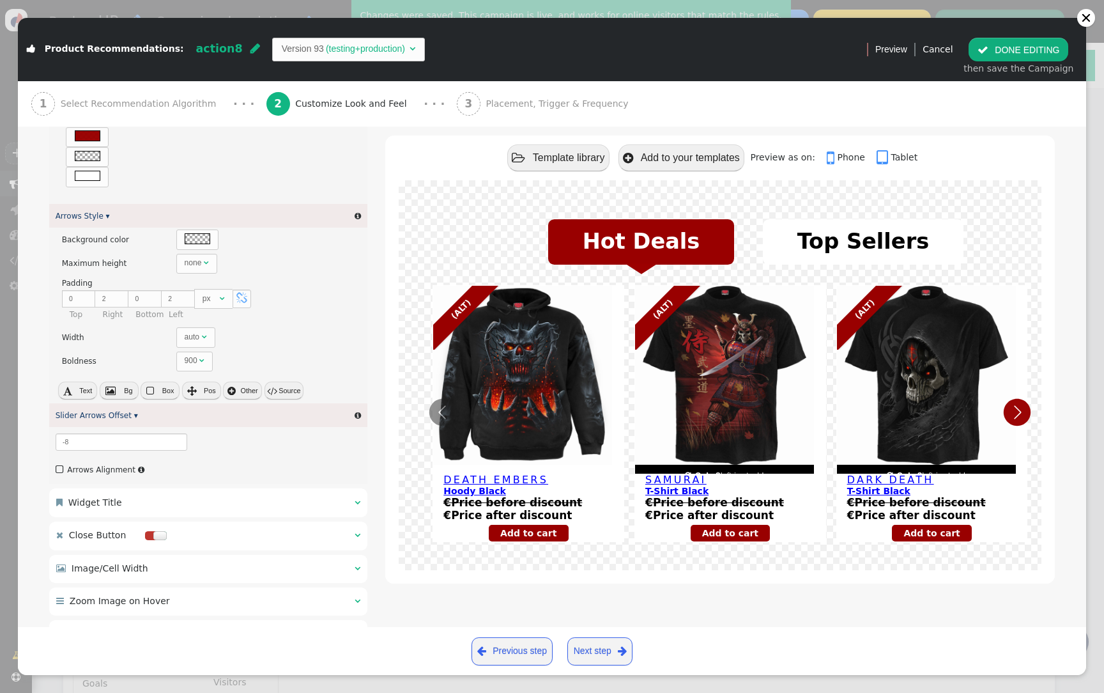
scroll to position [1038, 0]
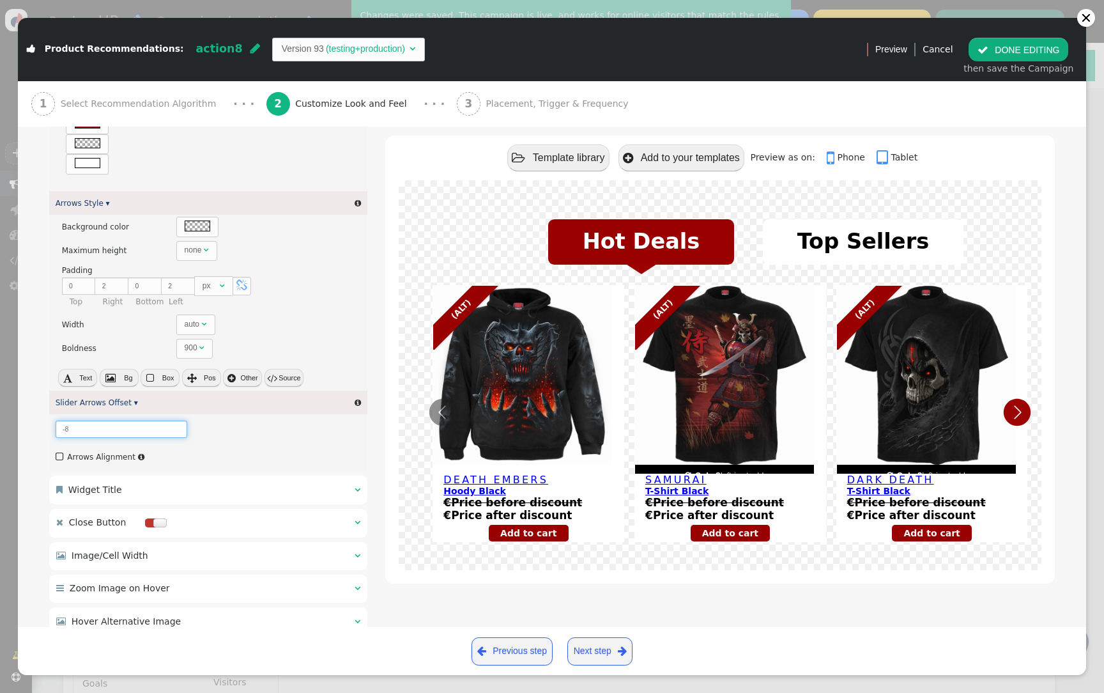
drag, startPoint x: 96, startPoint y: 421, endPoint x: 49, endPoint y: 419, distance: 47.3
click at [49, 419] on div " Main Layout Settings   Base Style ▾  × There are alternatives. Default val…" at bounding box center [552, 292] width 1069 height 2187
drag, startPoint x: 69, startPoint y: 428, endPoint x: 54, endPoint y: 428, distance: 14.7
click at [54, 428] on div "-8" at bounding box center [208, 428] width 318 height 29
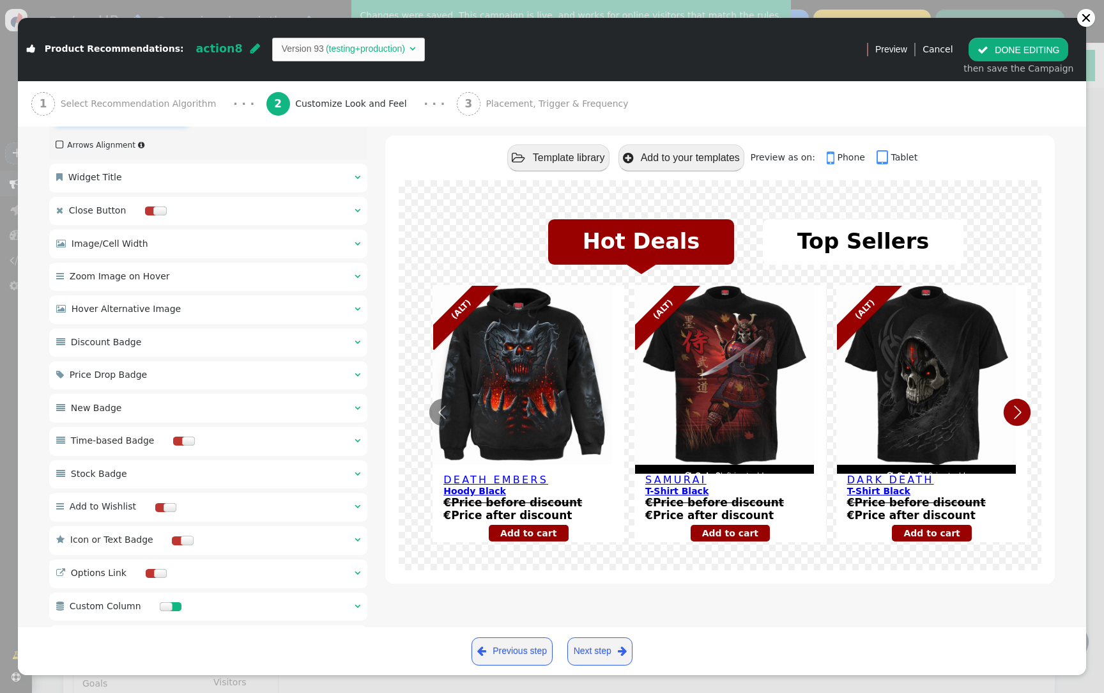
scroll to position [725, 0]
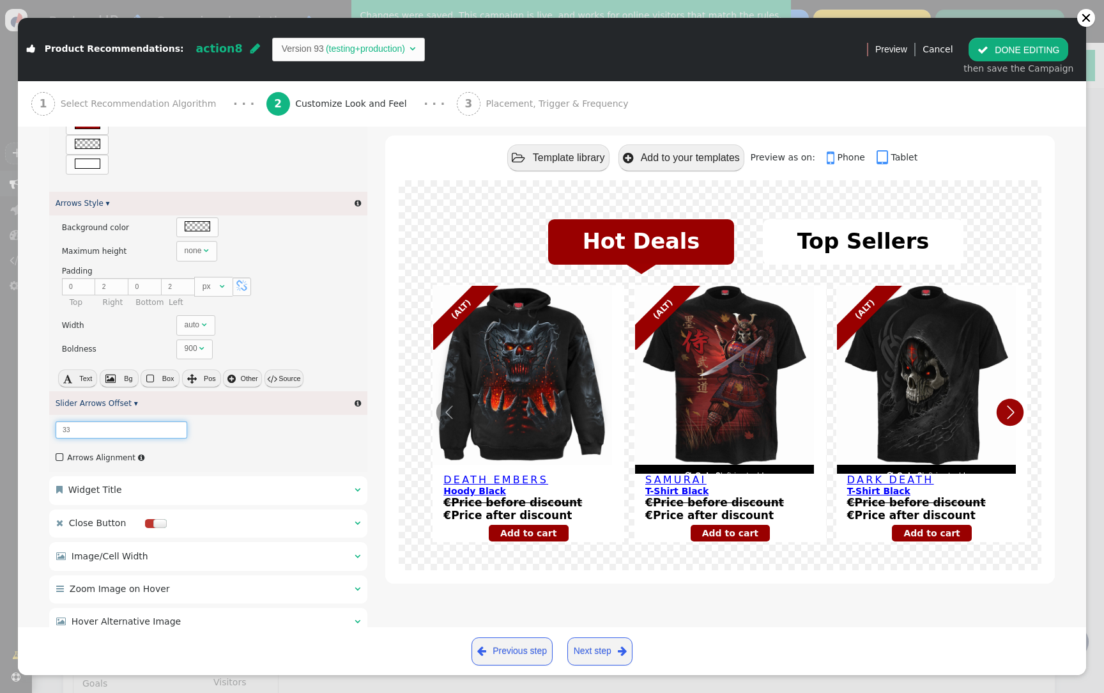
type input "33"
click at [290, 450] on div " Arrows Alignment " at bounding box center [208, 457] width 318 height 27
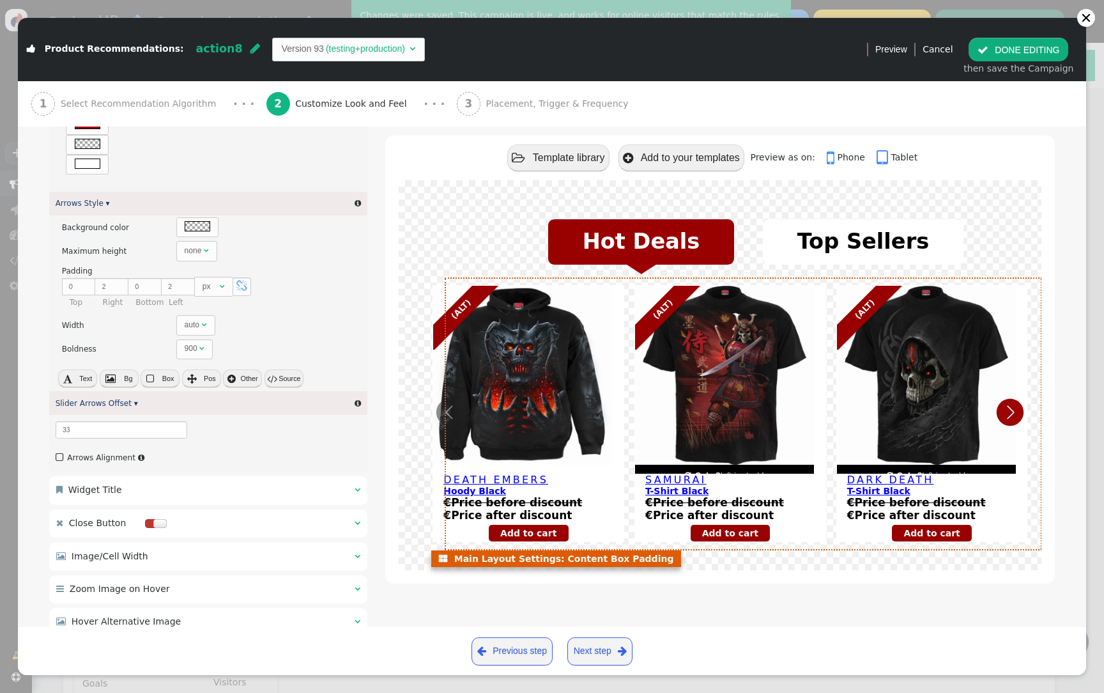
click at [1010, 413] on icon "Next" at bounding box center [1010, 412] width 27 height 27
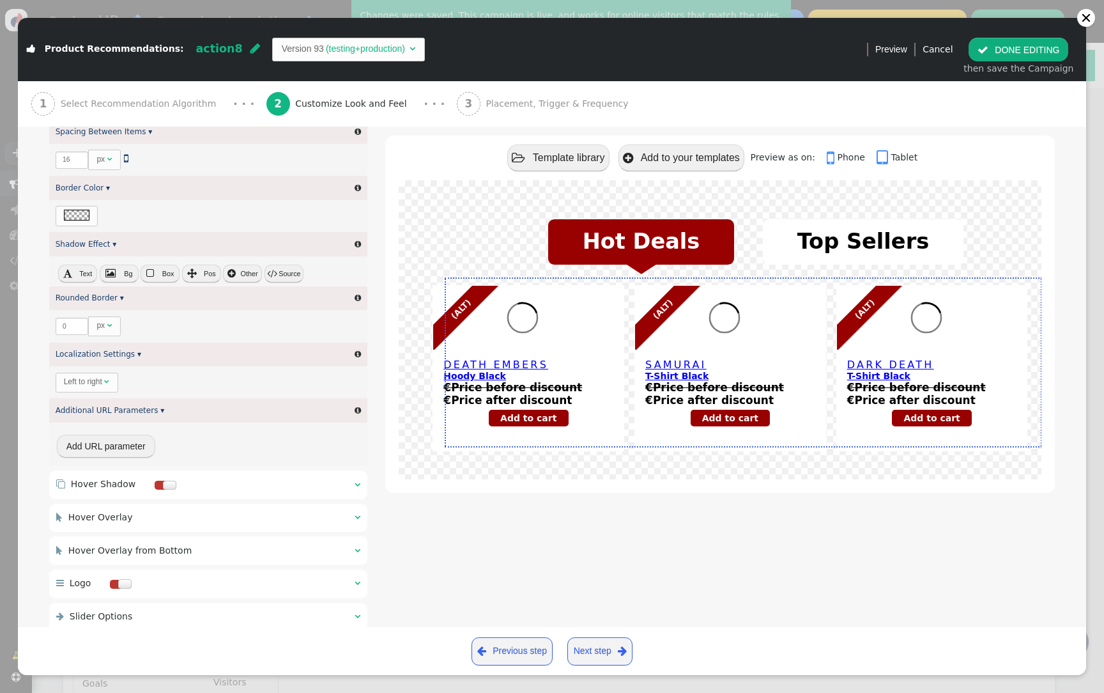
scroll to position [1167, 0]
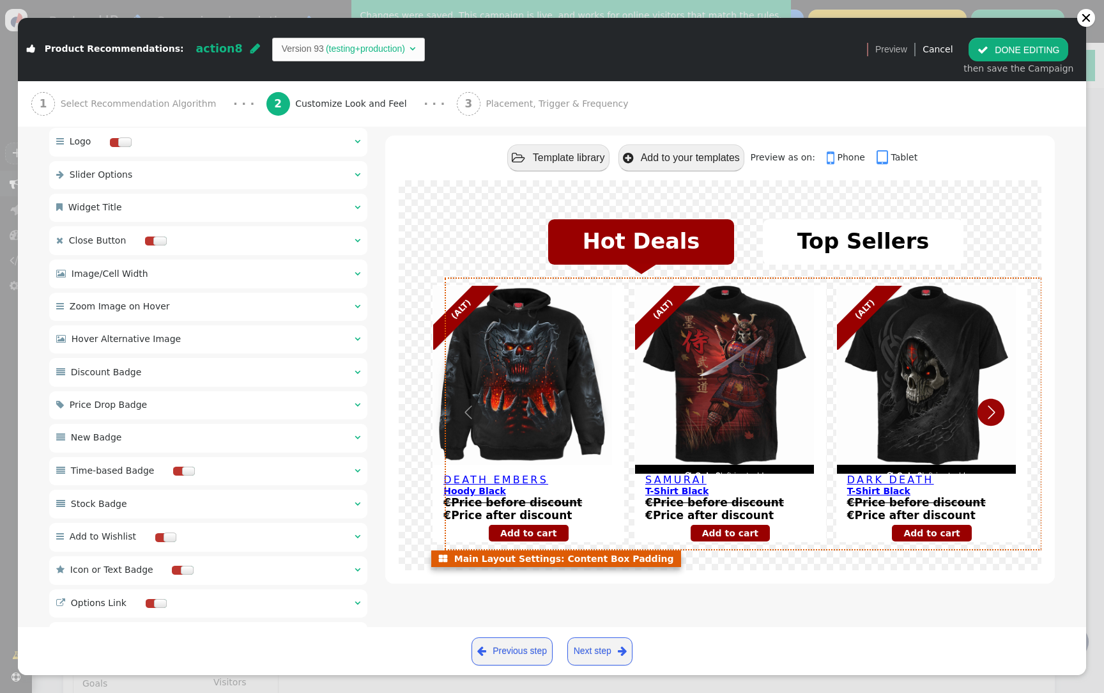
click at [470, 409] on icon "Previous" at bounding box center [469, 412] width 27 height 27
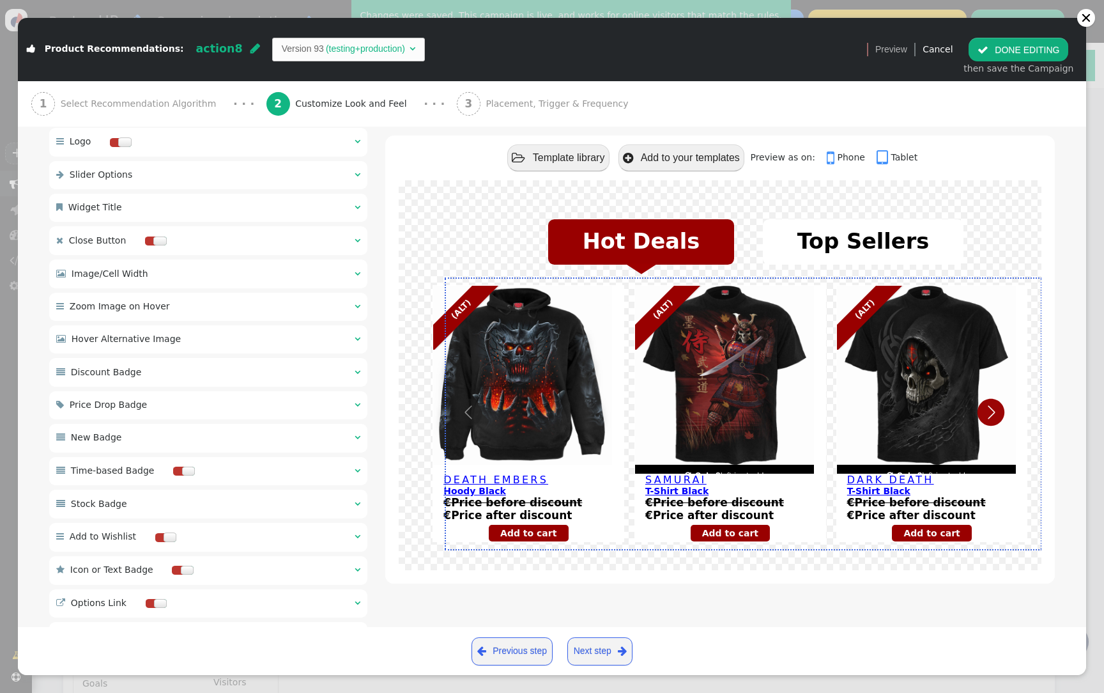
click at [1012, 43] on button " DONE EDITING" at bounding box center [1019, 49] width 100 height 23
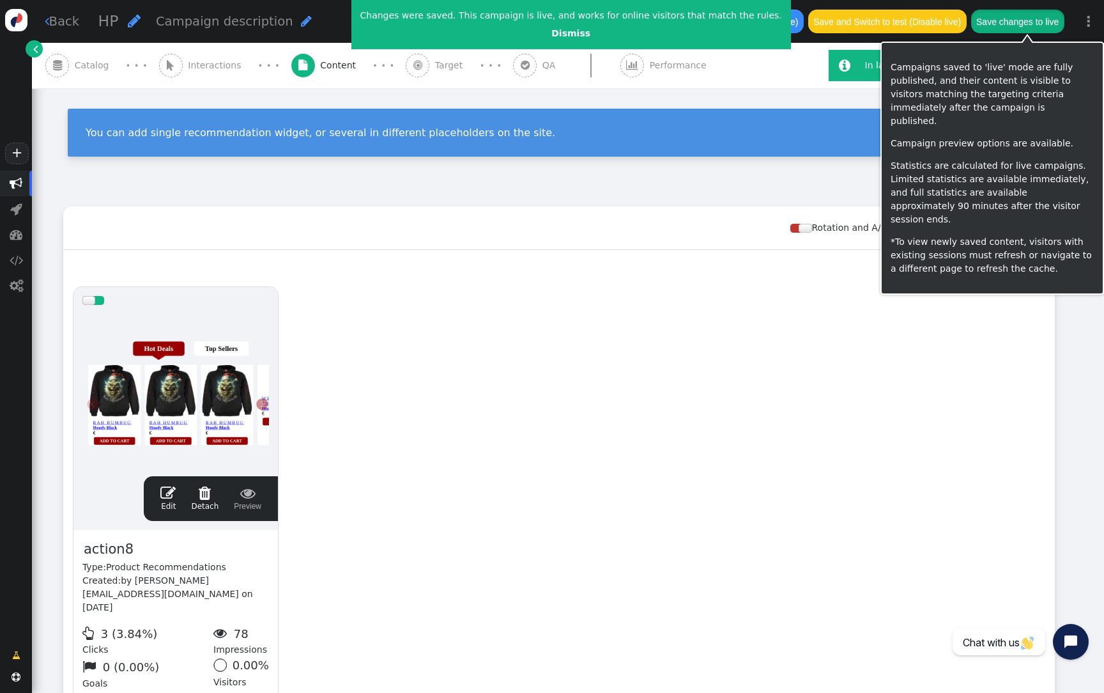
click at [1055, 25] on button "Save changes to live" at bounding box center [1017, 21] width 93 height 23
click at [1016, 15] on button "Save changes to live" at bounding box center [1017, 21] width 93 height 23
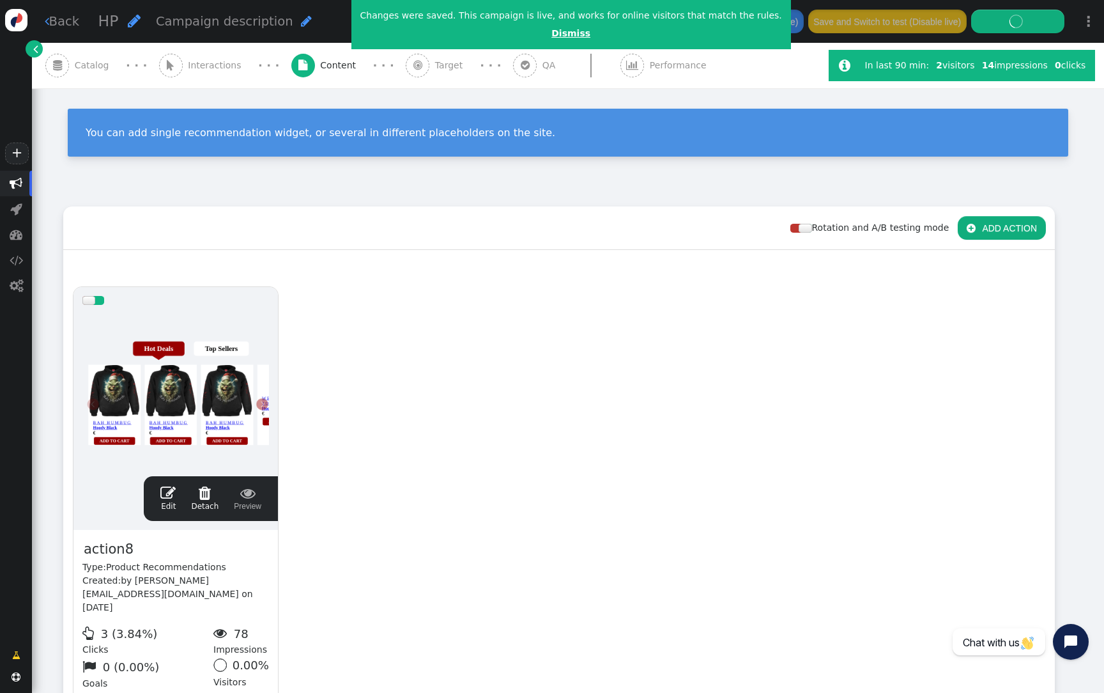
click at [553, 33] on link "Dismiss" at bounding box center [571, 33] width 39 height 10
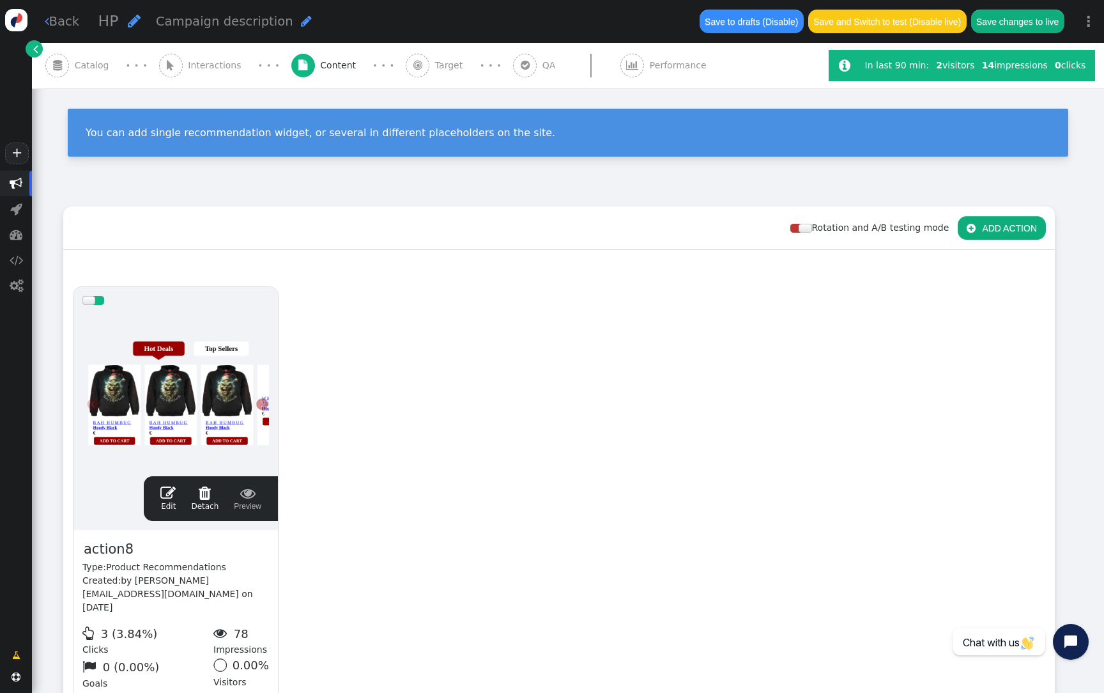
click at [525, 431] on div "drag this  Edit  Detach  Preview action8 Type: Product Recommendations Creat…" at bounding box center [559, 509] width 991 height 465
click at [183, 405] on div at bounding box center [175, 390] width 187 height 153
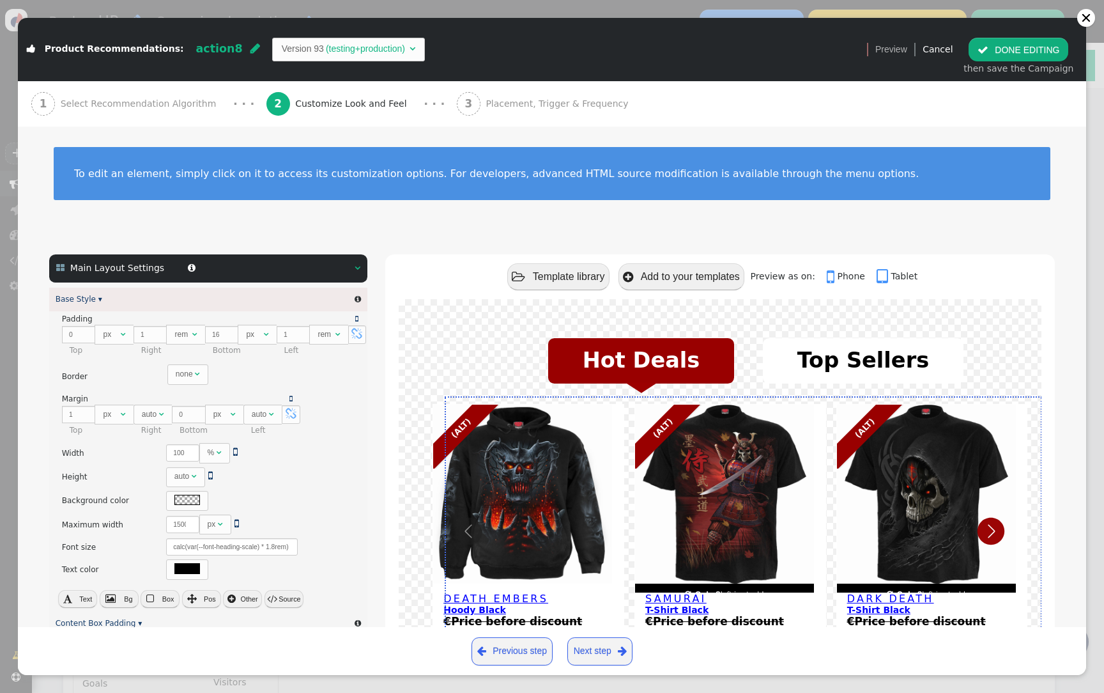
click at [324, 54] on td "(testing+production)" at bounding box center [365, 48] width 83 height 13
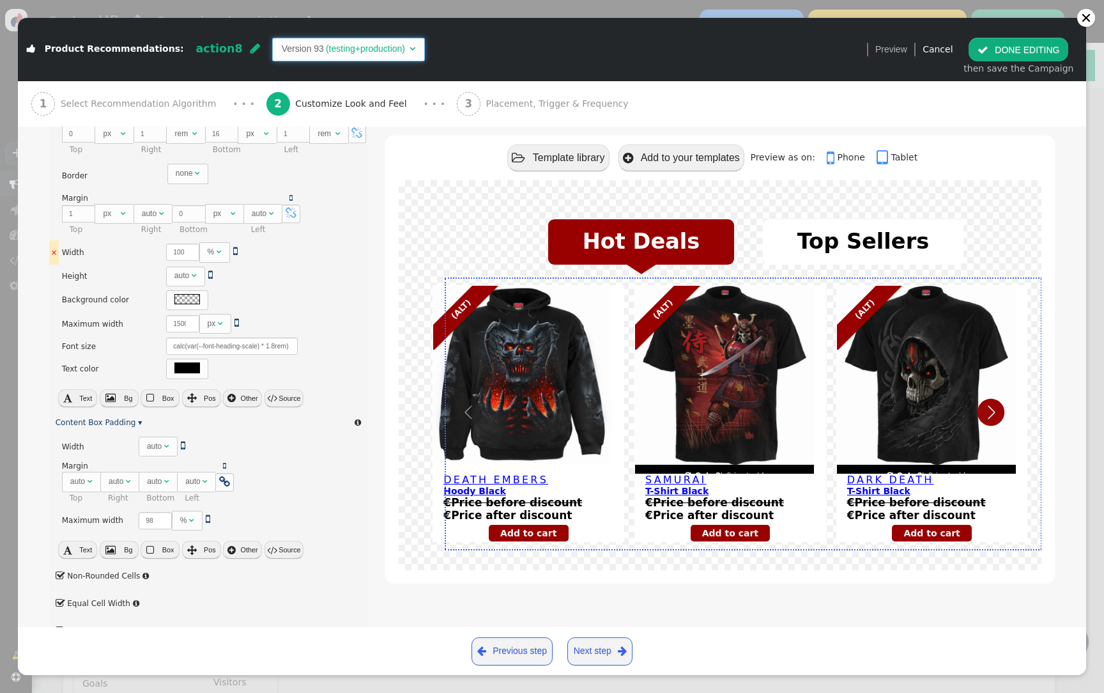
scroll to position [249, 0]
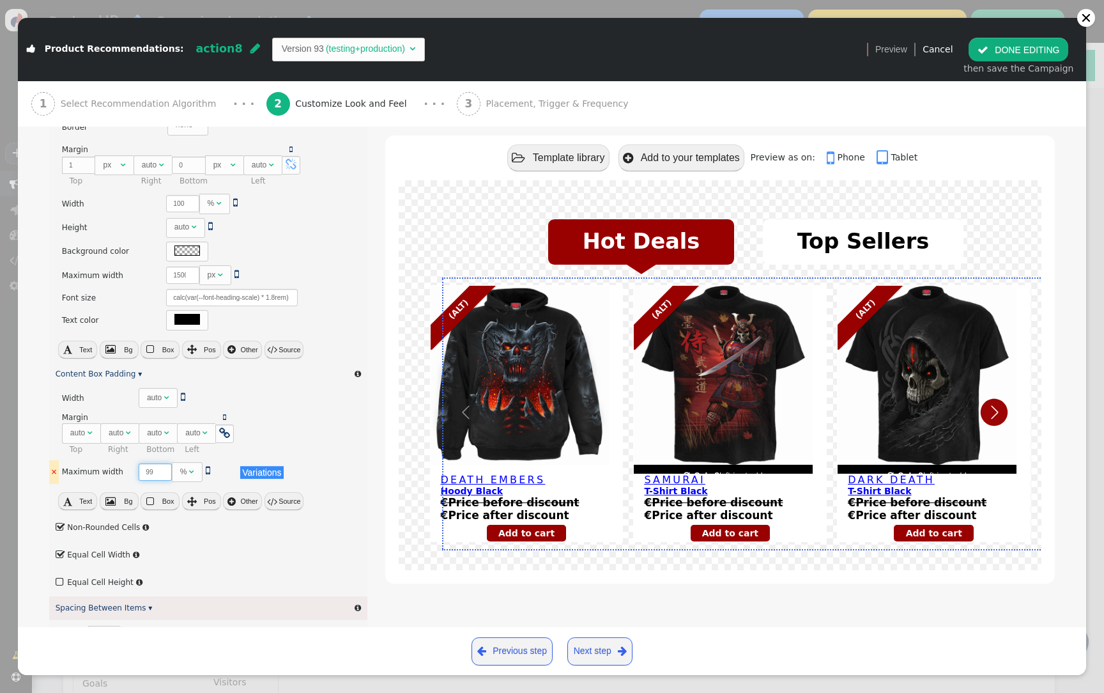
click at [162, 467] on input "99" at bounding box center [155, 471] width 33 height 17
type input "100"
click at [162, 467] on input "100" at bounding box center [155, 471] width 33 height 17
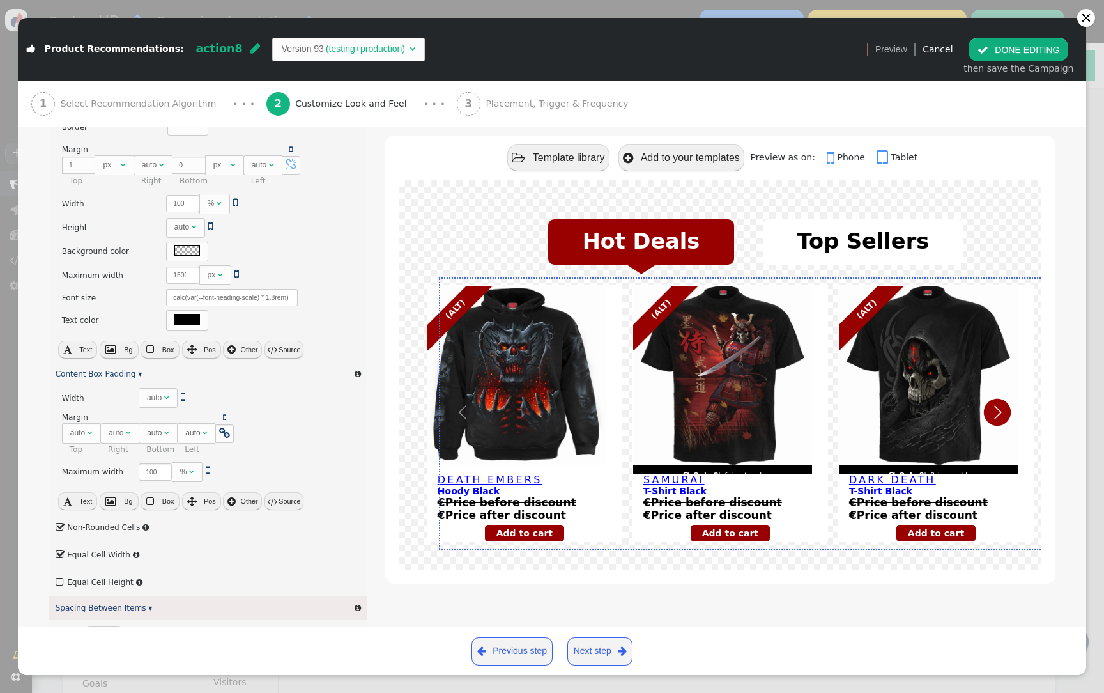
click at [1020, 46] on button " DONE EDITING" at bounding box center [1019, 49] width 100 height 23
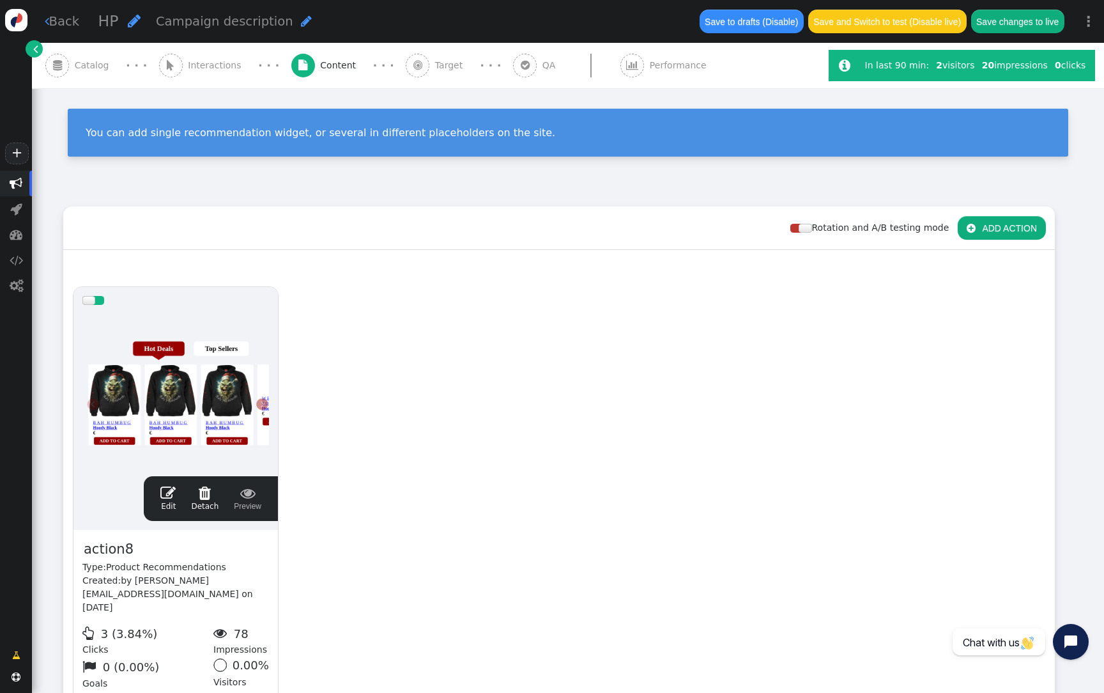
click at [1039, 18] on button "Save changes to live" at bounding box center [1017, 21] width 93 height 23
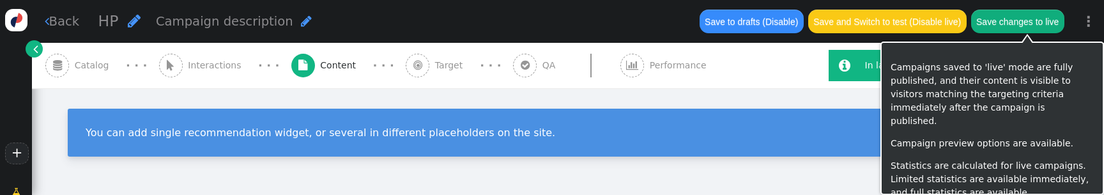
click at [1021, 26] on button "Save changes to live" at bounding box center [1017, 21] width 93 height 23
click at [1031, 17] on button "Save changes to live" at bounding box center [1017, 21] width 93 height 23
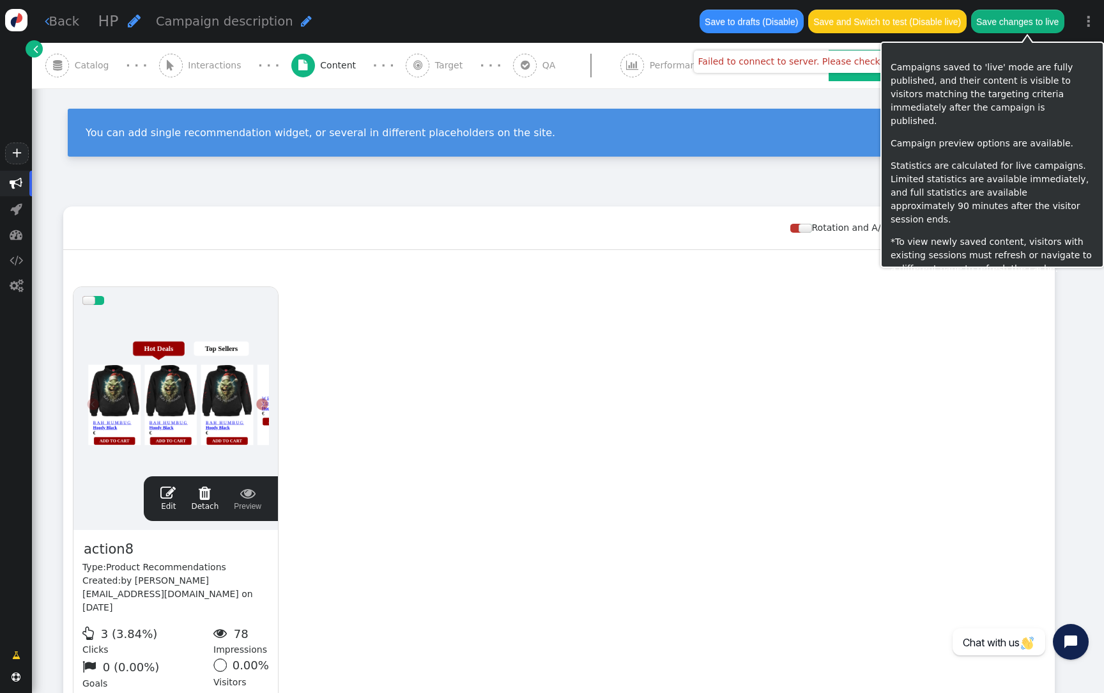
click at [1019, 22] on button "Save changes to live" at bounding box center [1017, 21] width 93 height 23
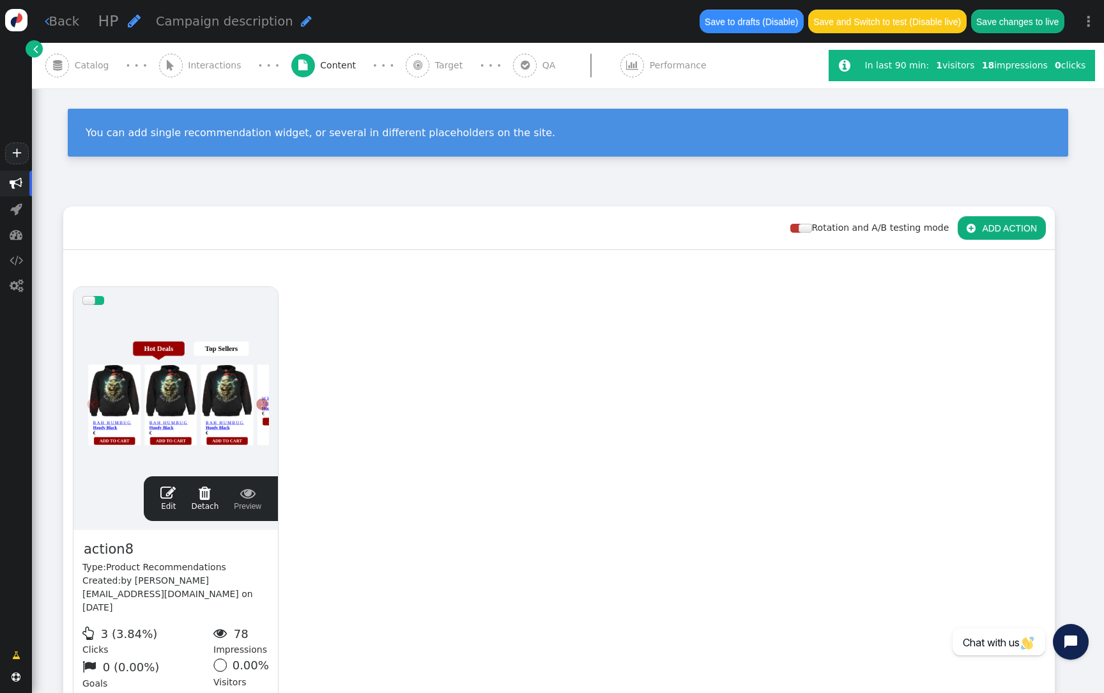
click at [739, 321] on div "drag this  Edit  Detach  Preview action8 Type: Product Recommendations Creat…" at bounding box center [559, 509] width 991 height 465
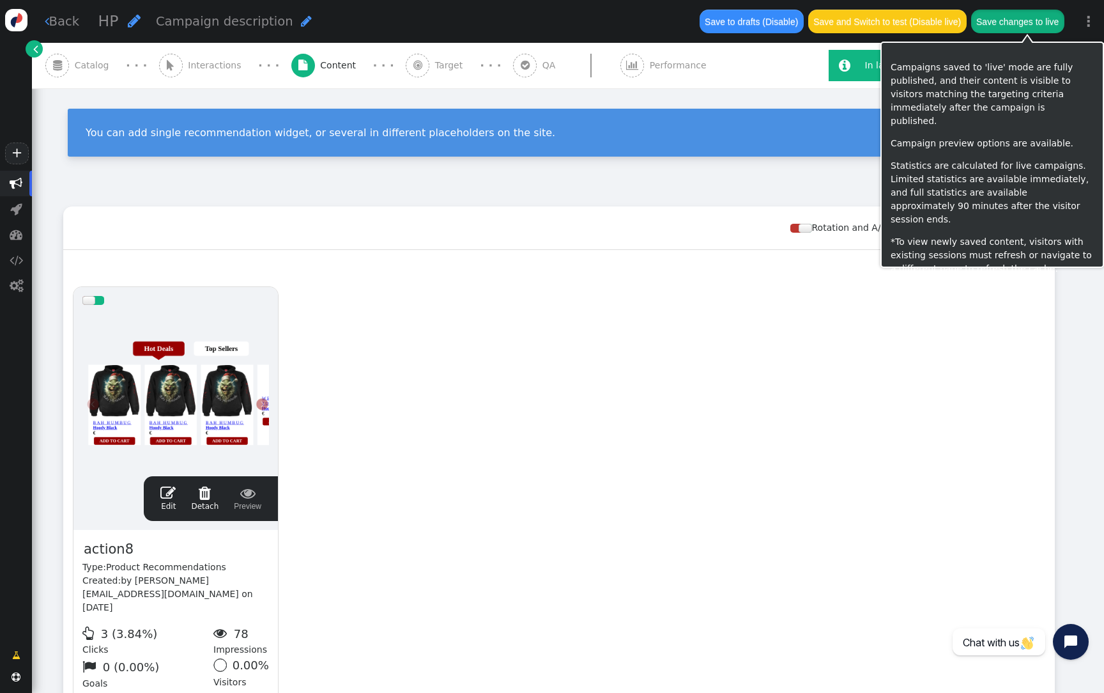
click at [1016, 27] on button "Save changes to live" at bounding box center [1017, 21] width 93 height 23
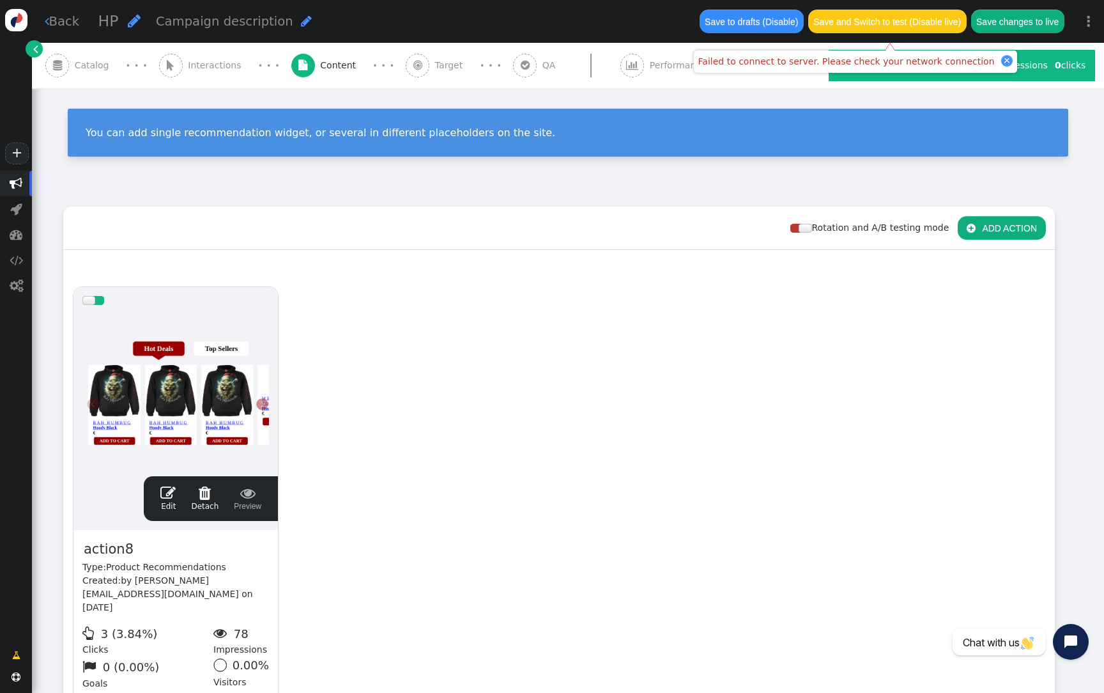
click at [86, 333] on div at bounding box center [175, 390] width 187 height 153
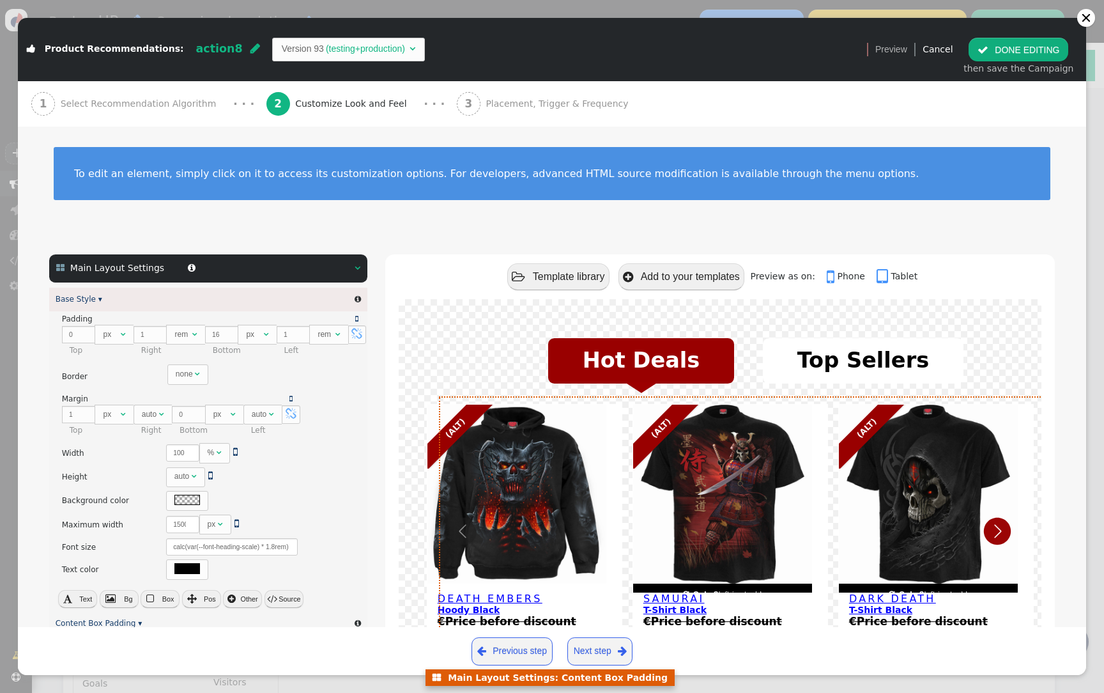
click at [996, 540] on icon "Next" at bounding box center [997, 531] width 27 height 27
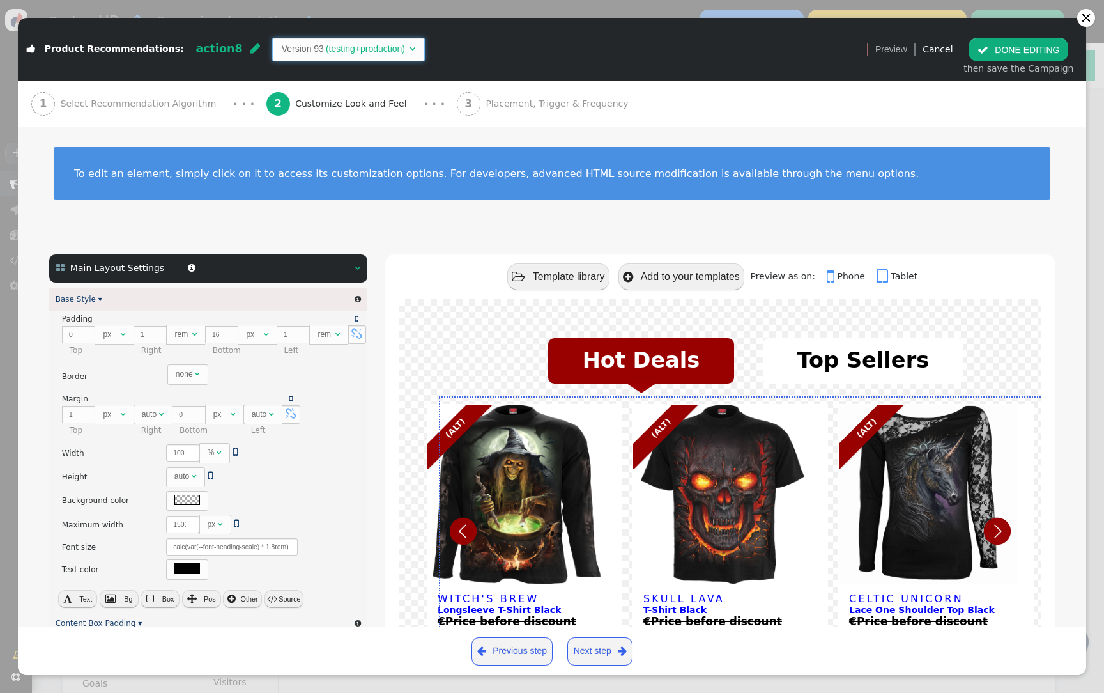
click at [410, 50] on span "" at bounding box center [413, 48] width 6 height 9
click at [1046, 56] on button " DONE EDITING" at bounding box center [1019, 49] width 100 height 23
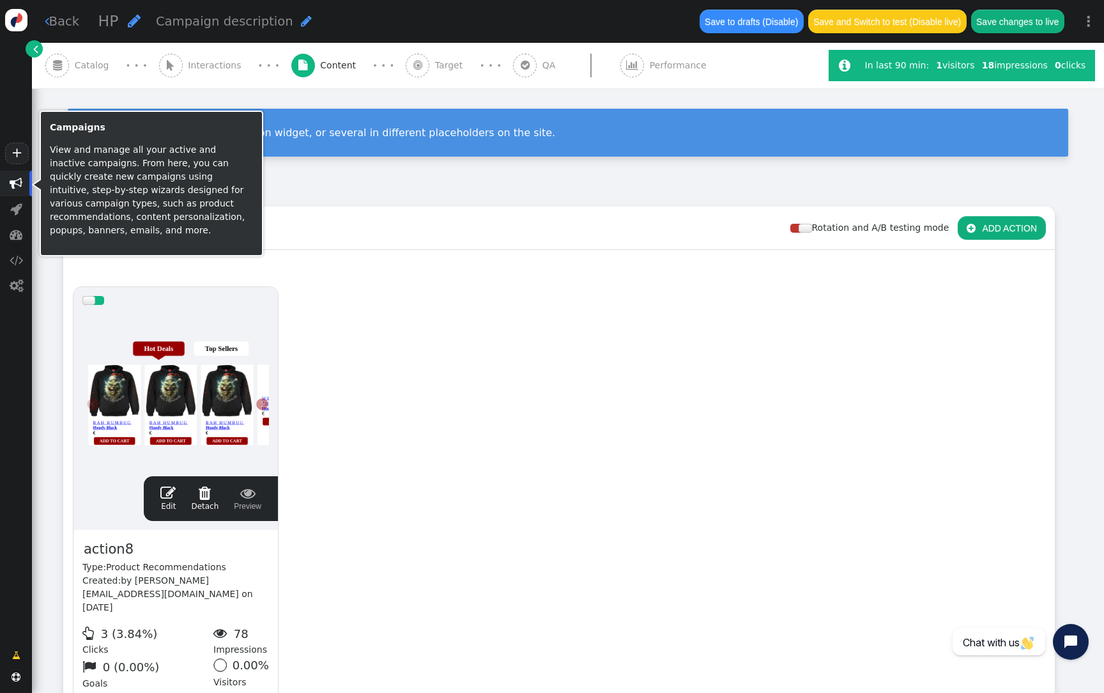
click at [18, 180] on span "" at bounding box center [16, 183] width 13 height 13
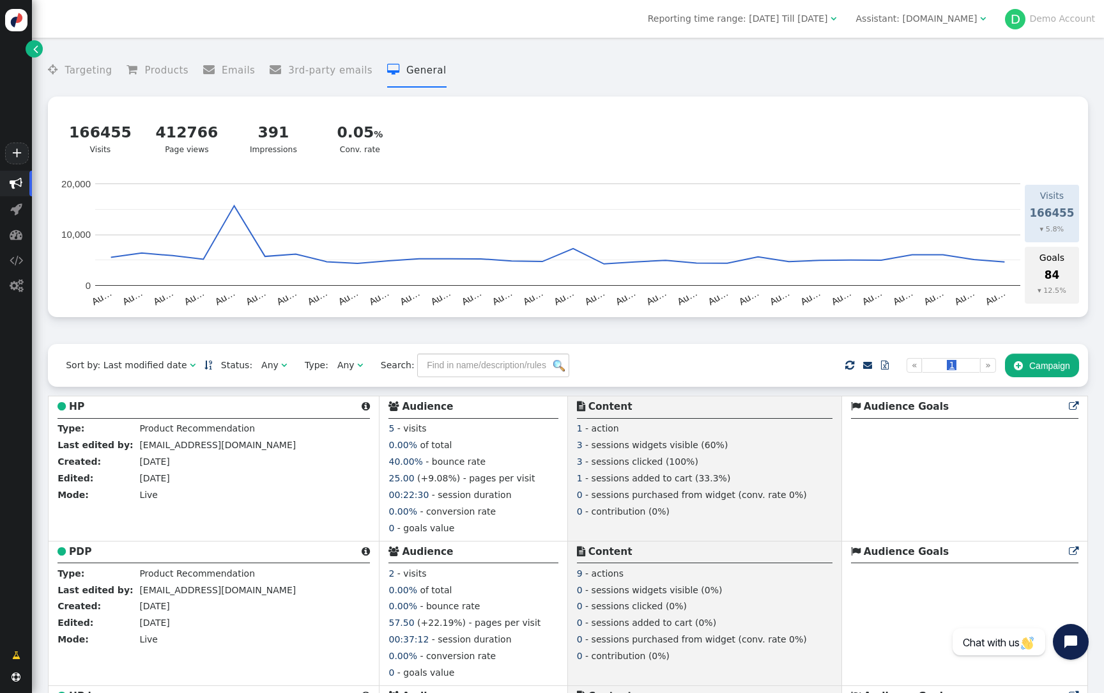
click at [1059, 376] on button " Campaign" at bounding box center [1042, 364] width 74 height 23
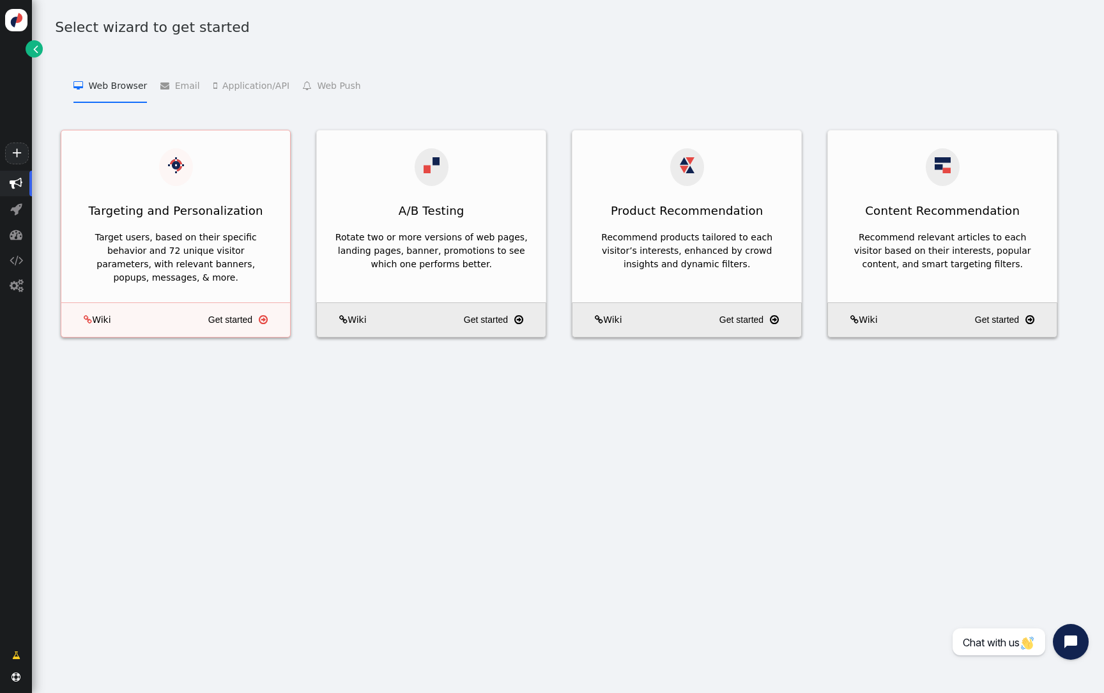
click at [203, 180] on div "Targeting and Personalization" at bounding box center [175, 178] width 229 height 96
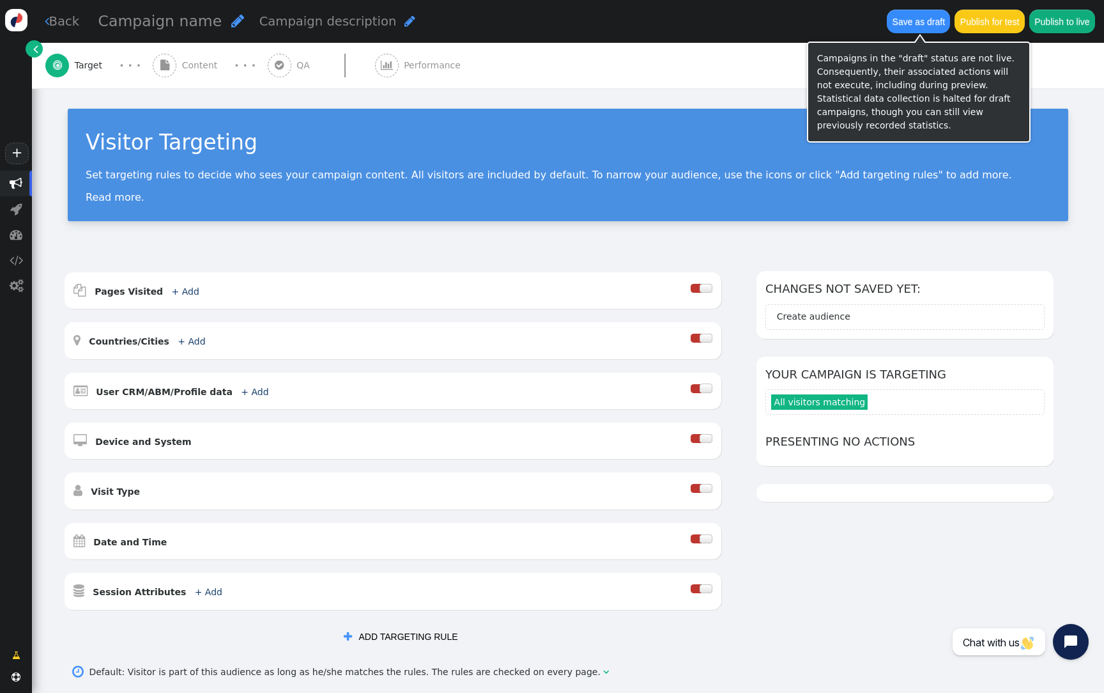
click at [925, 17] on button "Save as draft" at bounding box center [918, 21] width 63 height 23
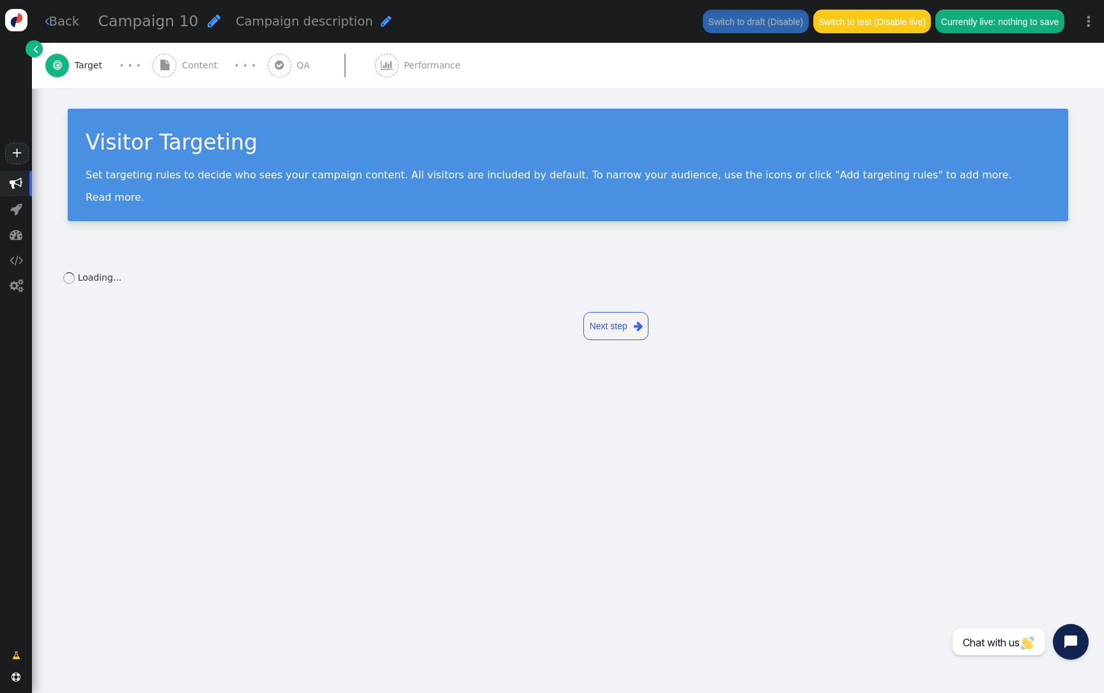
click at [208, 59] on span "Content" at bounding box center [202, 65] width 41 height 13
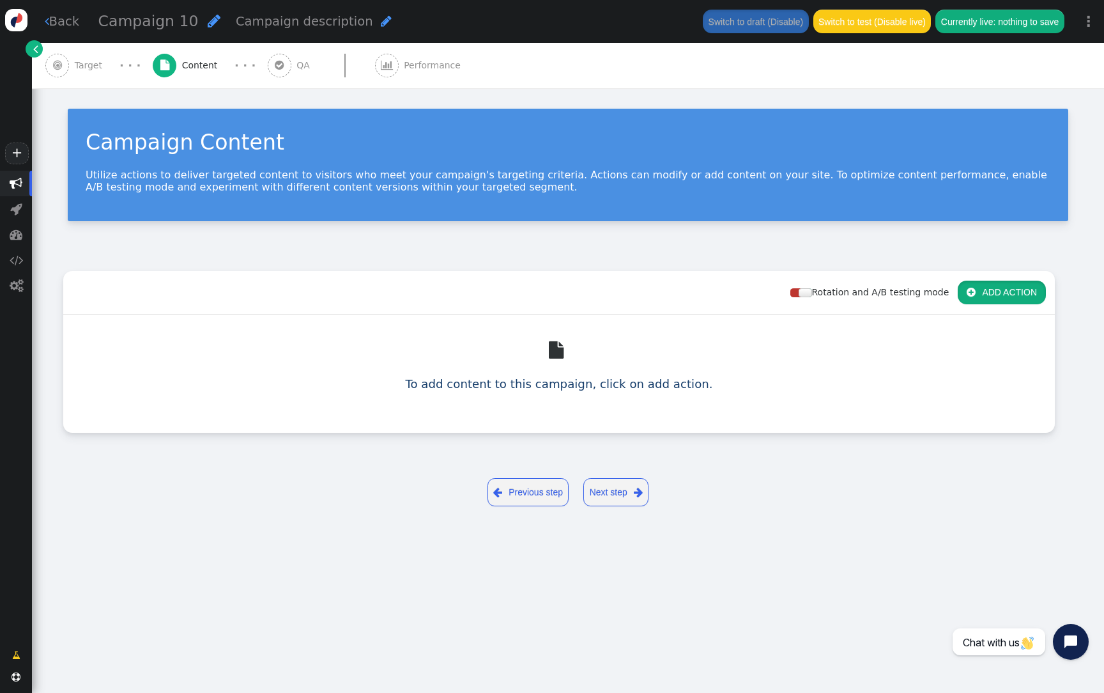
click at [1023, 300] on button " ADD ACTION" at bounding box center [1002, 292] width 88 height 23
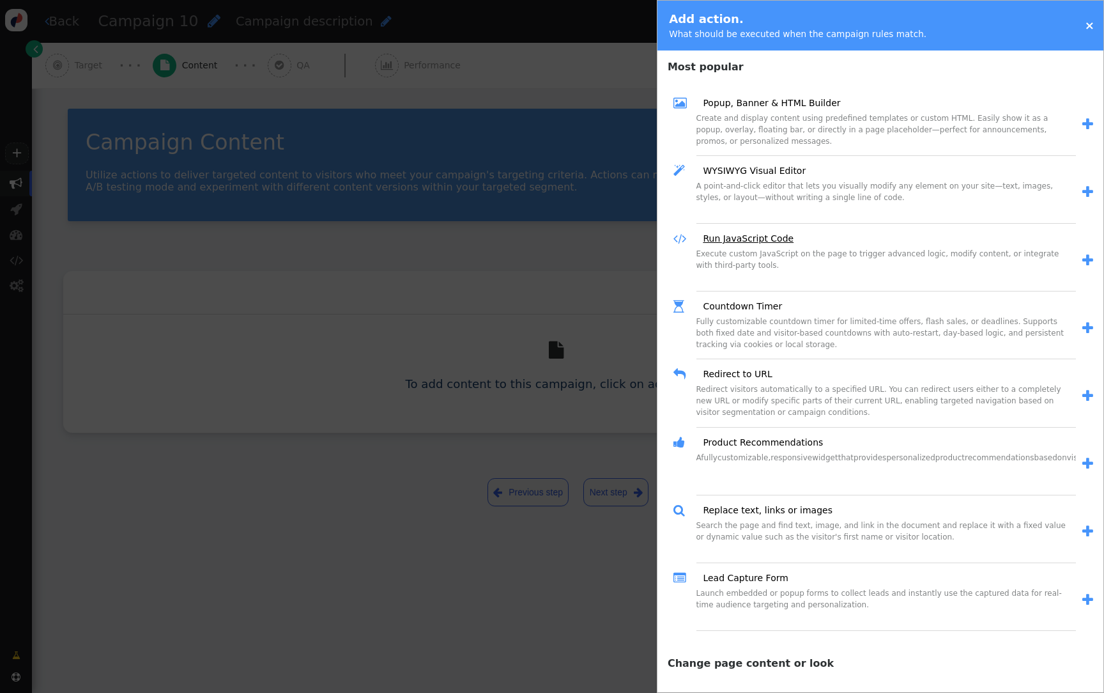
click at [740, 237] on link "Run JavaScript Code" at bounding box center [744, 238] width 100 height 13
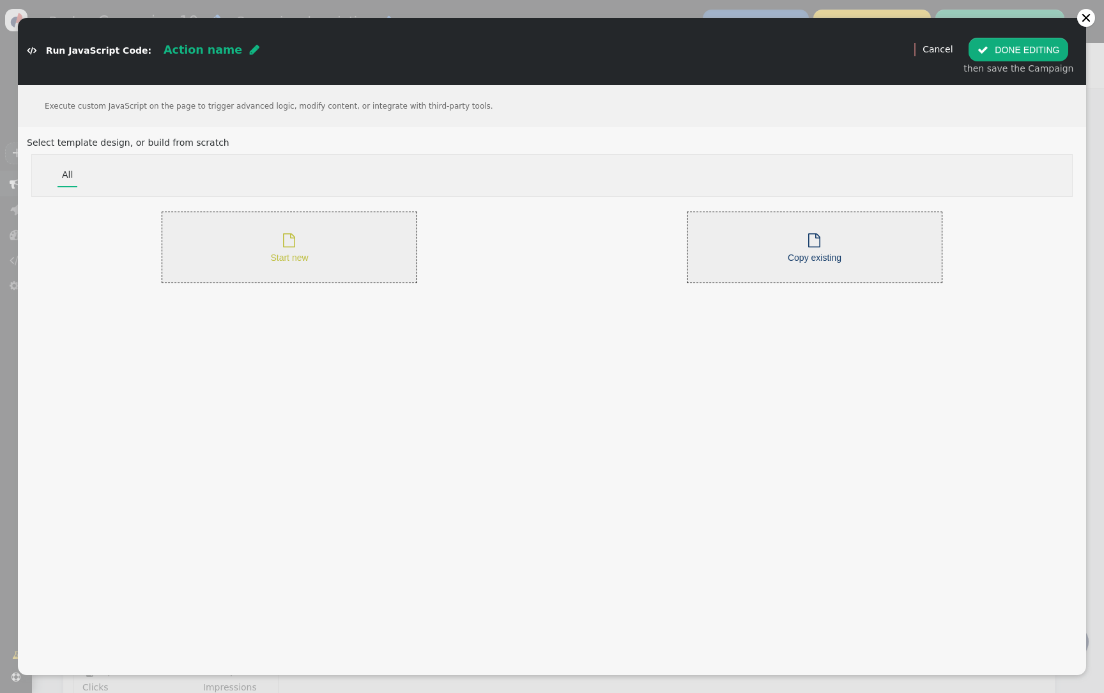
click at [334, 228] on div " Start new" at bounding box center [290, 248] width 256 height 72
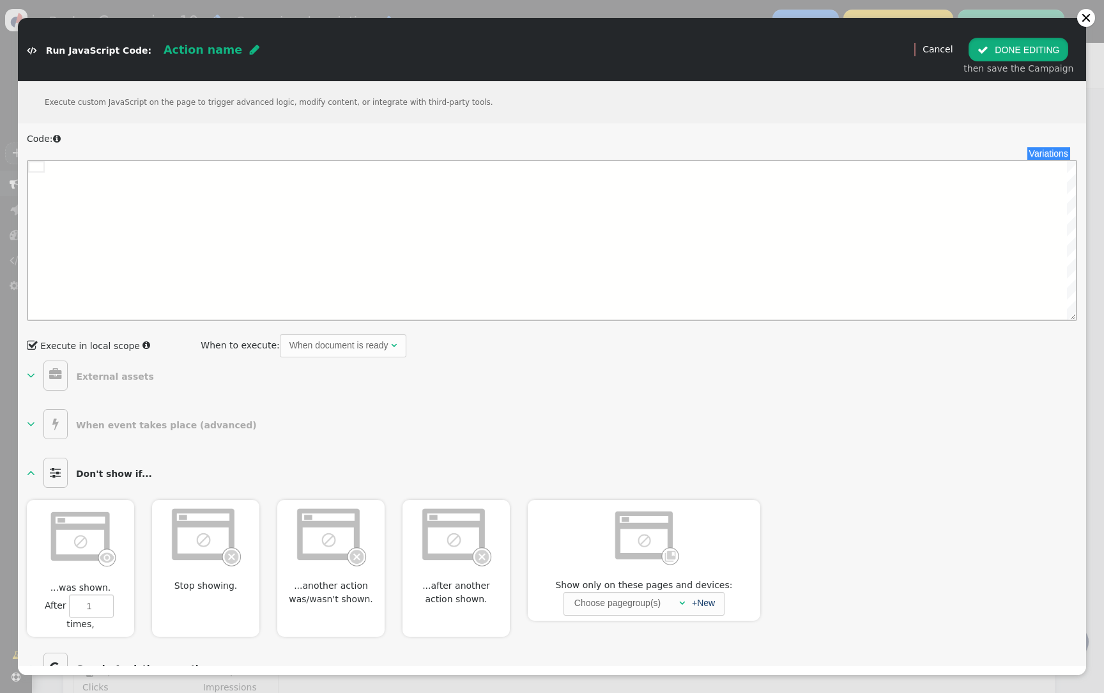
click at [1021, 50] on button " DONE EDITING" at bounding box center [1019, 49] width 100 height 23
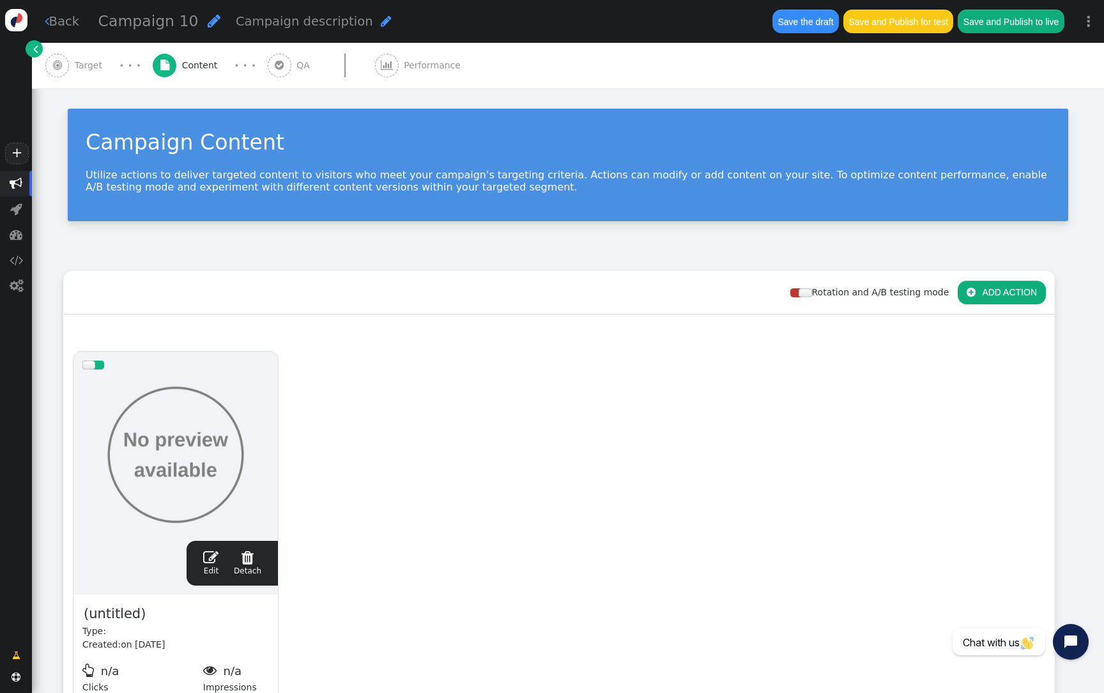
click at [872, 173] on p "Utilize actions to deliver targeted content to visitors who meet your campaign'…" at bounding box center [568, 181] width 965 height 24
click at [684, 111] on div "Campaign Content Utilize actions to deliver targeted content to visitors who me…" at bounding box center [568, 165] width 1001 height 112
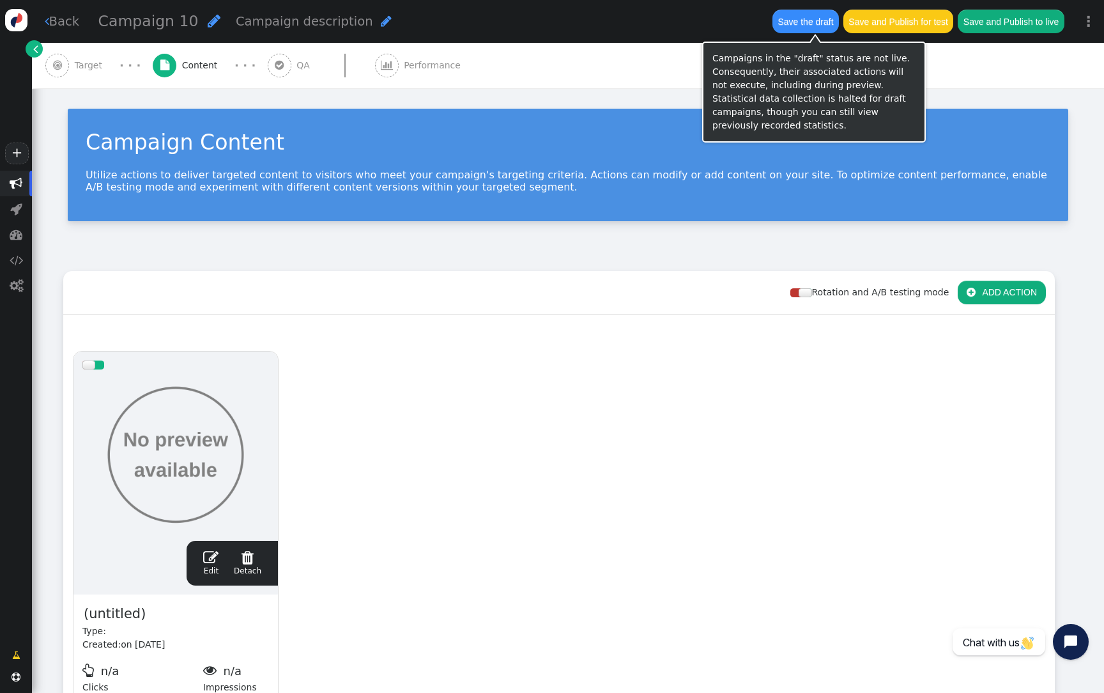
click at [963, 123] on div "Campaign Content Utilize actions to deliver targeted content to visitors who me…" at bounding box center [568, 165] width 1001 height 112
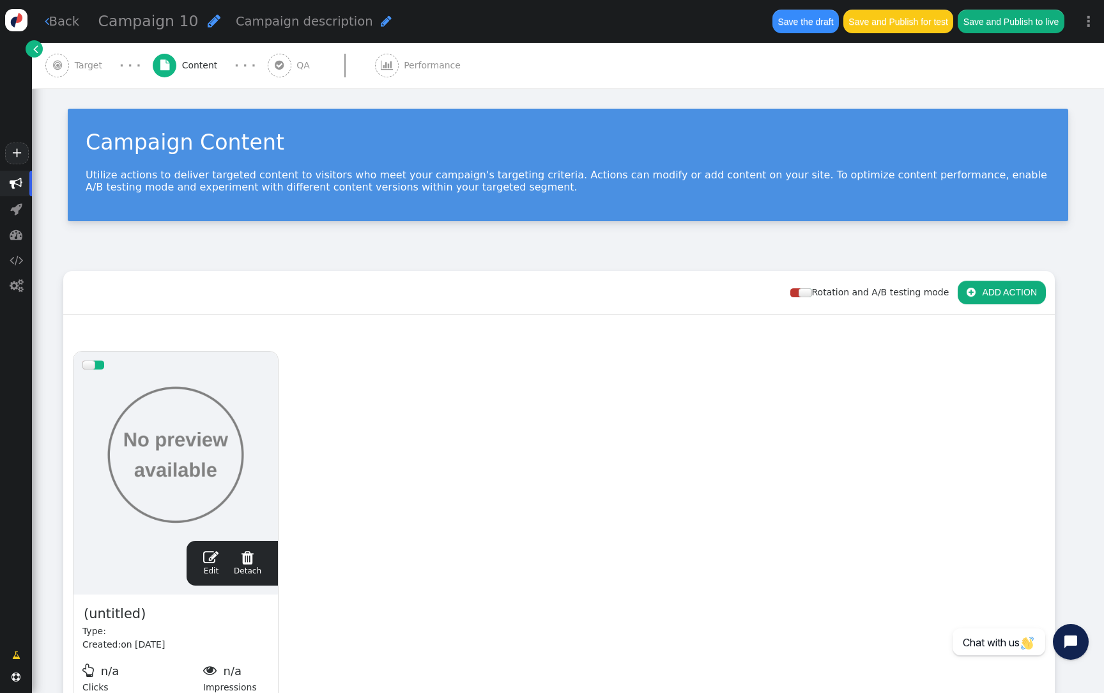
click at [923, 36] on div "Save the draft Save and Publish for test Save and Publish to live" at bounding box center [919, 21] width 310 height 43
click at [923, 22] on button "Save and Publish for test" at bounding box center [899, 21] width 110 height 23
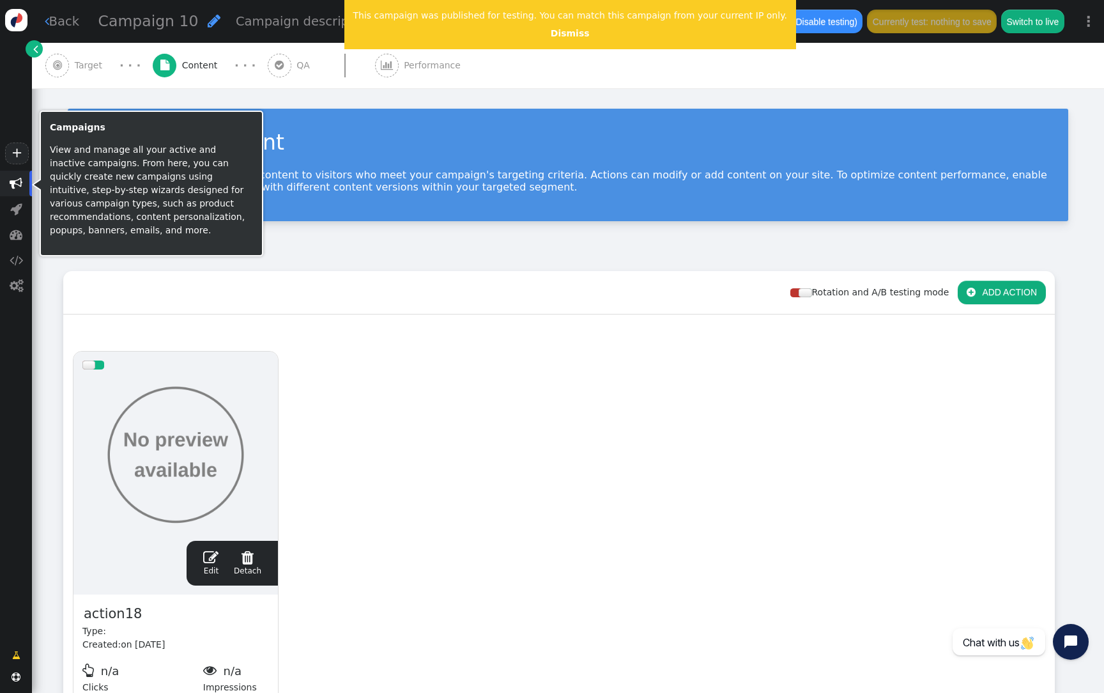
click at [10, 183] on span "" at bounding box center [16, 183] width 13 height 13
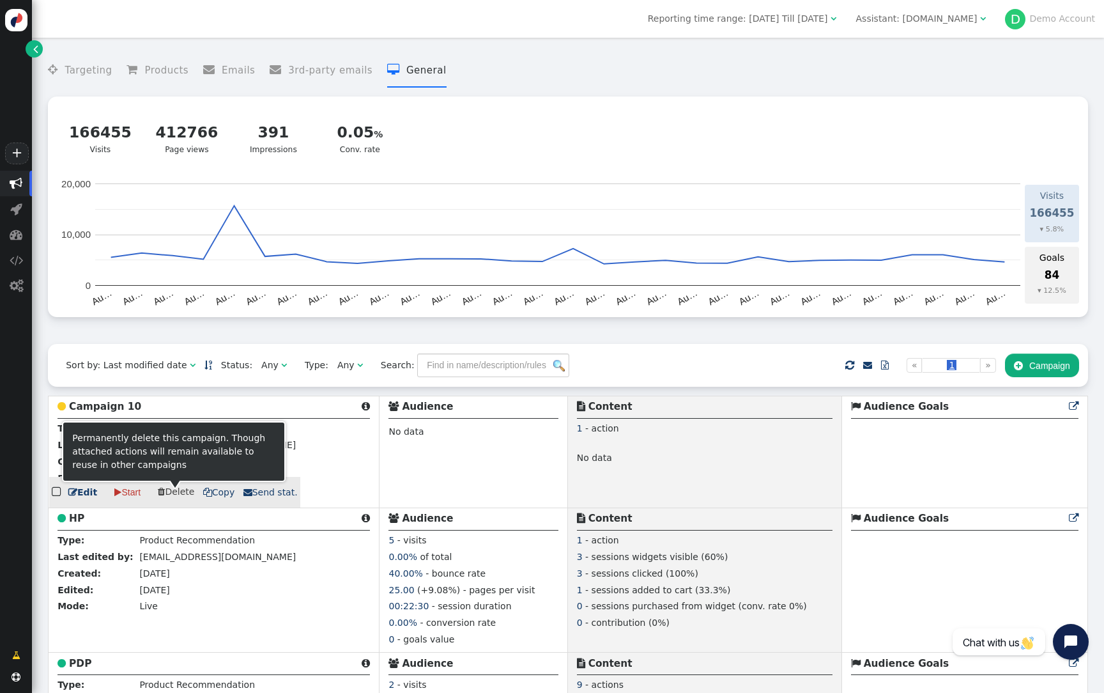
click at [185, 495] on span " Delete" at bounding box center [176, 491] width 36 height 10
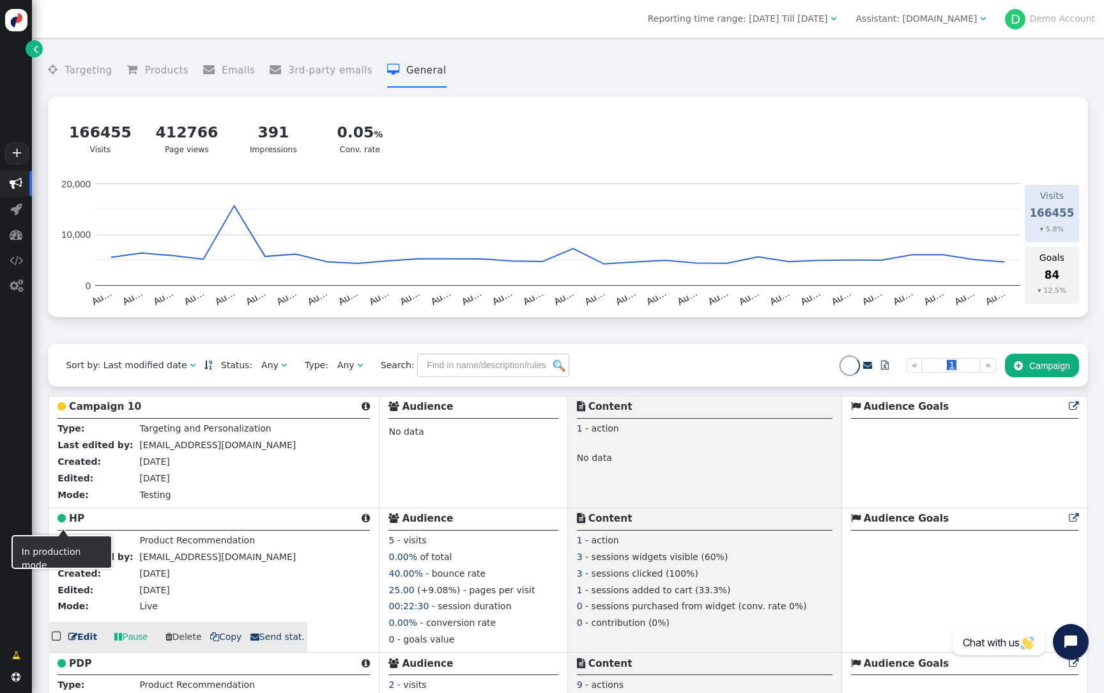
click at [76, 524] on b "HP" at bounding box center [76, 519] width 15 height 12
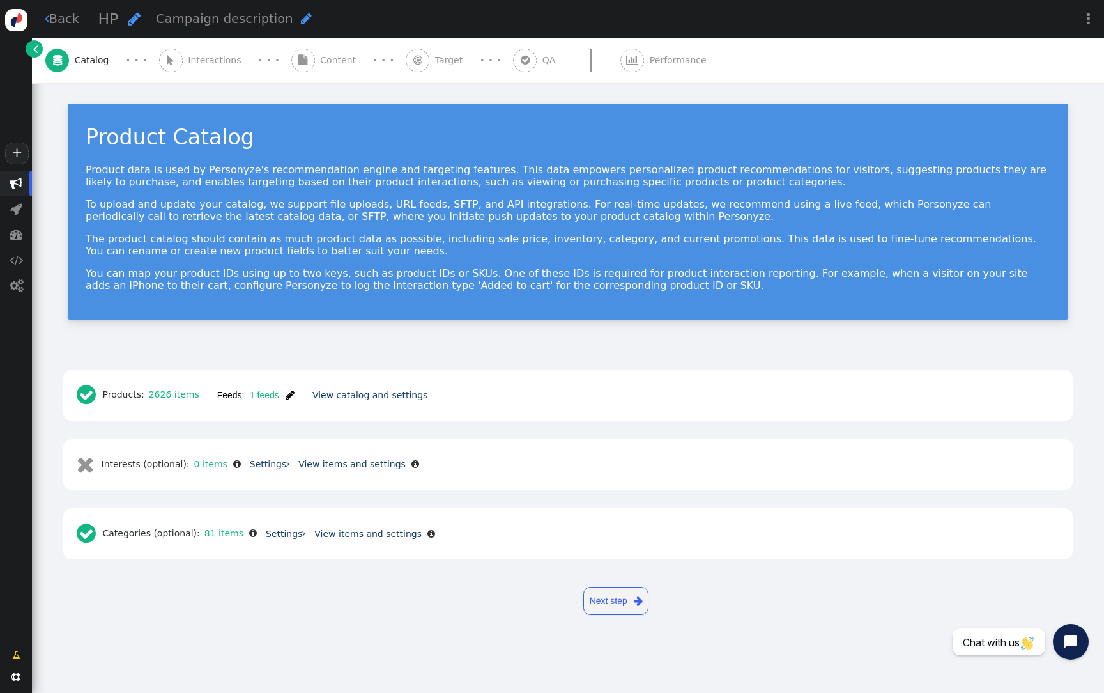
click at [320, 70] on div " Content" at bounding box center [326, 60] width 70 height 45
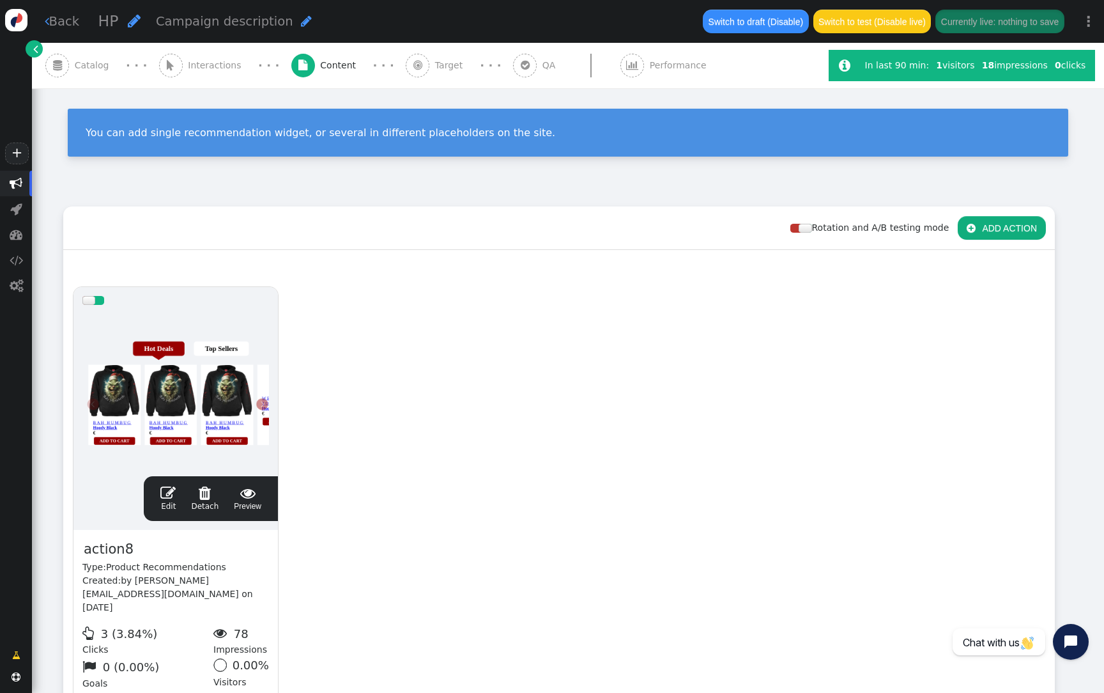
click at [245, 435] on div at bounding box center [175, 390] width 187 height 153
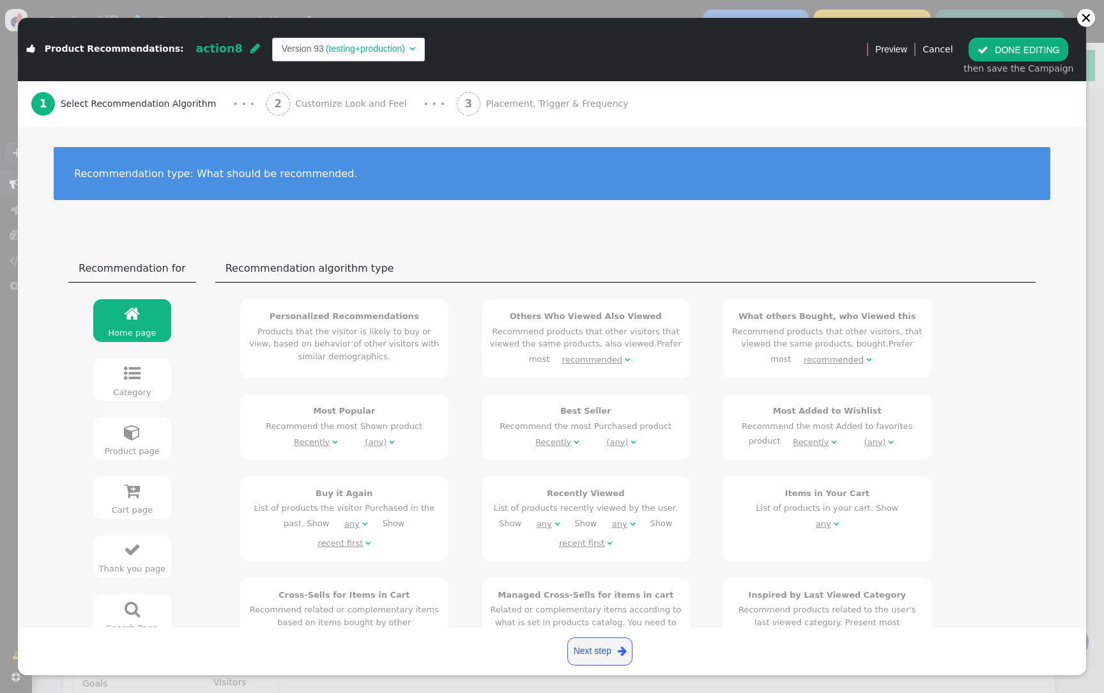
click at [318, 111] on span "Customize Look and Feel" at bounding box center [353, 103] width 117 height 13
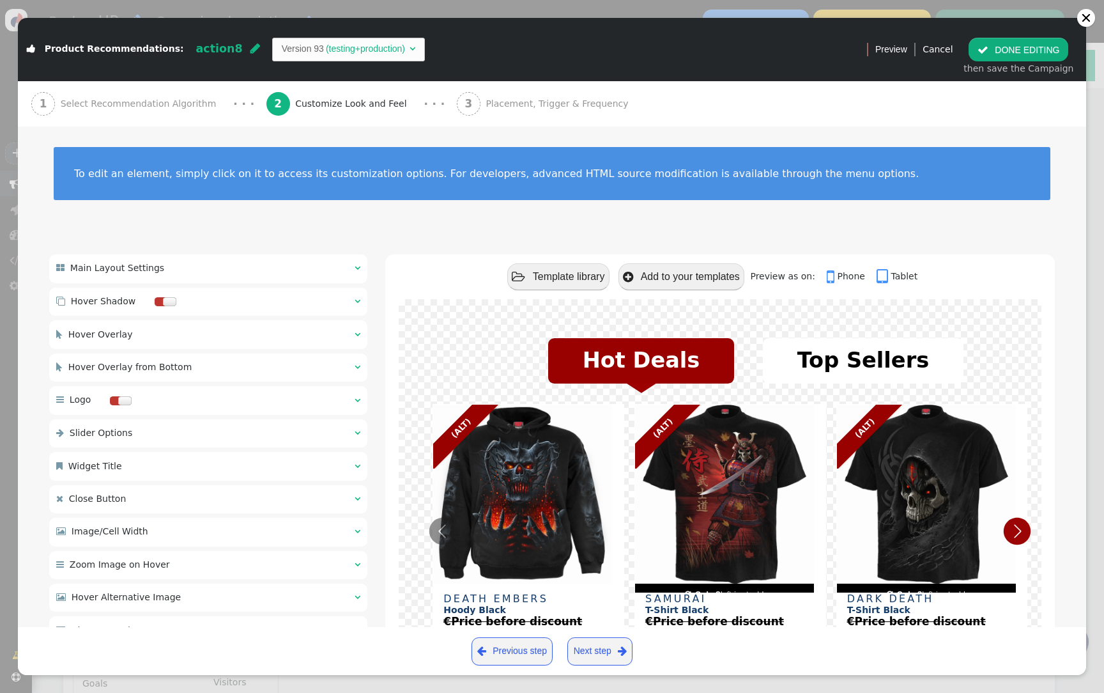
click at [231, 263] on div " Main Layout Settings  " at bounding box center [208, 268] width 318 height 28
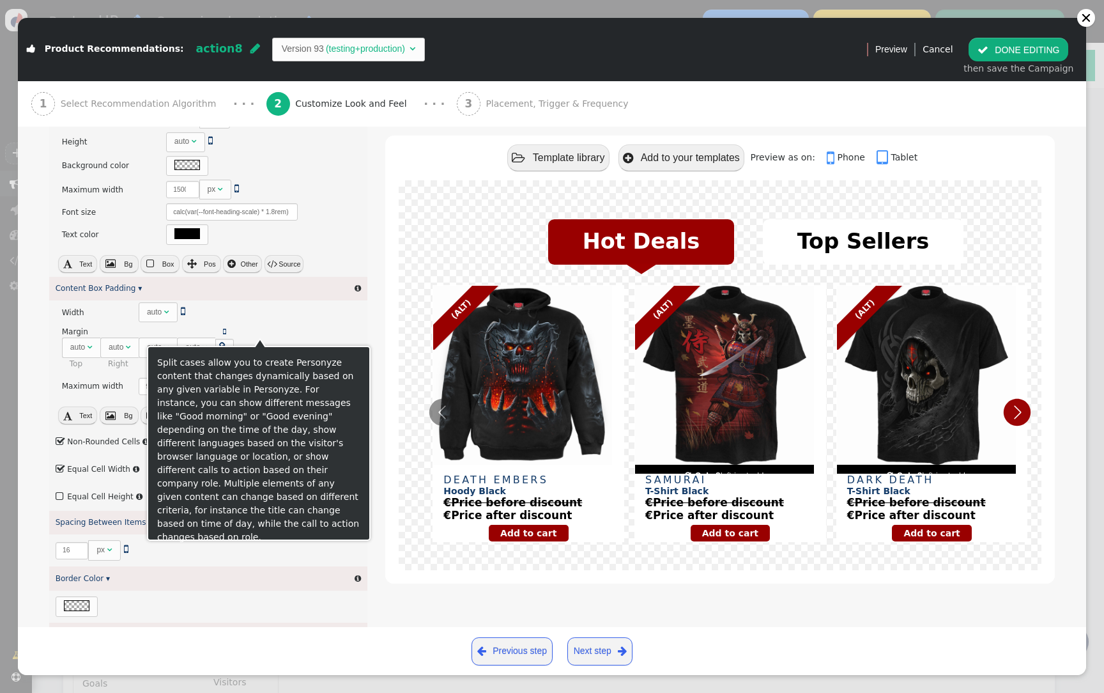
scroll to position [337, 0]
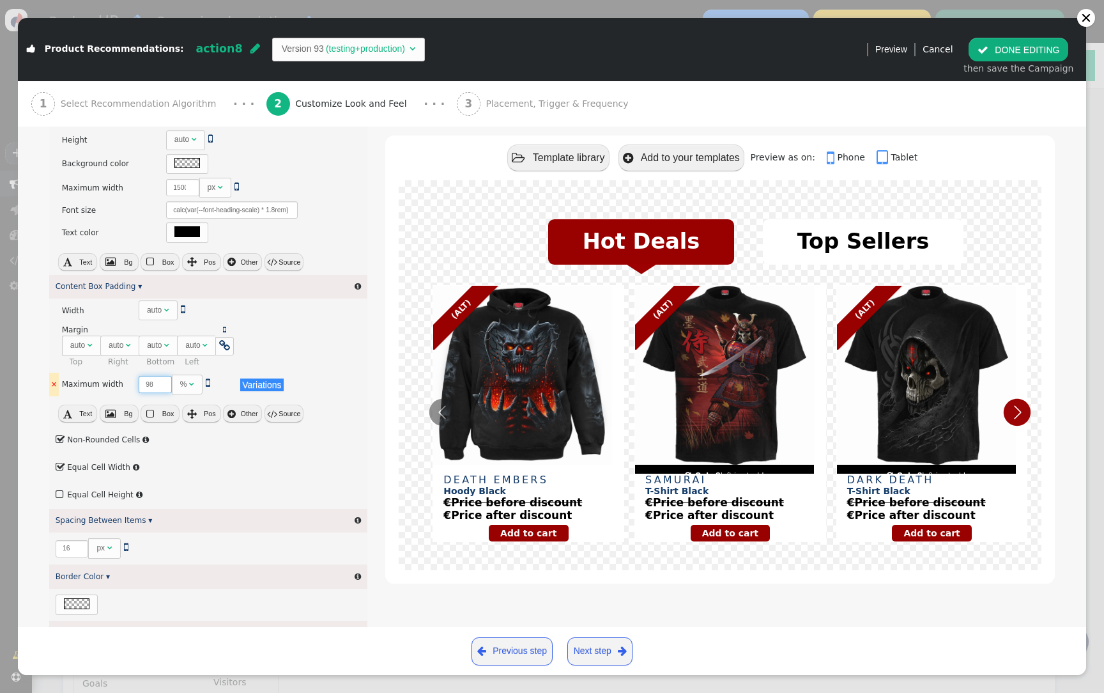
click at [143, 386] on input "98" at bounding box center [155, 384] width 33 height 17
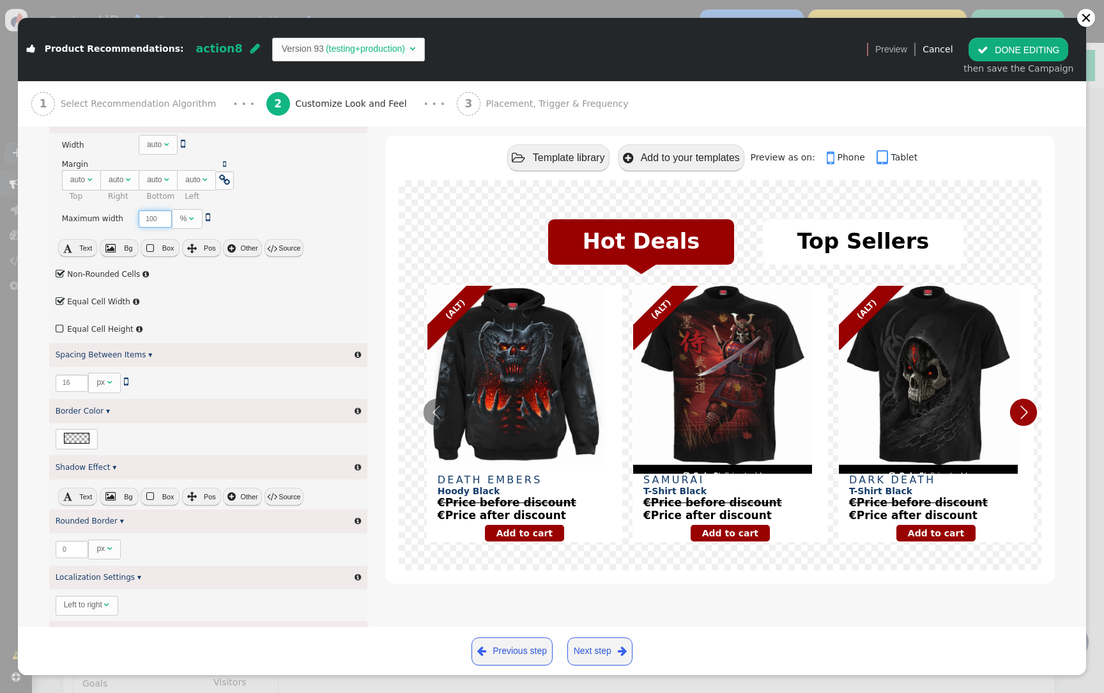
scroll to position [514, 0]
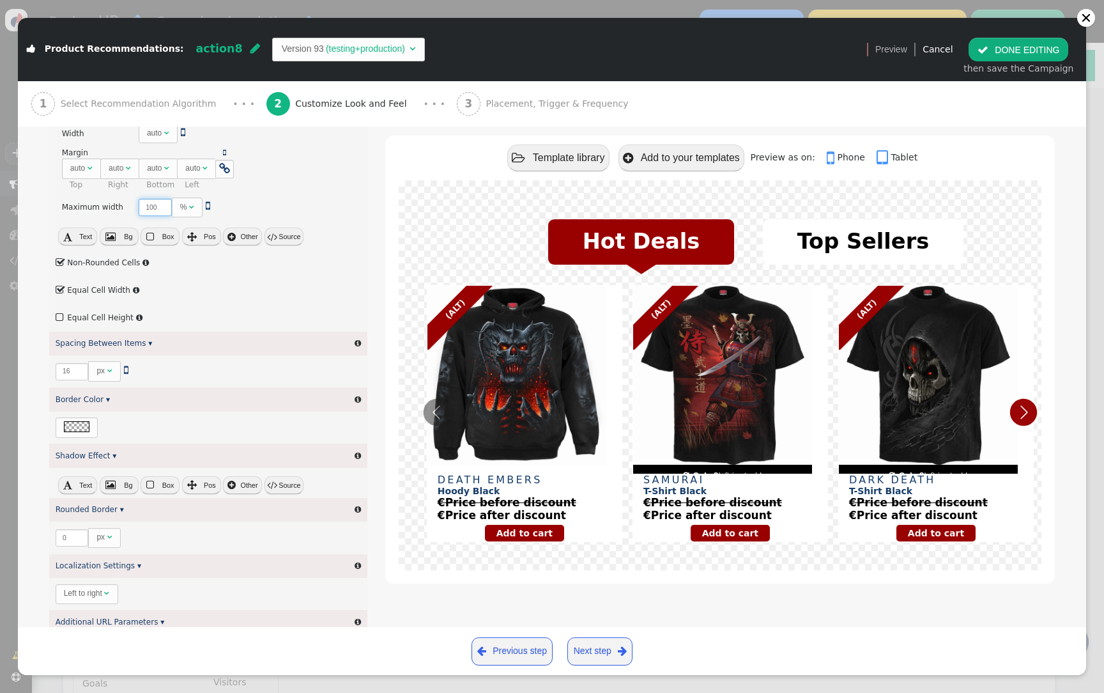
type input "100"
click at [113, 259] on label " Non-Rounded Cells" at bounding box center [98, 262] width 85 height 9
click at [104, 288] on label " Equal Cell Width" at bounding box center [93, 290] width 75 height 9
click at [1031, 40] on button " DONE EDITING" at bounding box center [1019, 49] width 100 height 23
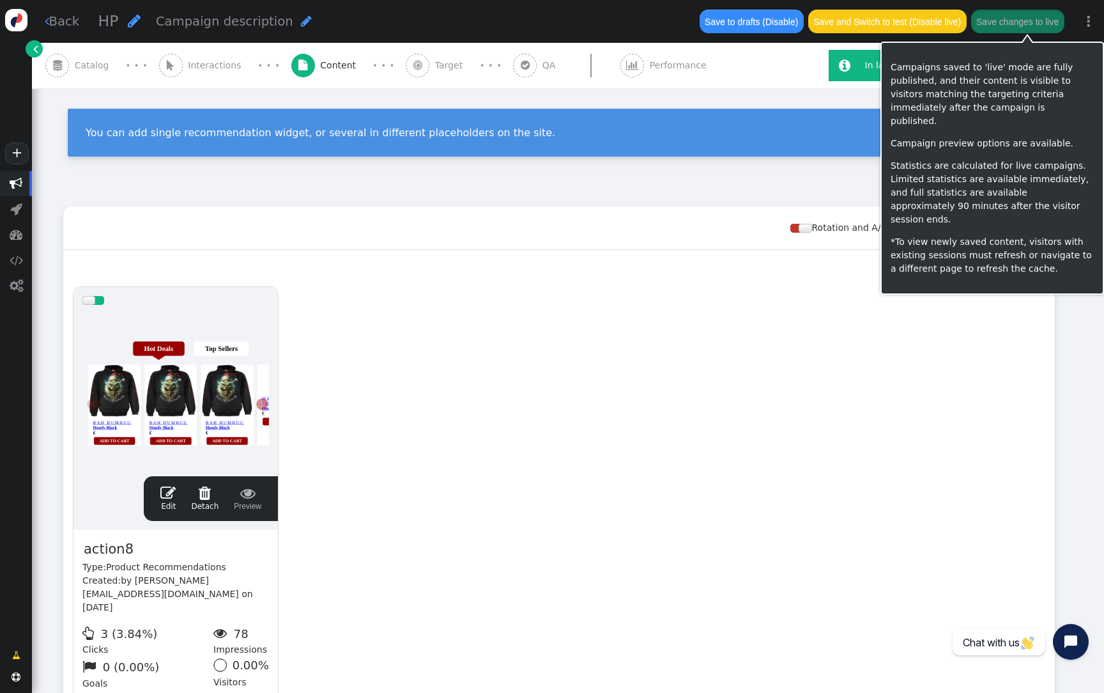
click at [1028, 25] on button "Save changes to live" at bounding box center [1017, 21] width 93 height 23
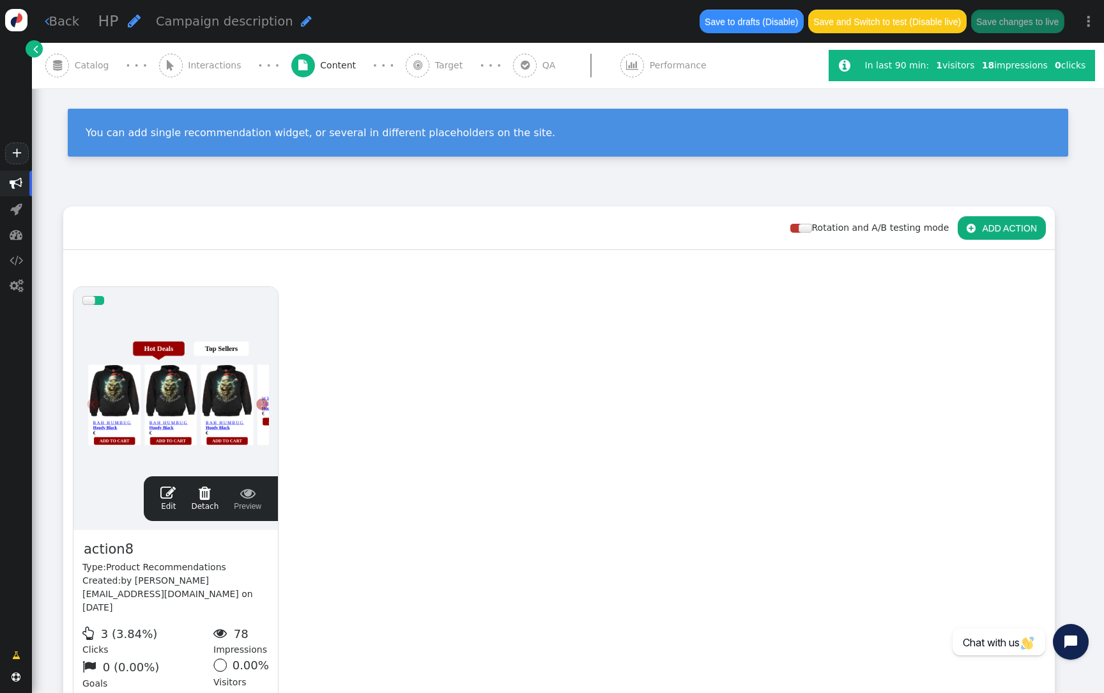
click at [742, 91] on div "You can add single recommendation widget, or several in different placeholders …" at bounding box center [568, 138] width 1072 height 100
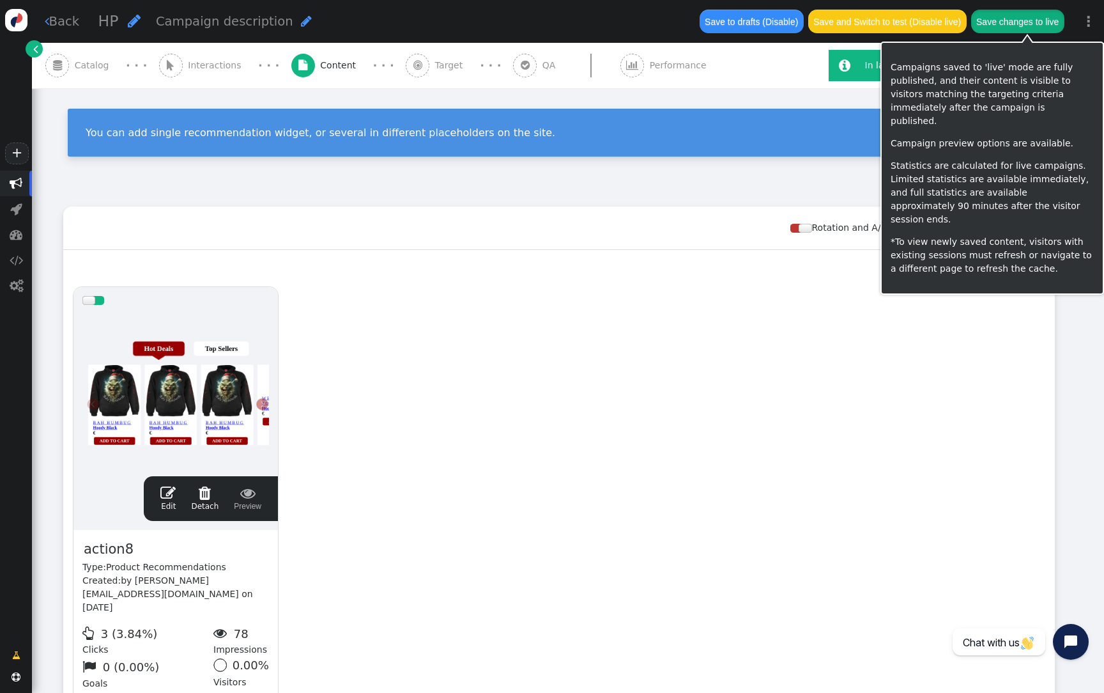
click at [1035, 25] on button "Save changes to live" at bounding box center [1017, 21] width 93 height 23
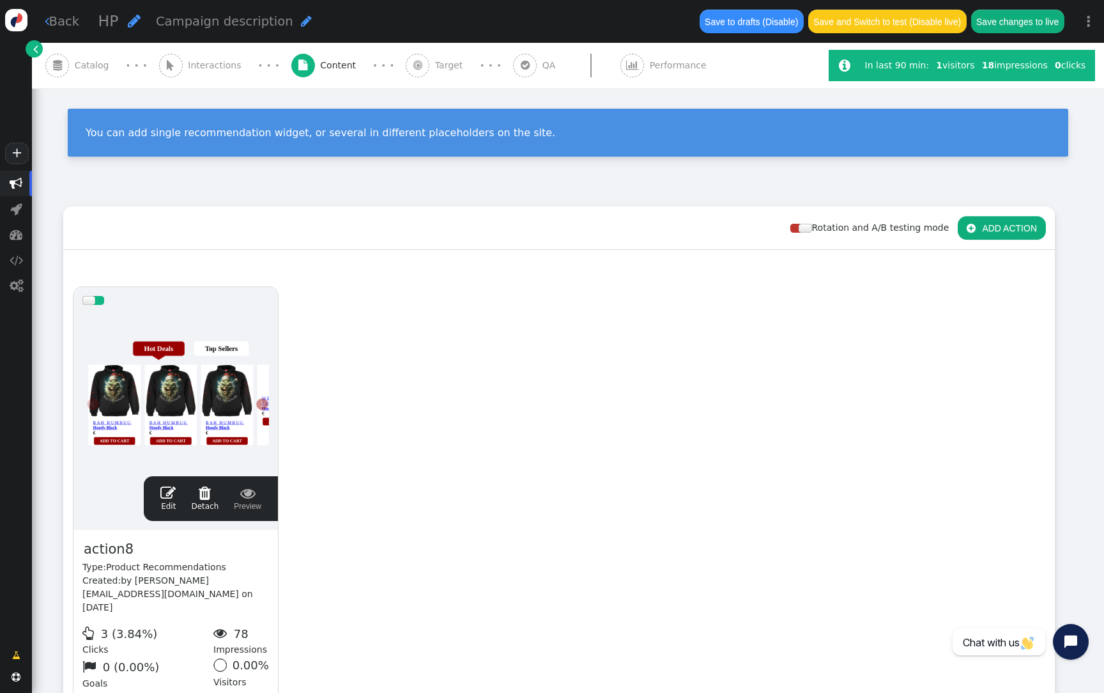
click at [502, 351] on div "drag this  Edit  Detach  Preview action8 Type: Product Recommendations Creat…" at bounding box center [559, 509] width 991 height 465
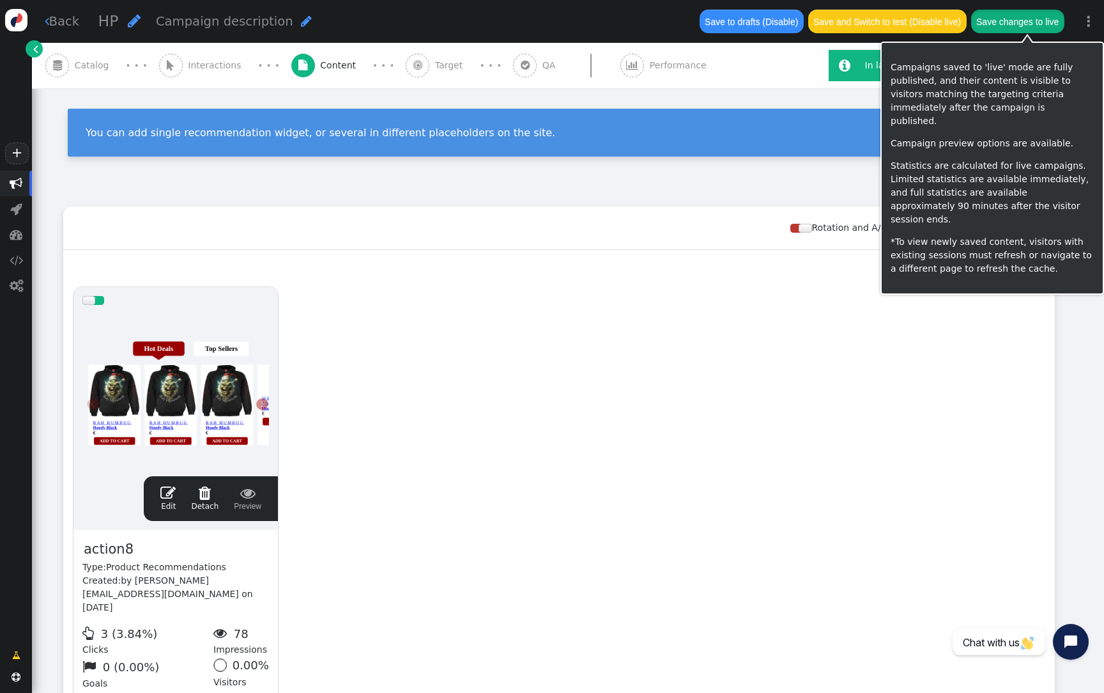
click at [1001, 19] on button "Save changes to live" at bounding box center [1017, 21] width 93 height 23
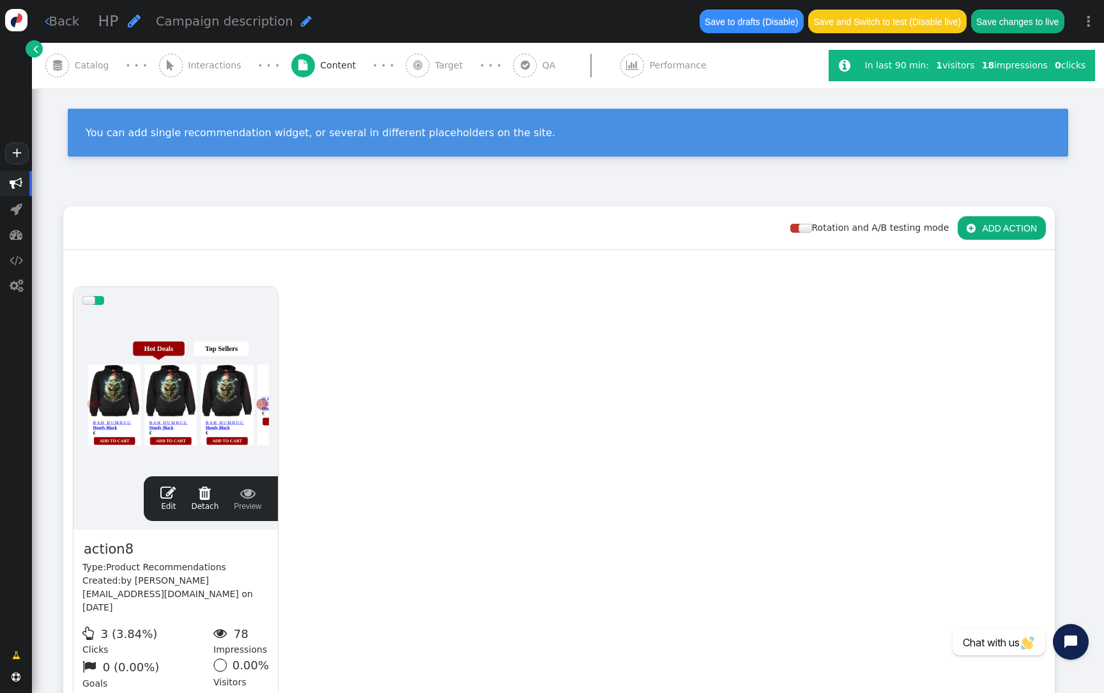
click at [260, 398] on div at bounding box center [175, 390] width 187 height 153
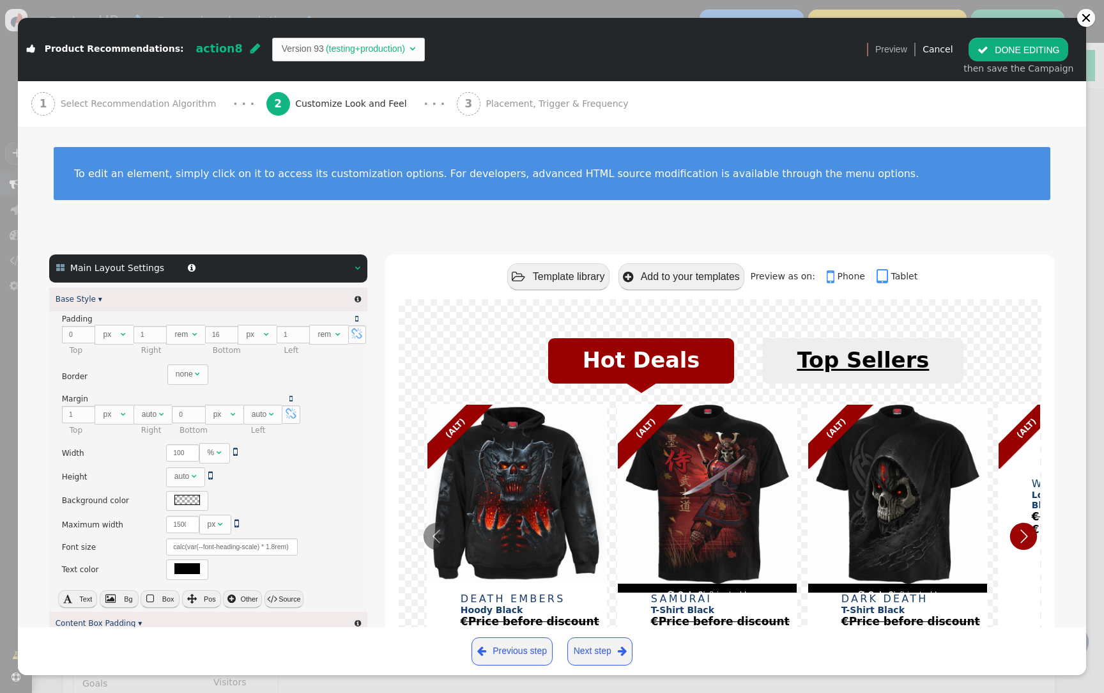
click at [846, 368] on font "Top Sellers" at bounding box center [864, 361] width 132 height 24
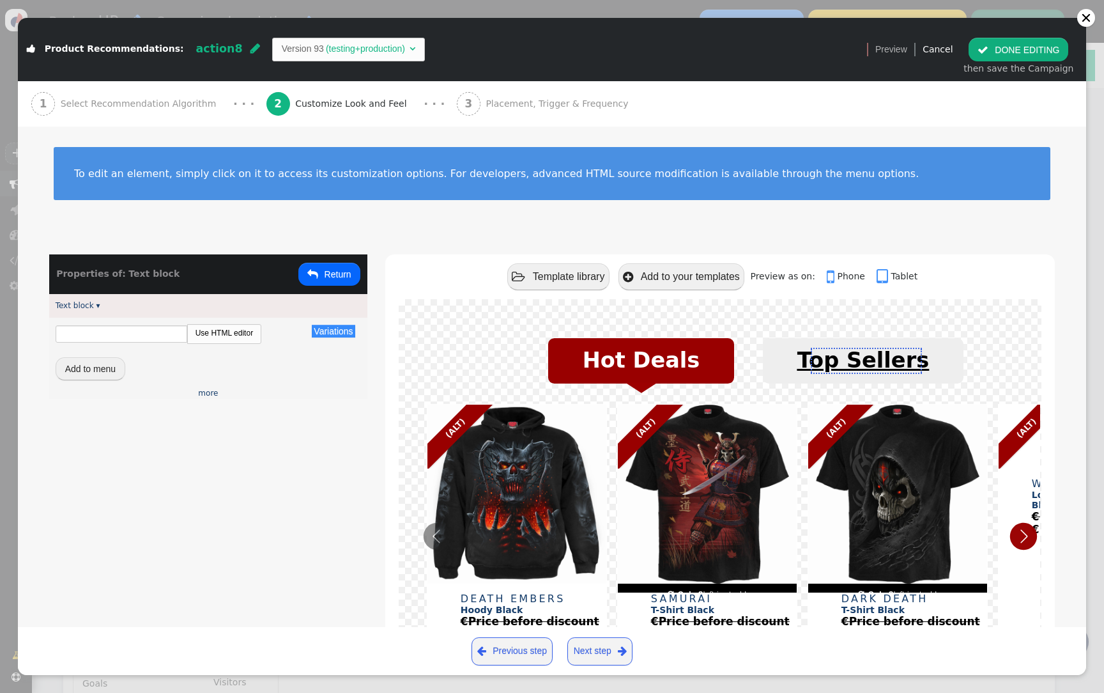
type input "Top Sellers"
click at [846, 368] on font "Top Sellers" at bounding box center [864, 361] width 132 height 24
